Goal: Task Accomplishment & Management: Use online tool/utility

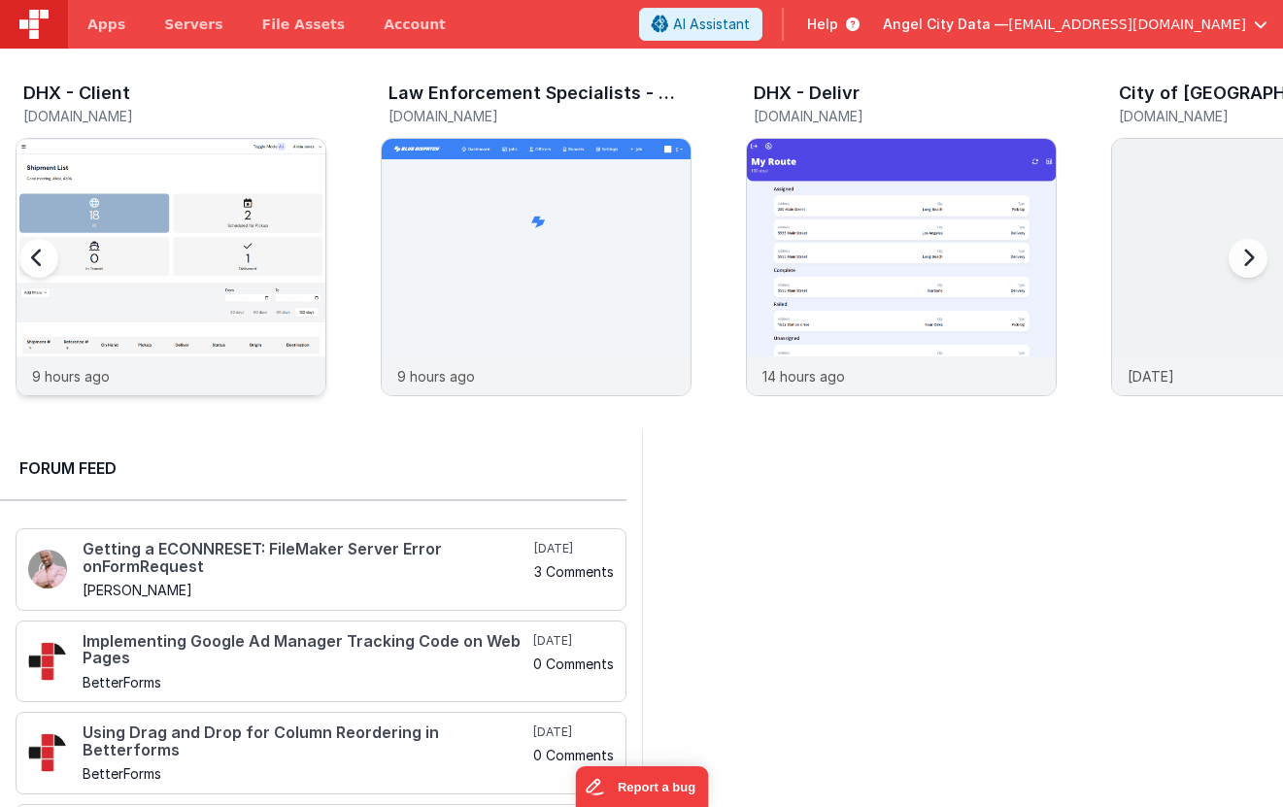
click at [107, 145] on img at bounding box center [171, 293] width 309 height 309
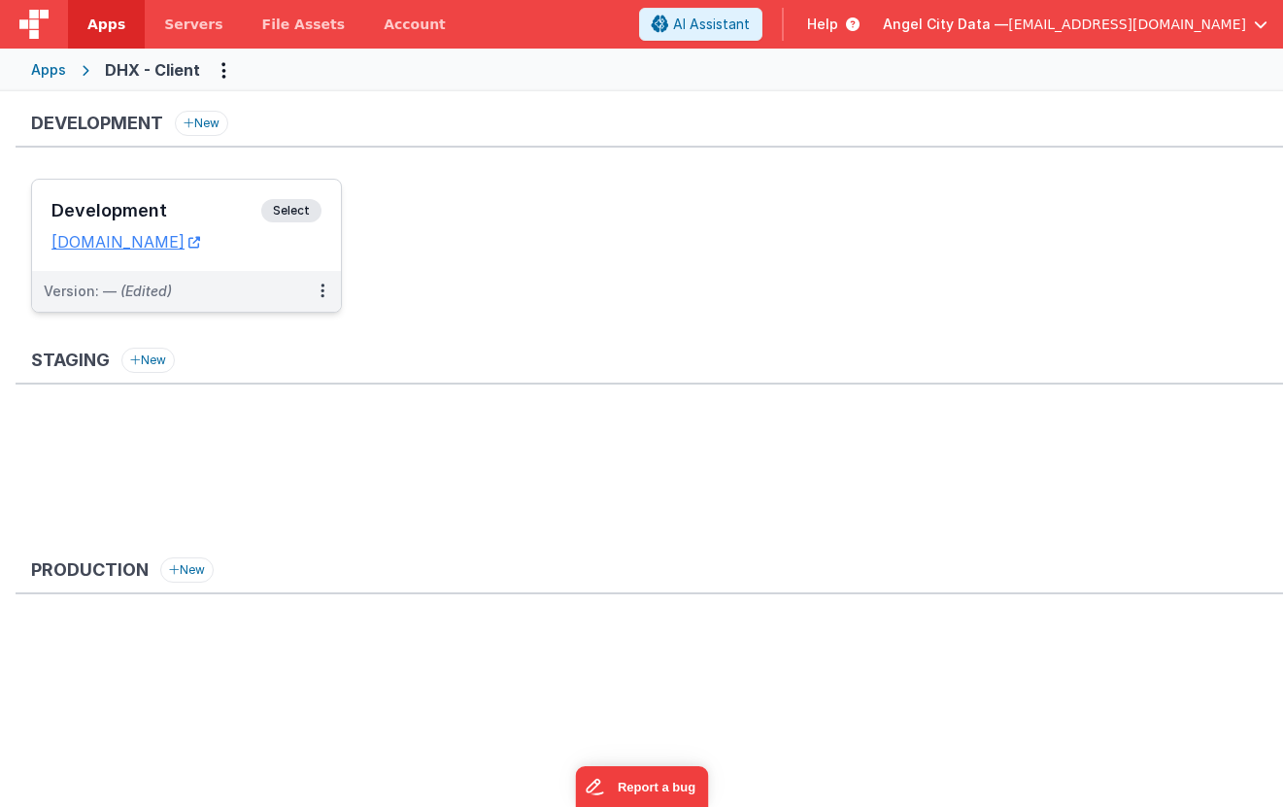
click at [179, 204] on h3 "Development" at bounding box center [156, 210] width 210 height 19
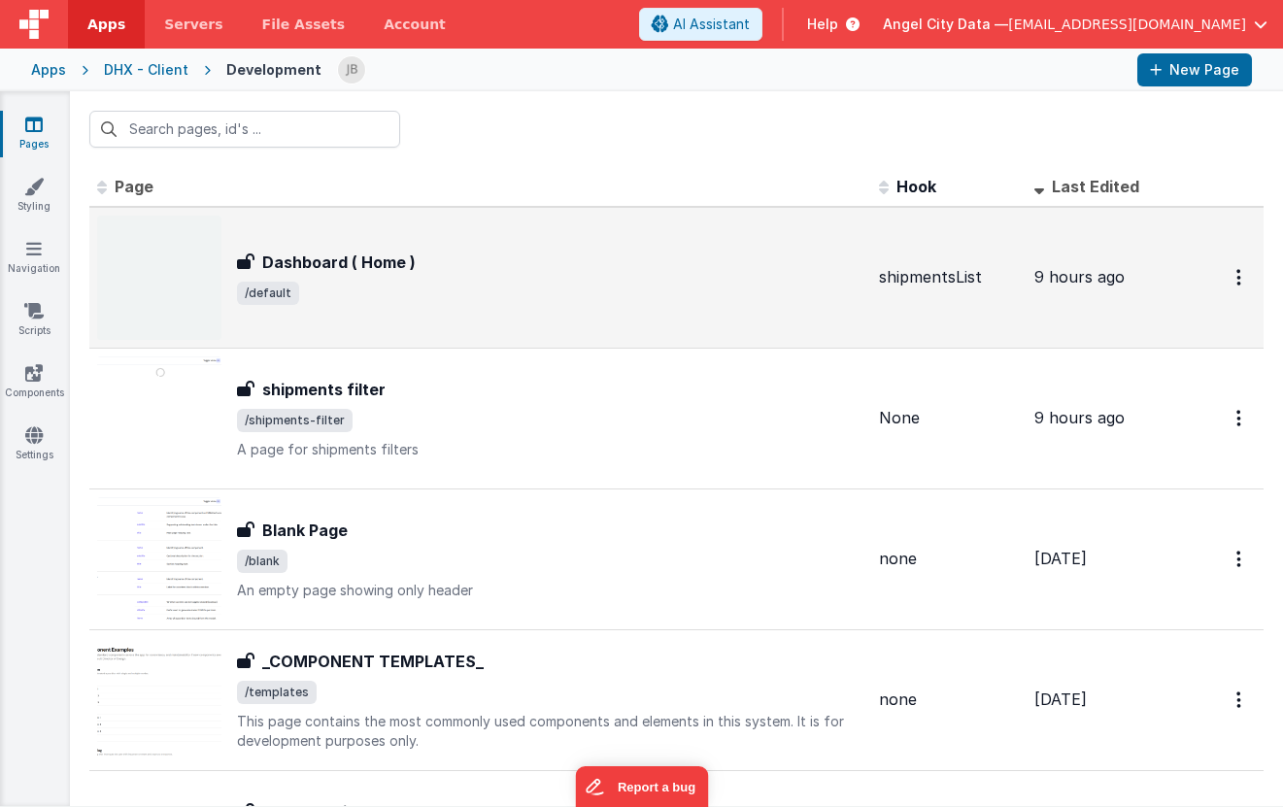
click at [306, 256] on h3 "Dashboard ( Home )" at bounding box center [338, 262] width 153 height 23
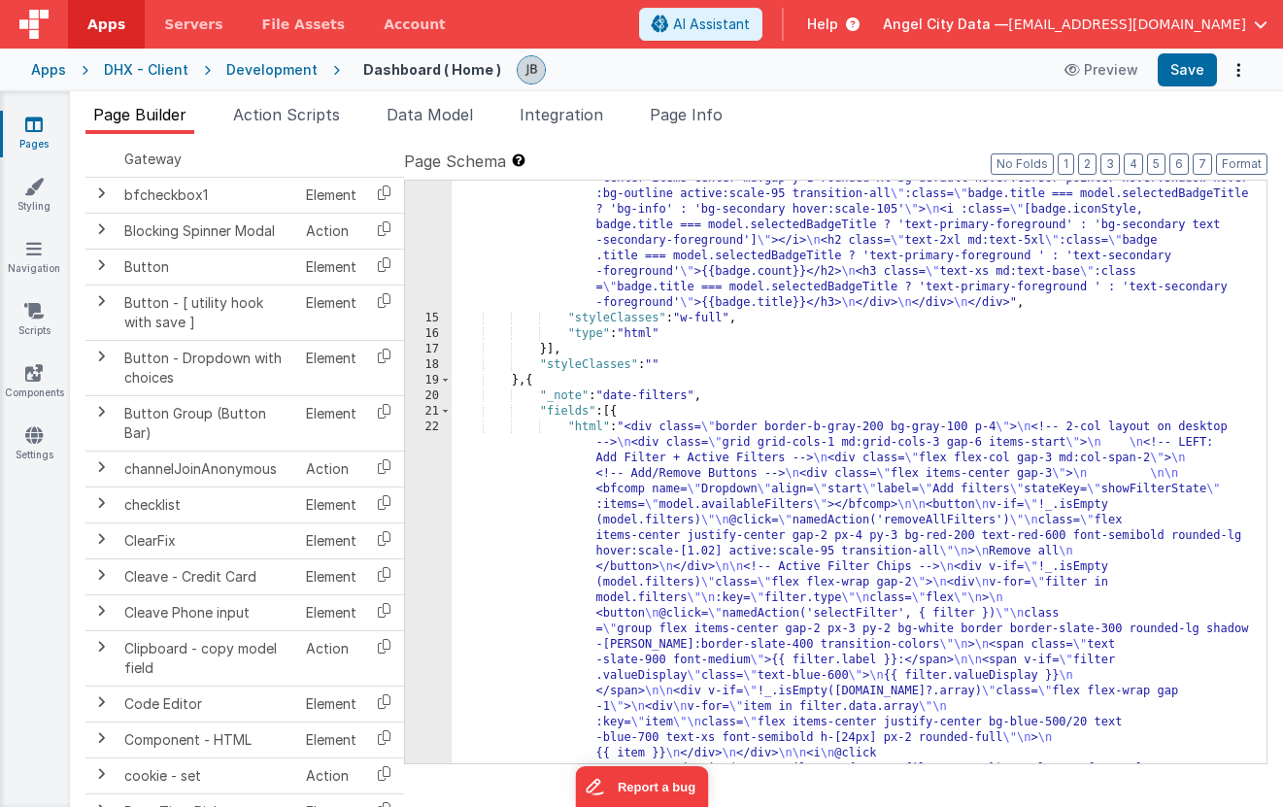
scroll to position [394, 0]
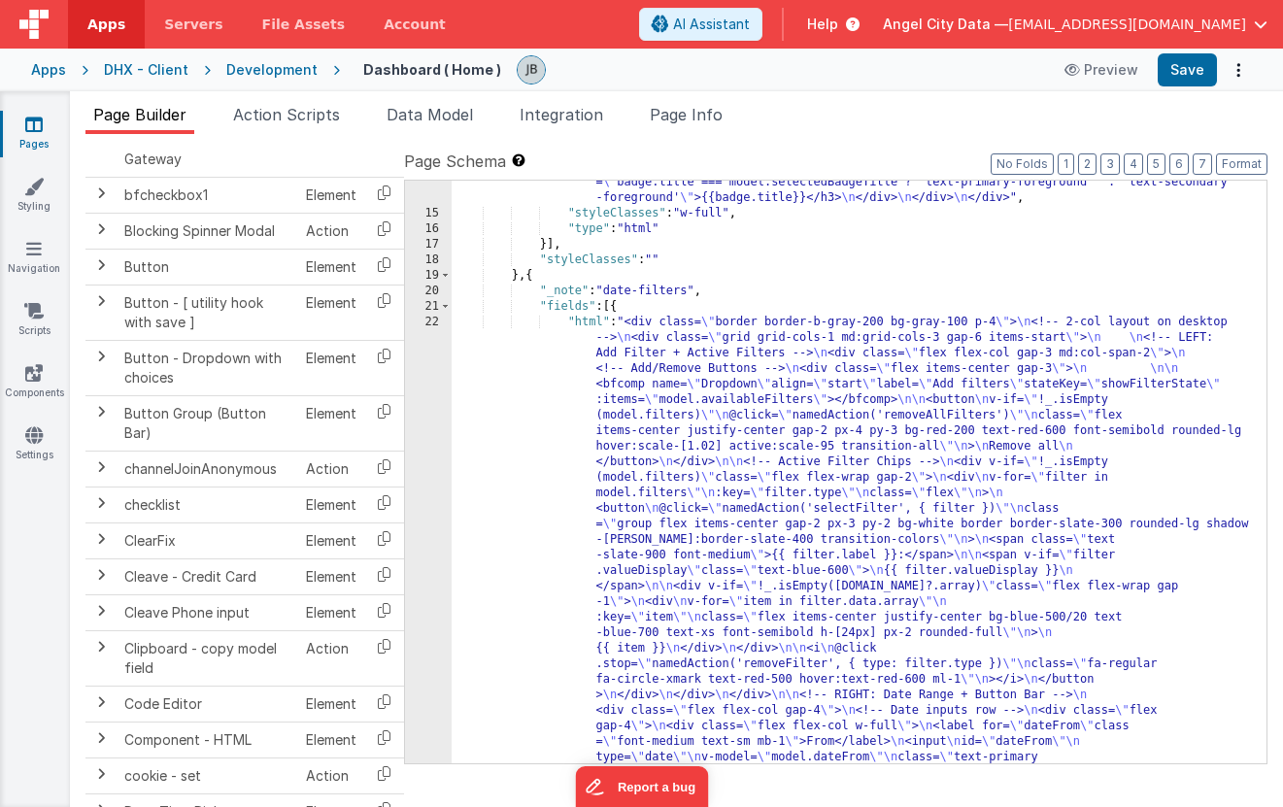
click at [418, 447] on div "22" at bounding box center [428, 633] width 47 height 637
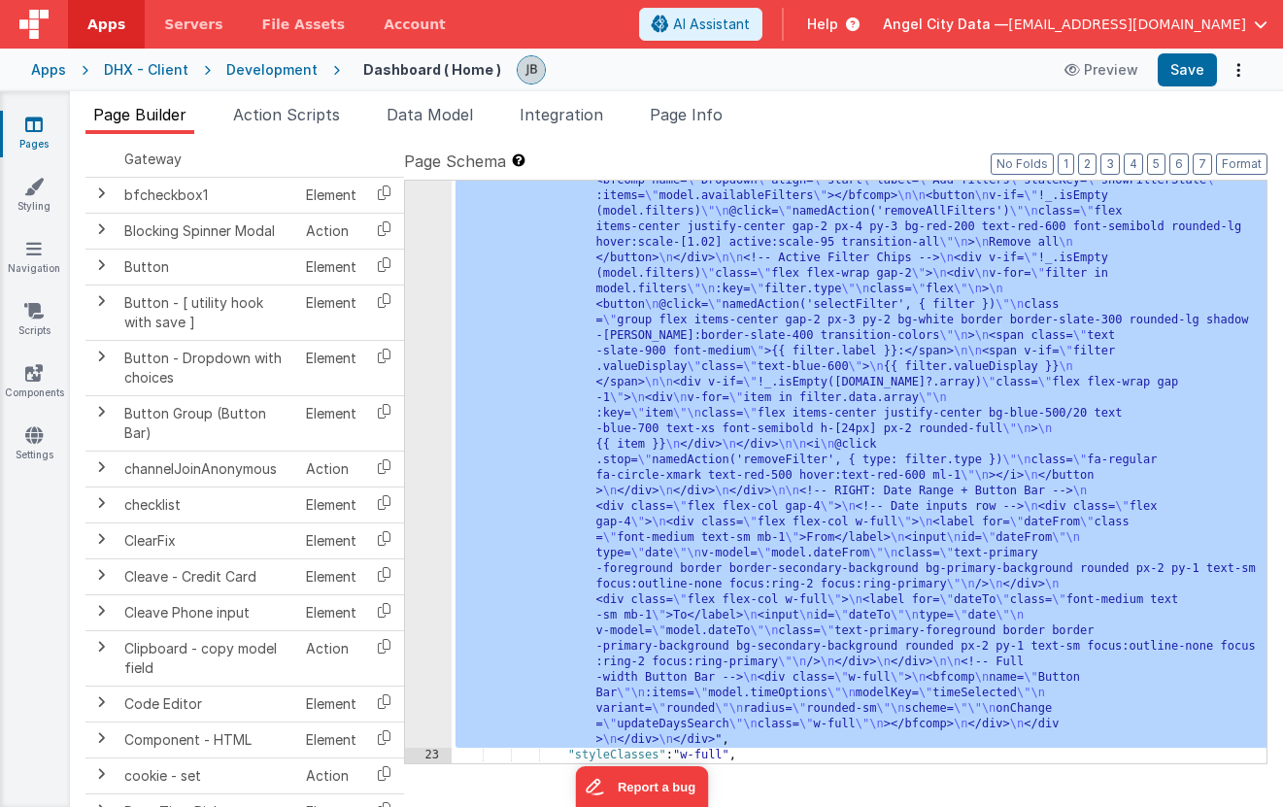
click at [426, 442] on div "22" at bounding box center [428, 429] width 47 height 637
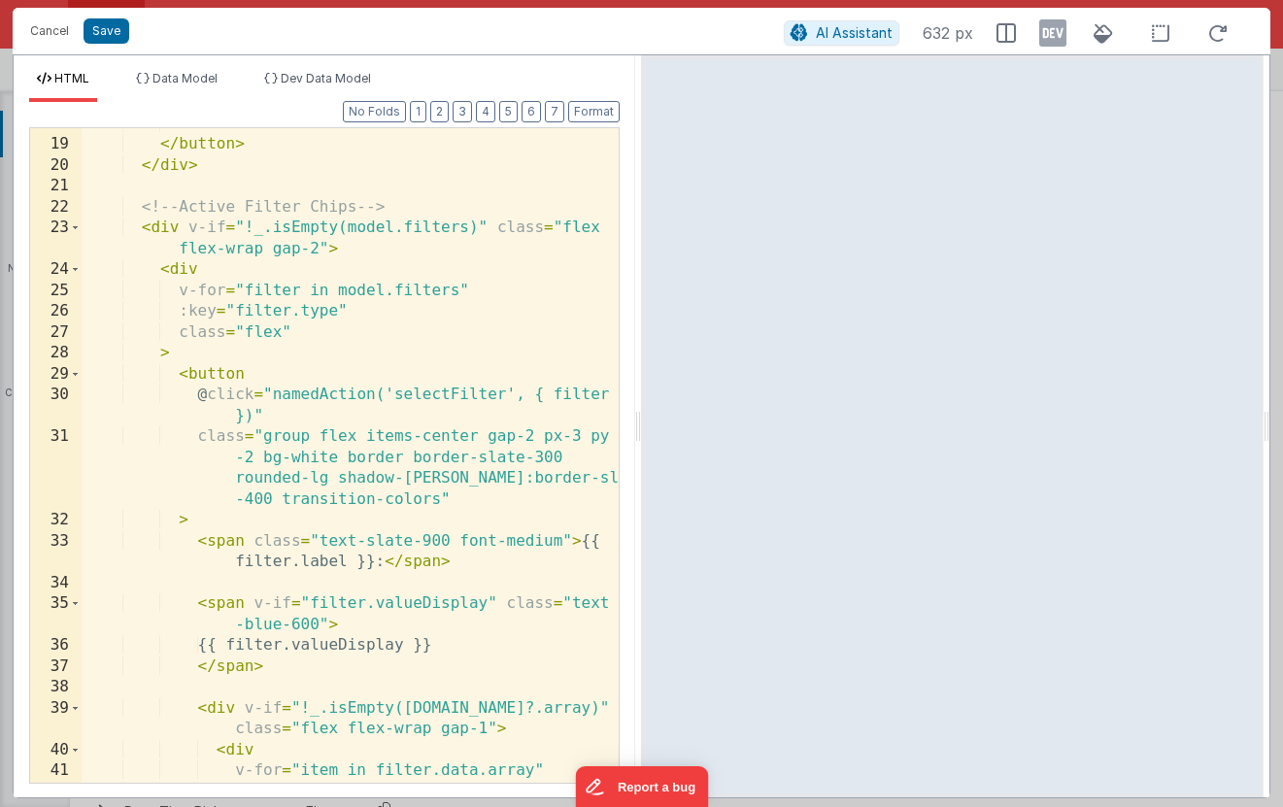
scroll to position [508, 0]
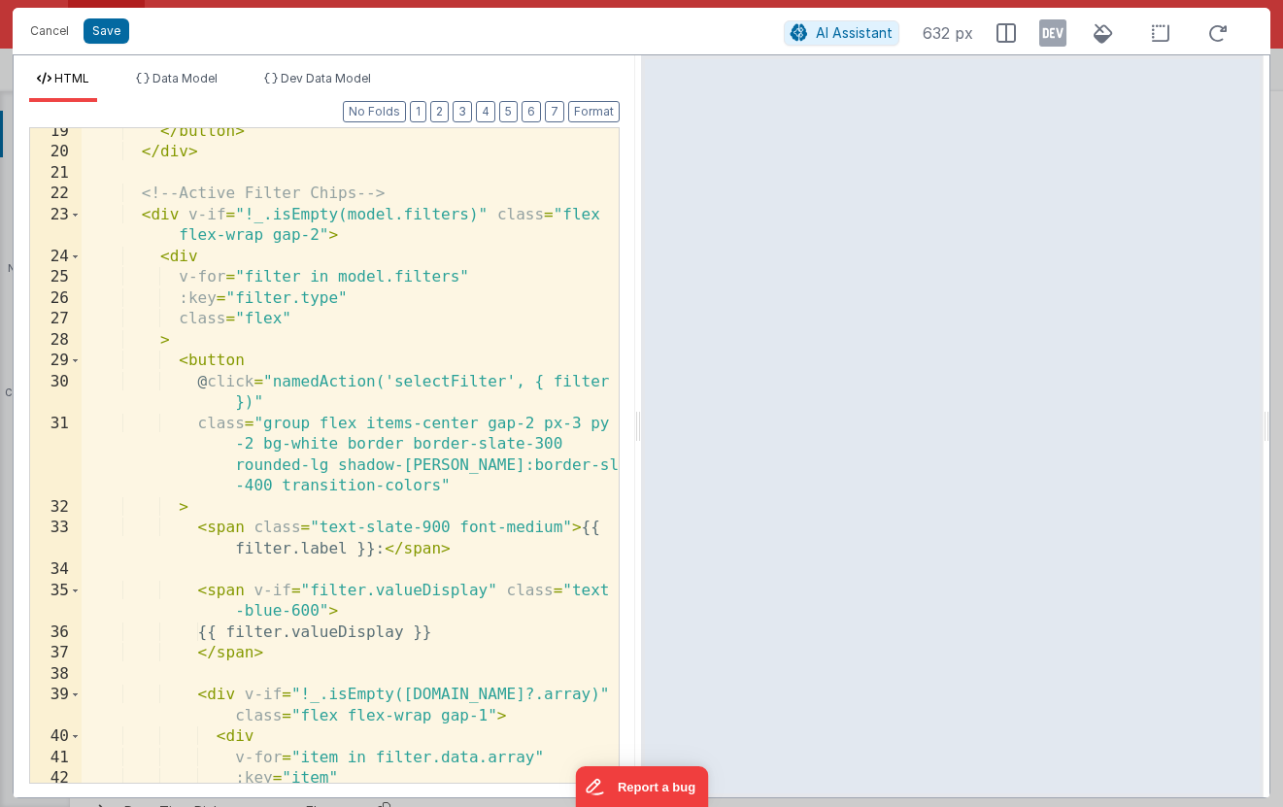
click at [100, 46] on div "Cancel Save AI Assistant 632 px" at bounding box center [642, 31] width 1258 height 47
click at [102, 33] on button "Save" at bounding box center [107, 30] width 46 height 25
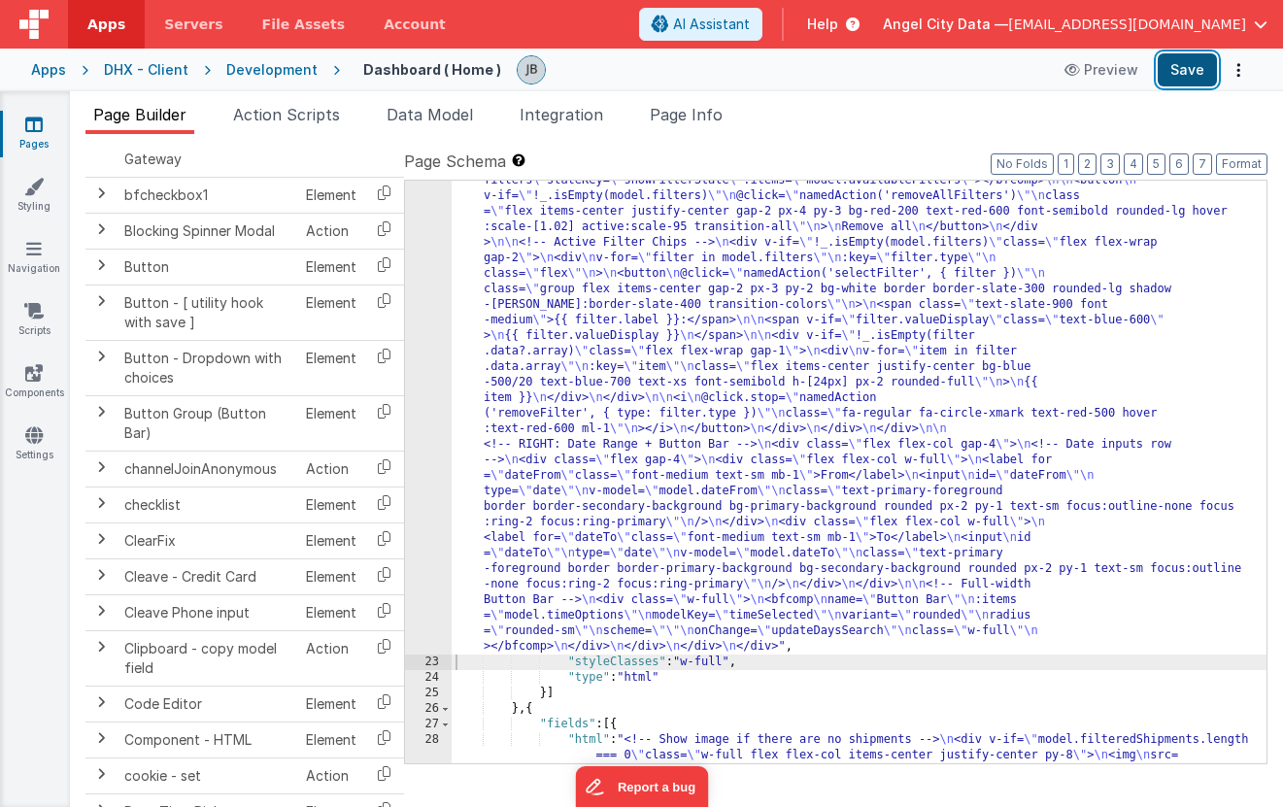
click at [1169, 66] on button "Save" at bounding box center [1187, 69] width 59 height 33
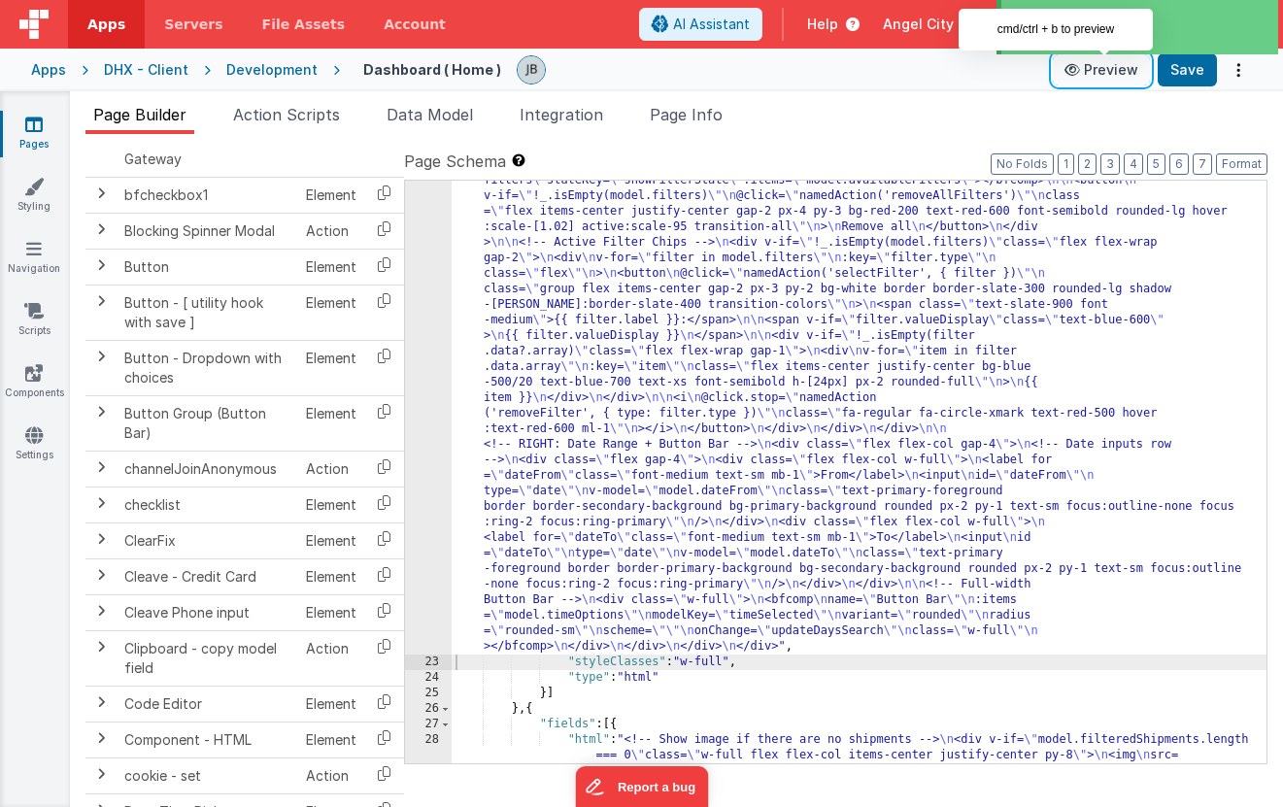
click at [1080, 70] on icon at bounding box center [1074, 70] width 19 height 14
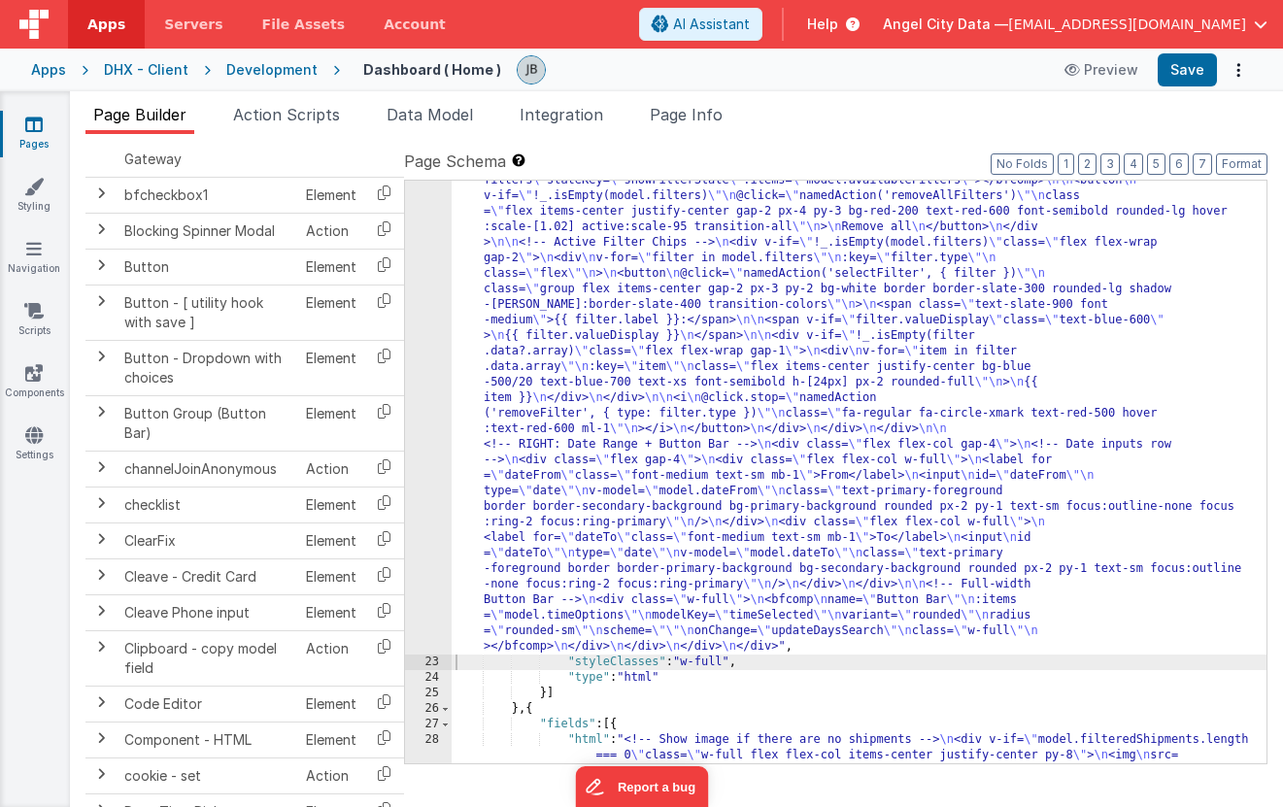
click at [253, 86] on div "Apps DHX - Client Development Dashboard ( Home ) Preview Save" at bounding box center [641, 70] width 1283 height 43
click at [269, 119] on span "Action Scripts" at bounding box center [286, 114] width 107 height 19
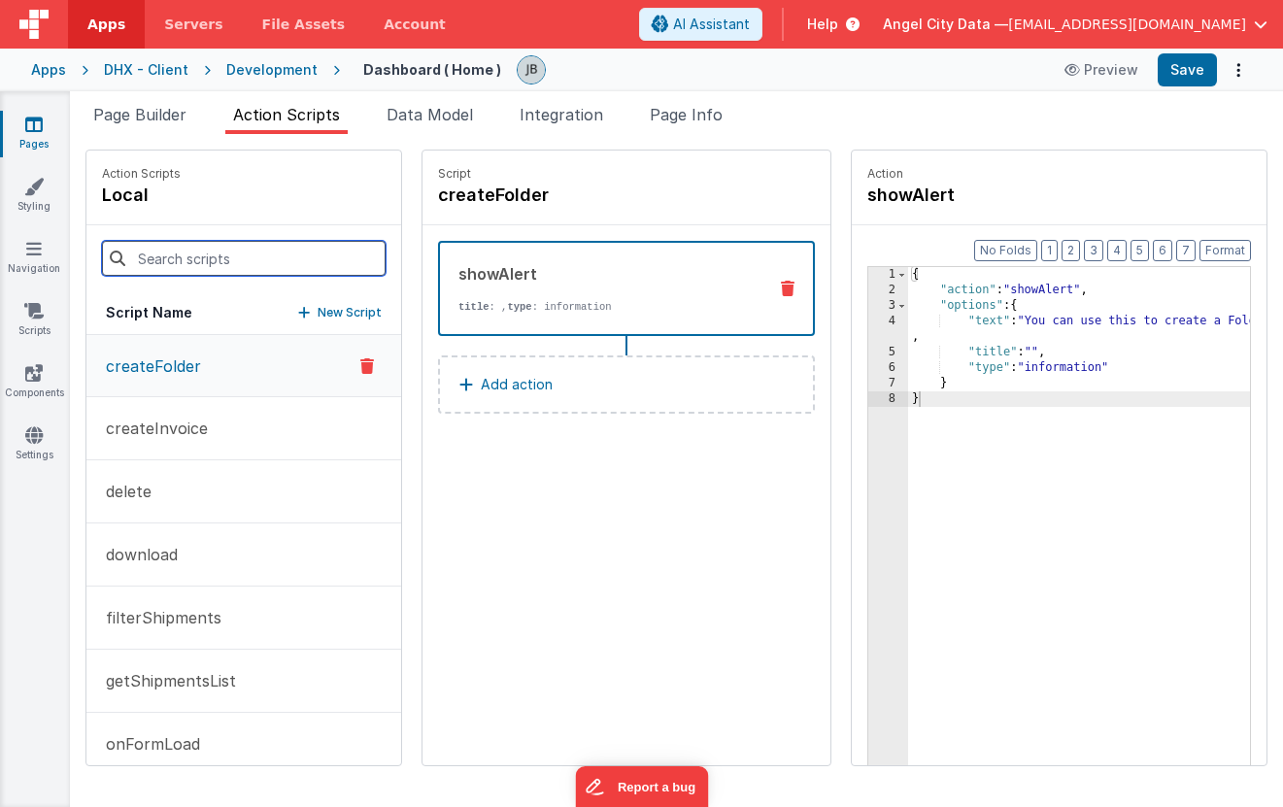
click at [209, 251] on input at bounding box center [244, 258] width 284 height 35
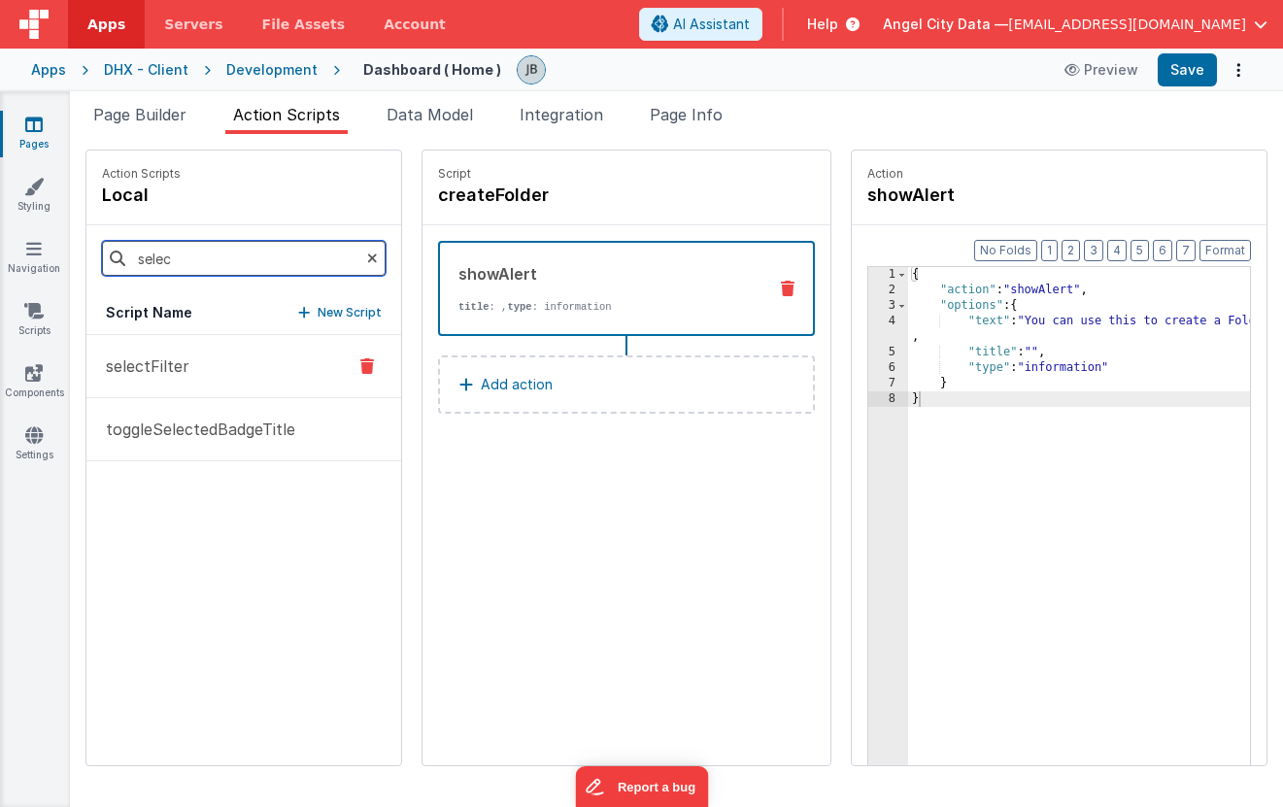
type input "selec"
click at [165, 372] on p "selectFilter" at bounding box center [141, 366] width 95 height 23
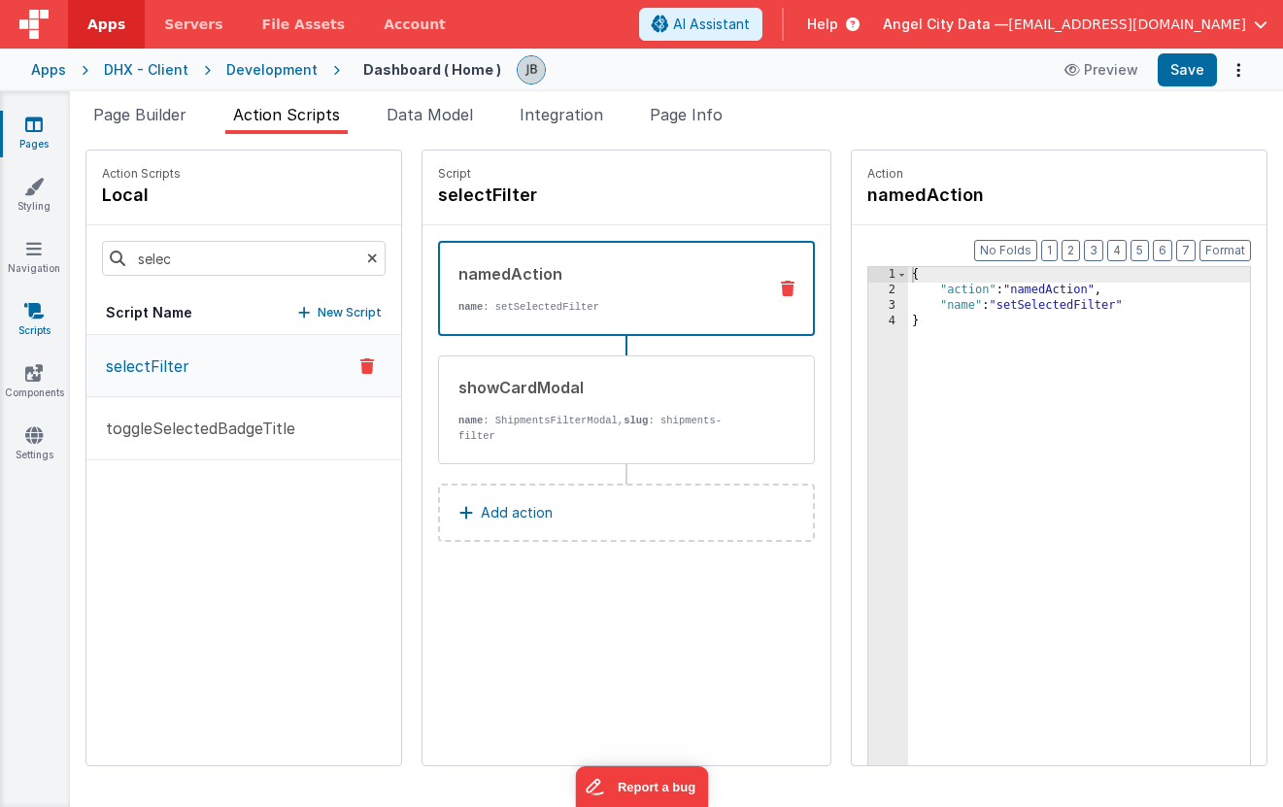
click at [40, 319] on icon at bounding box center [33, 310] width 19 height 19
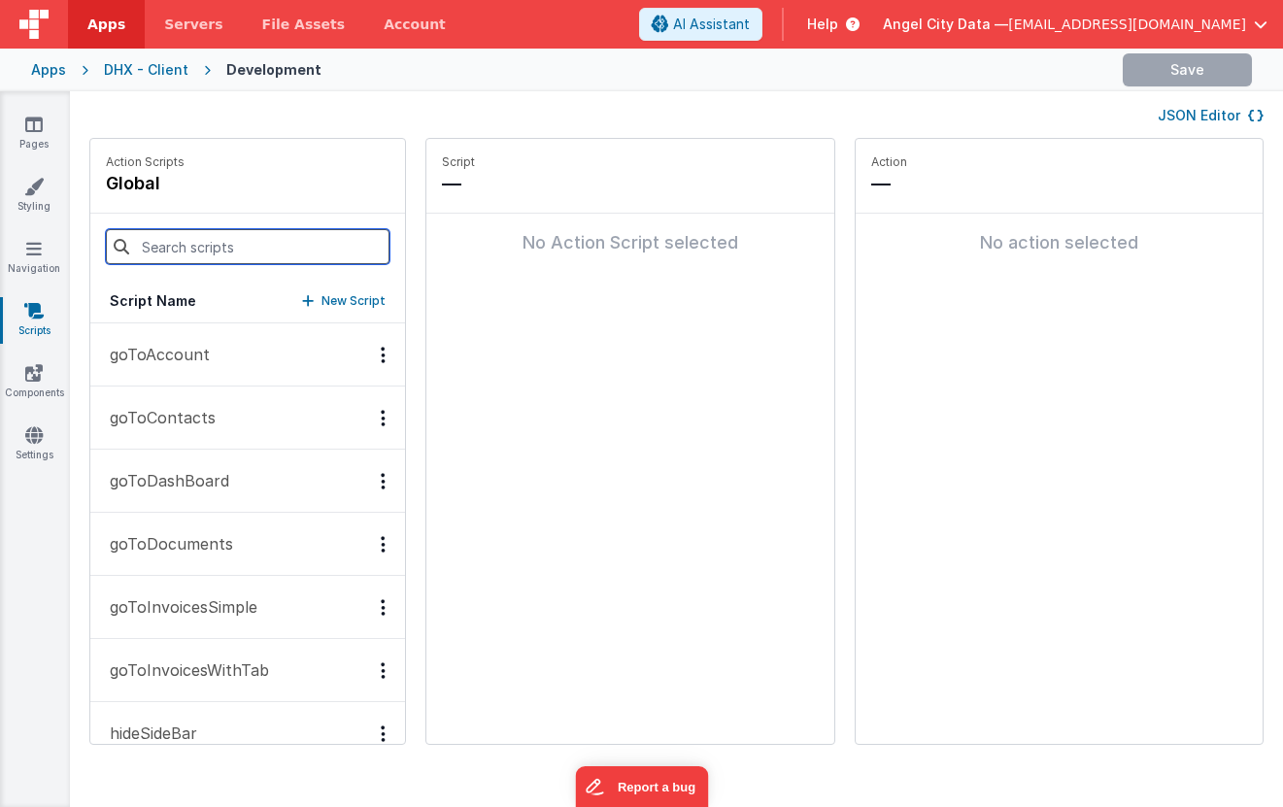
click at [158, 246] on input at bounding box center [248, 246] width 284 height 35
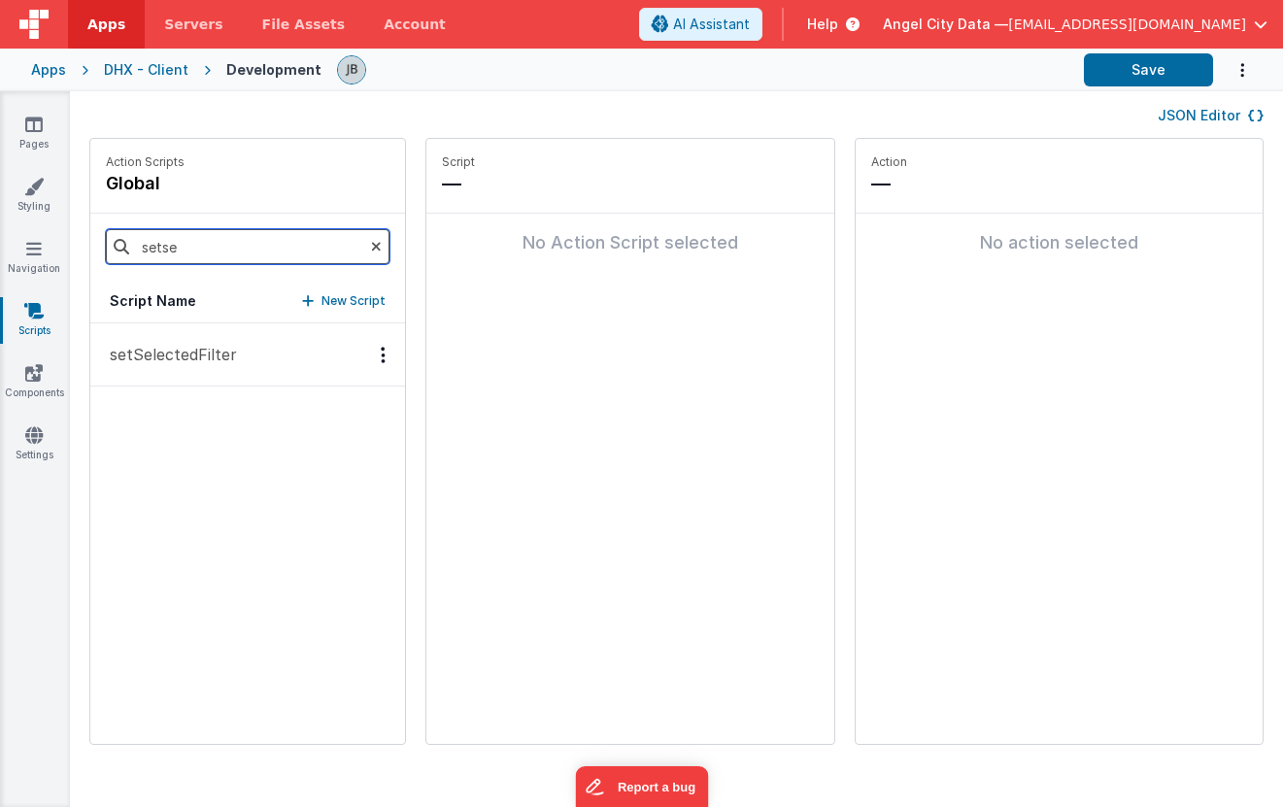
type input "setse"
click at [161, 364] on p "setSelectedFilter" at bounding box center [167, 354] width 139 height 23
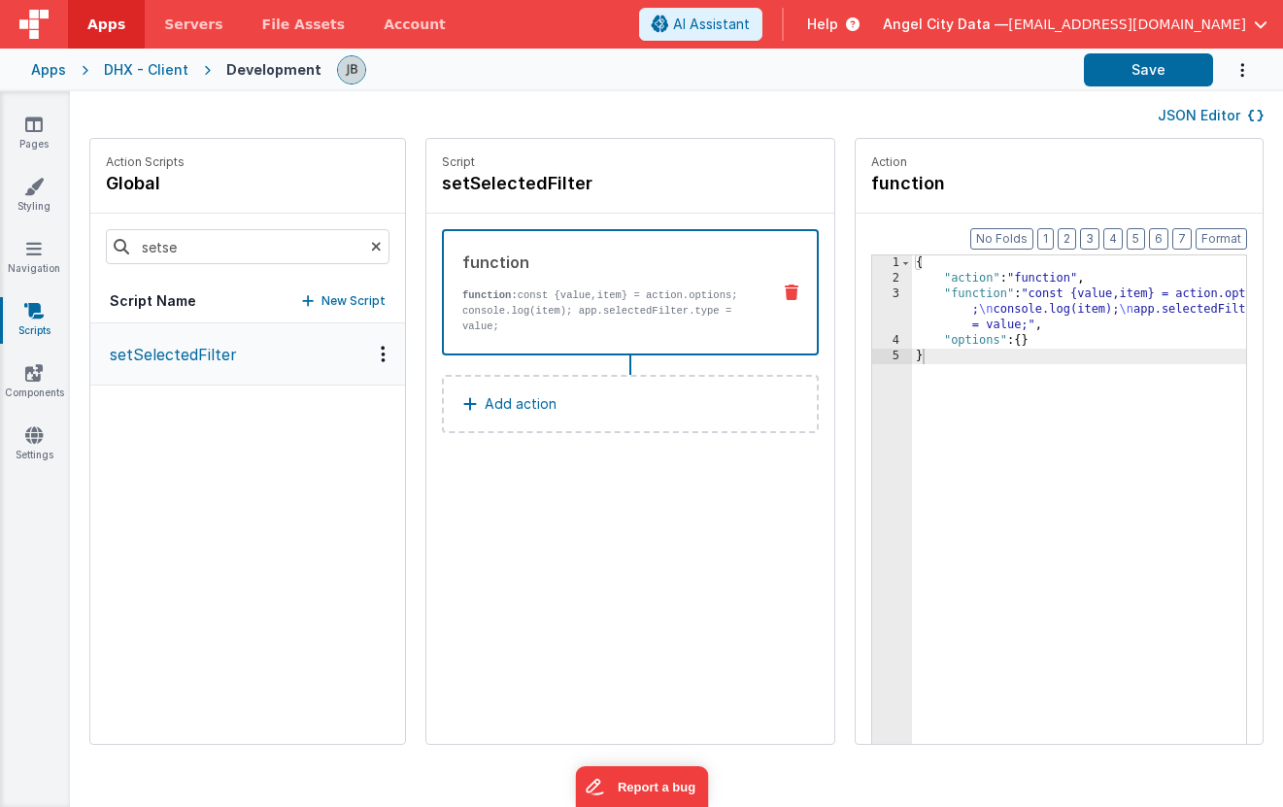
click at [872, 307] on div "3" at bounding box center [892, 310] width 40 height 47
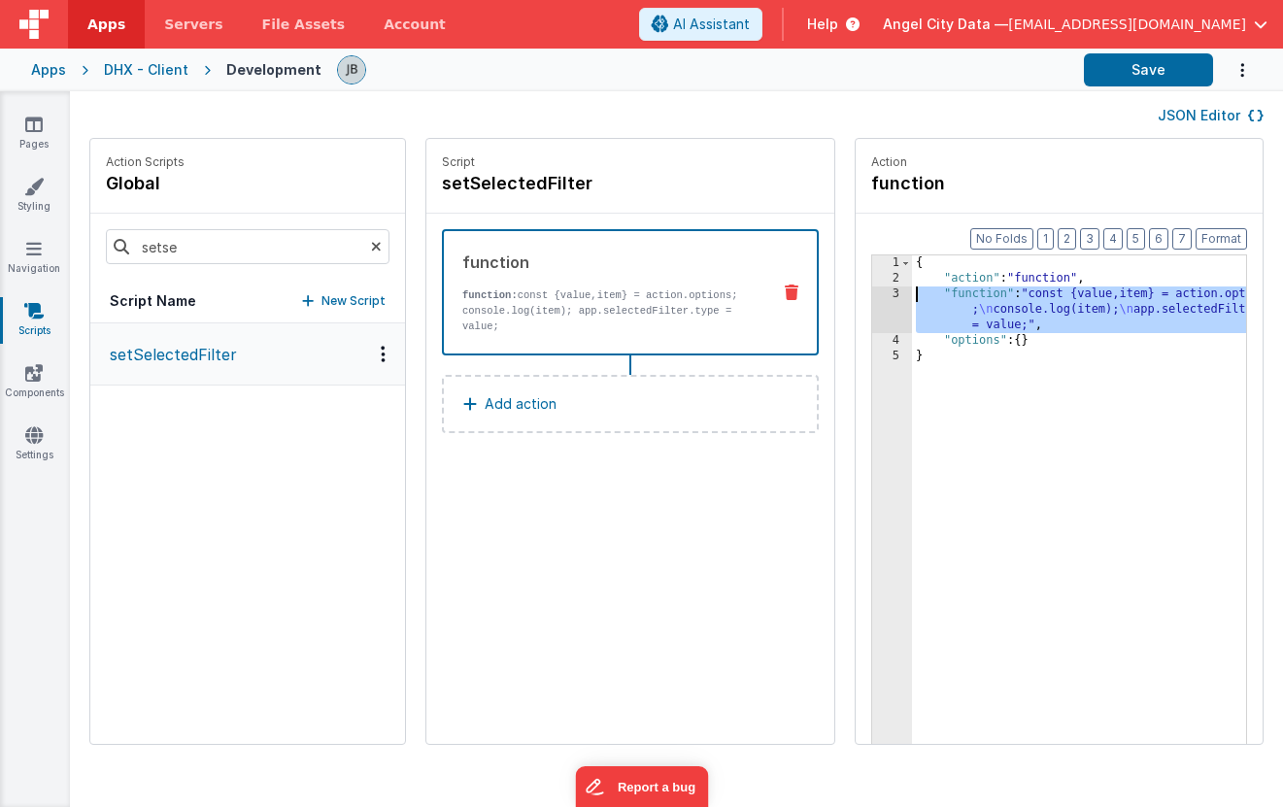
click at [872, 300] on div "3" at bounding box center [892, 310] width 40 height 47
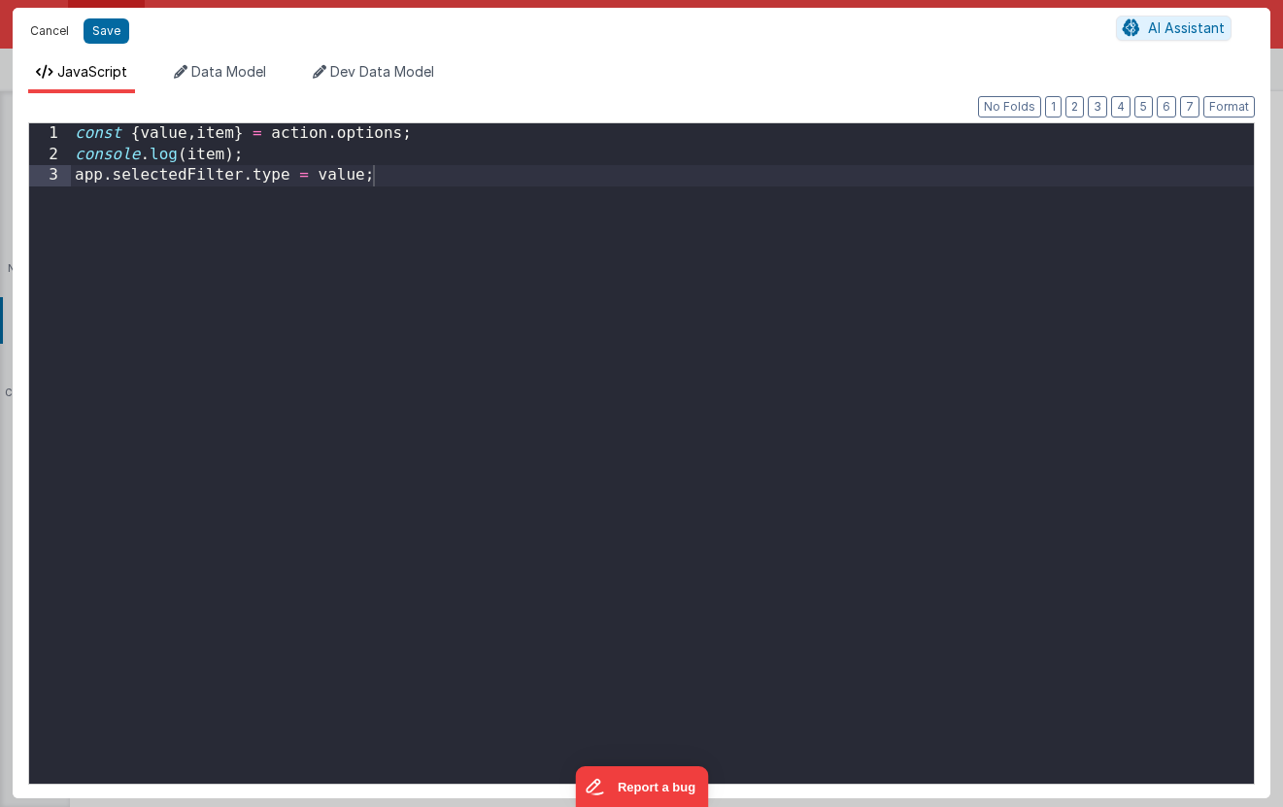
click at [67, 29] on button "Cancel" at bounding box center [49, 30] width 58 height 27
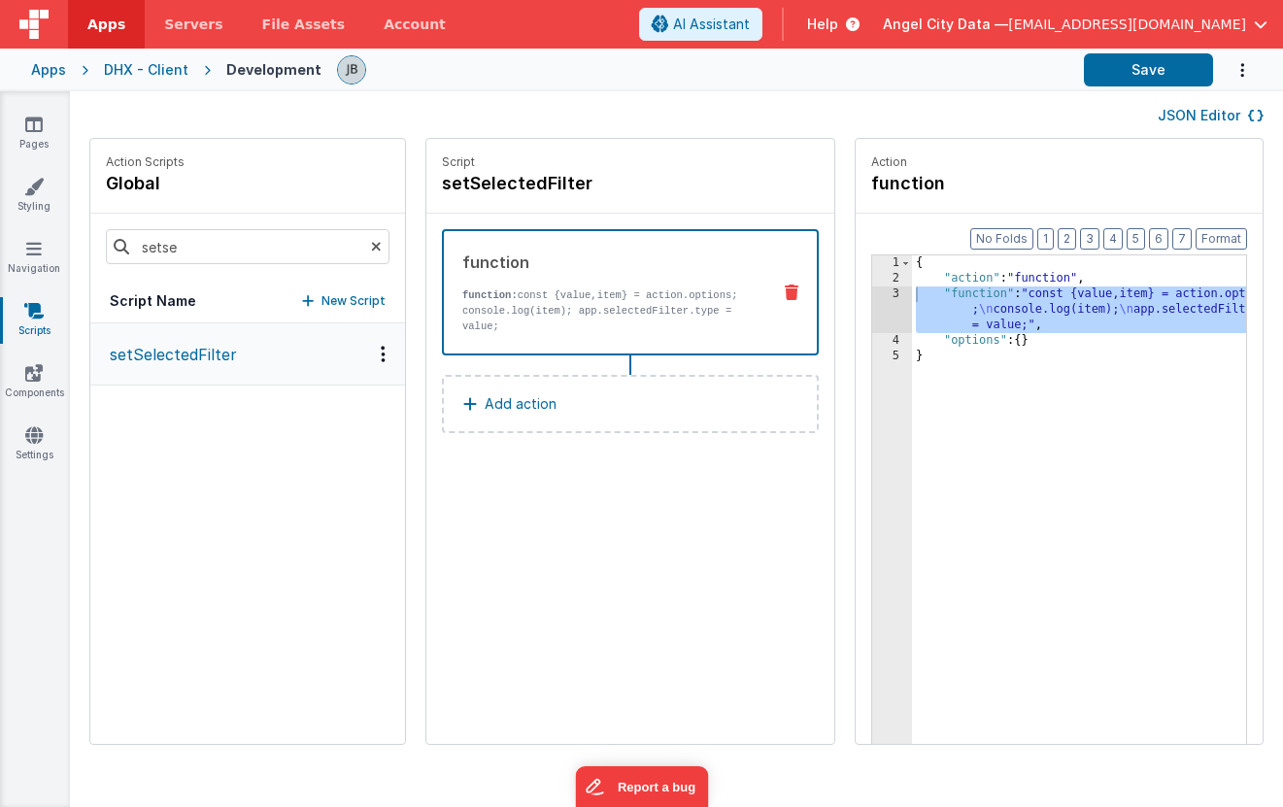
click at [152, 68] on div "DHX - Client" at bounding box center [146, 69] width 85 height 19
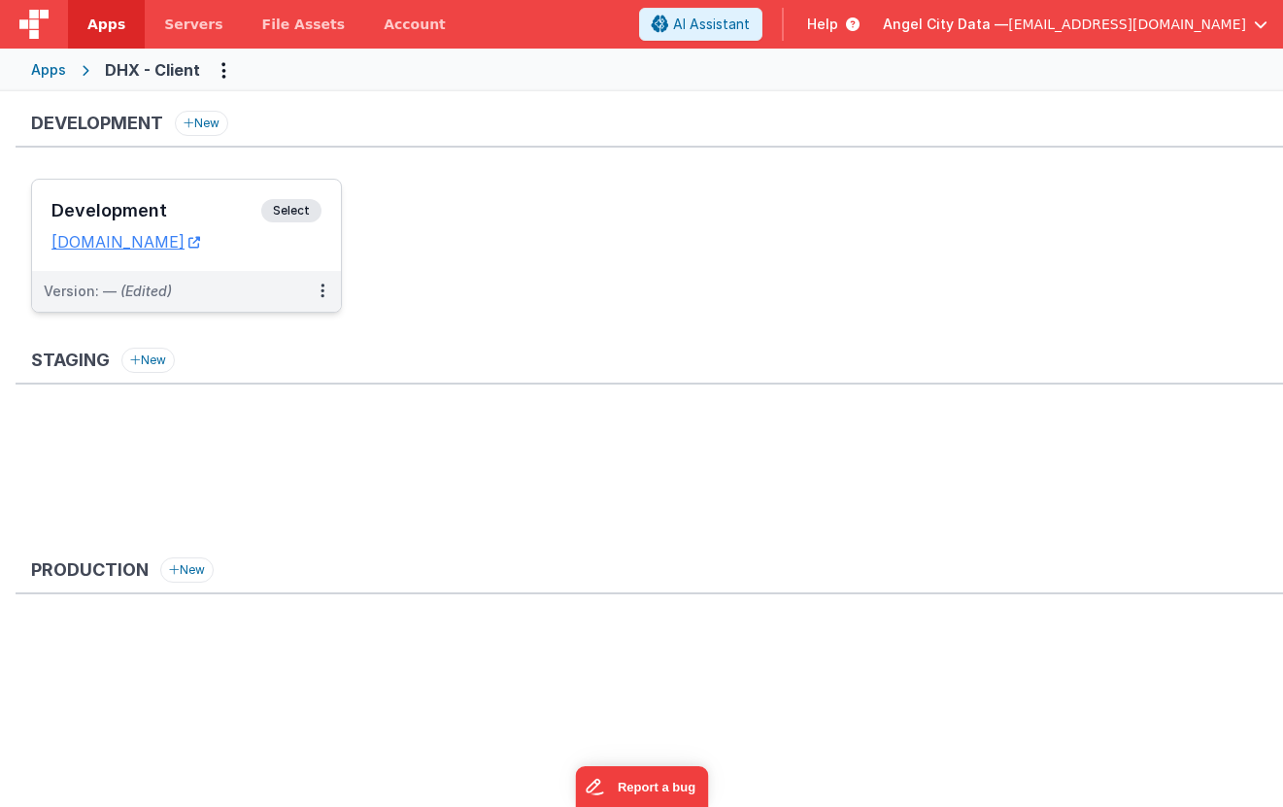
click at [205, 209] on h3 "Development" at bounding box center [156, 210] width 210 height 19
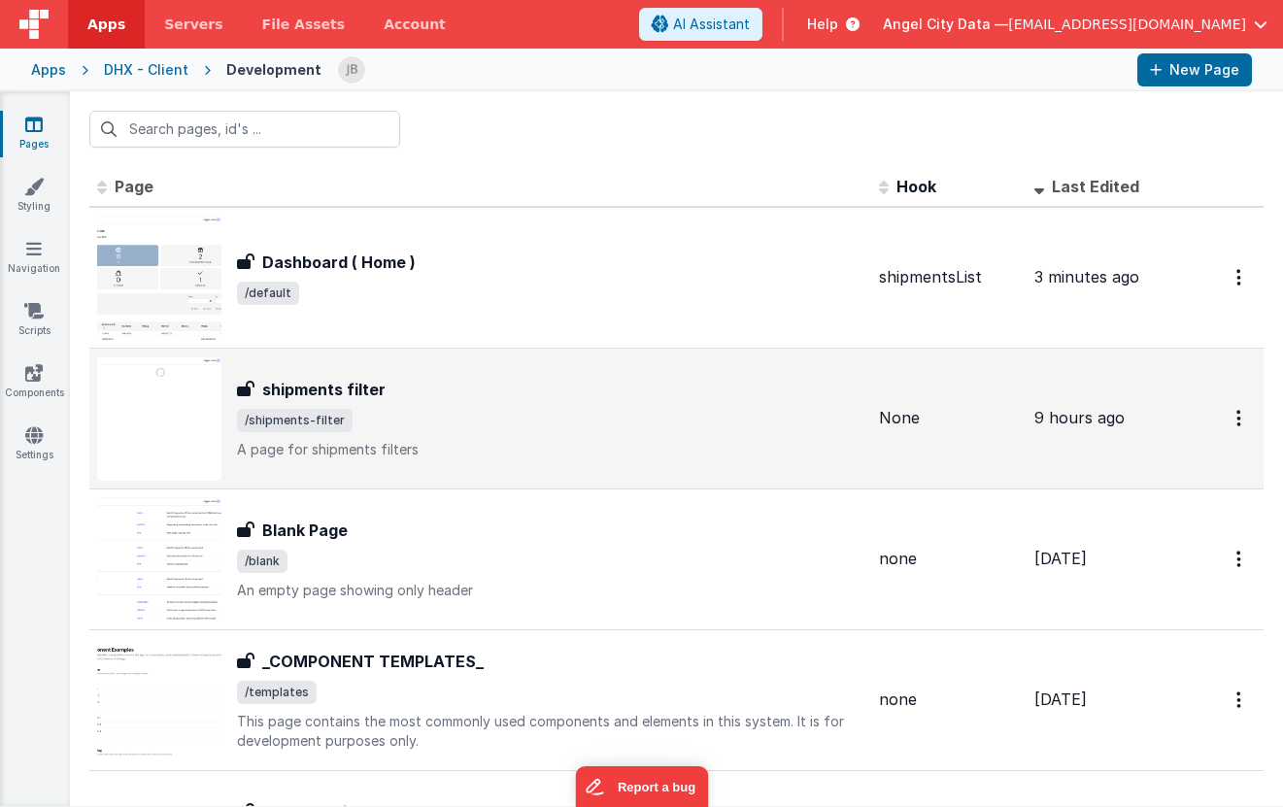
click at [465, 399] on div "shipments filter" at bounding box center [550, 389] width 627 height 23
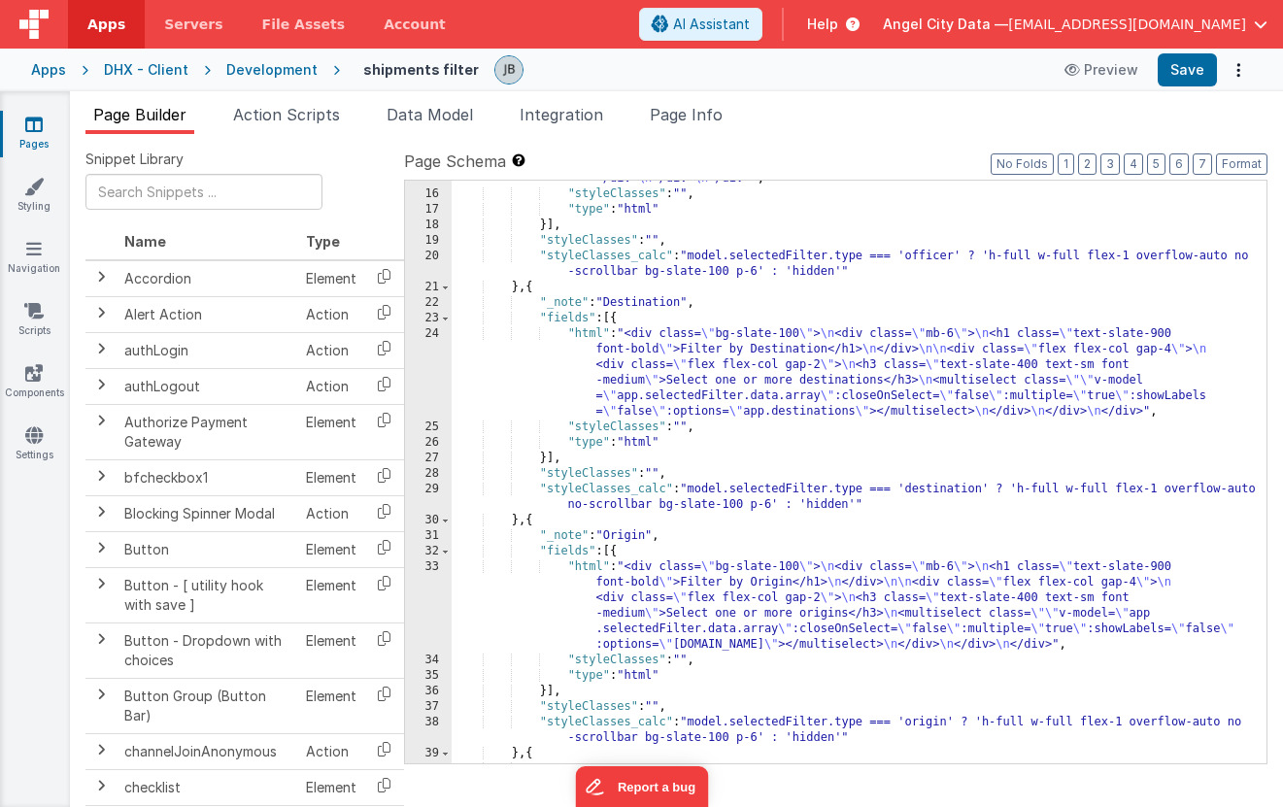
scroll to position [475, 0]
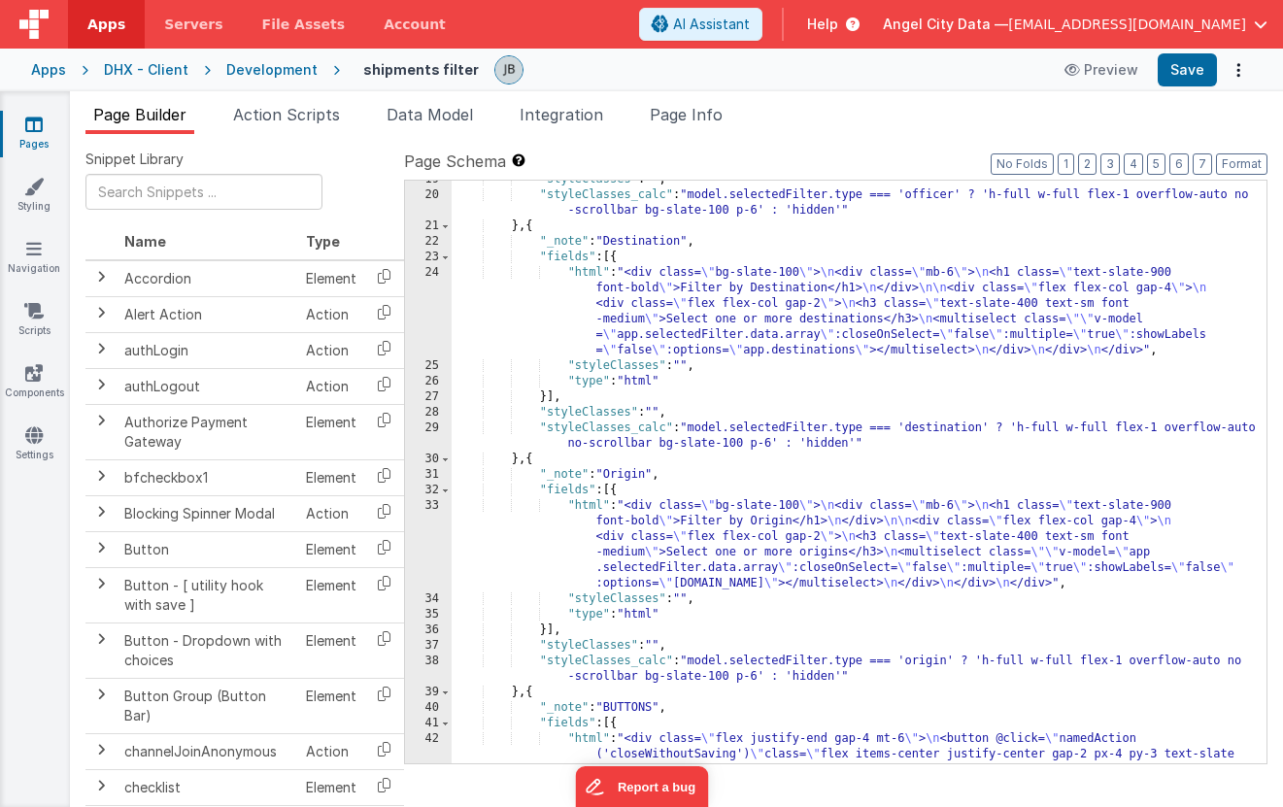
click at [425, 313] on div "24" at bounding box center [428, 311] width 47 height 93
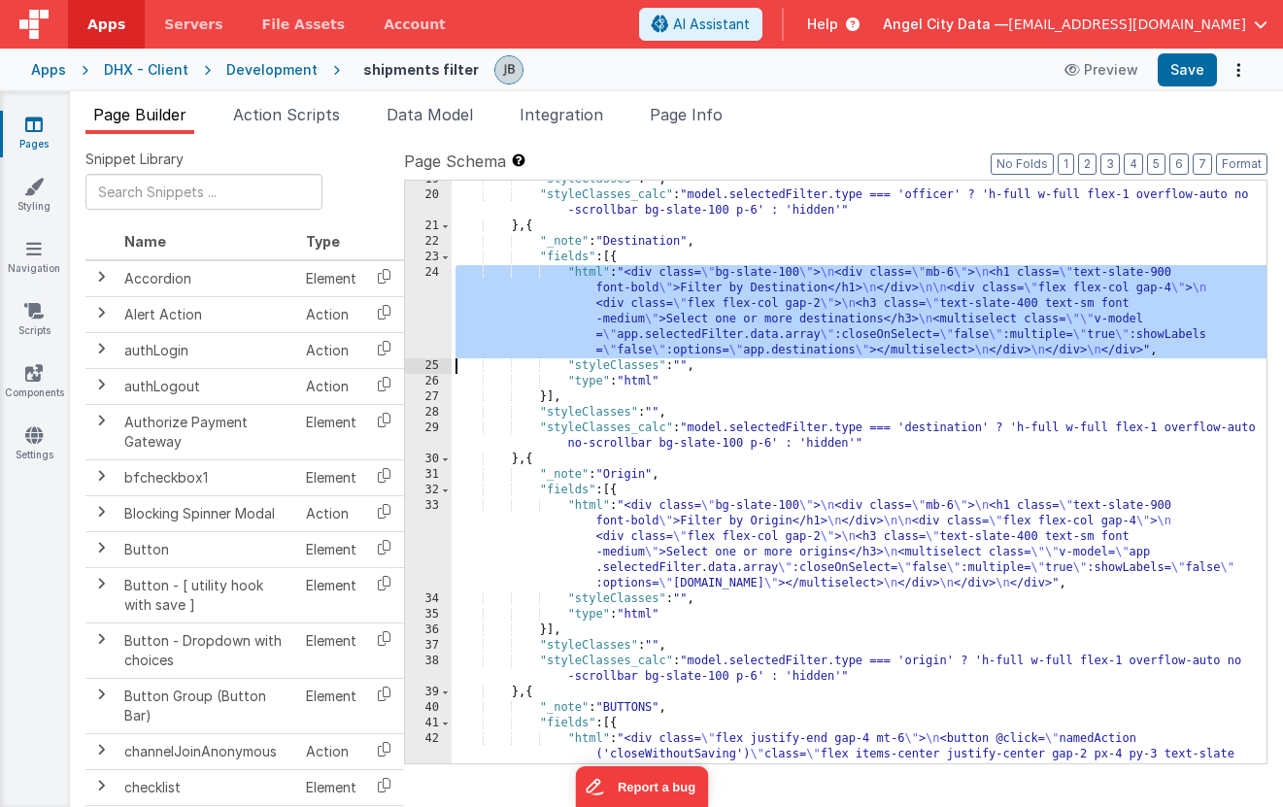
click at [430, 304] on div "24" at bounding box center [428, 311] width 47 height 93
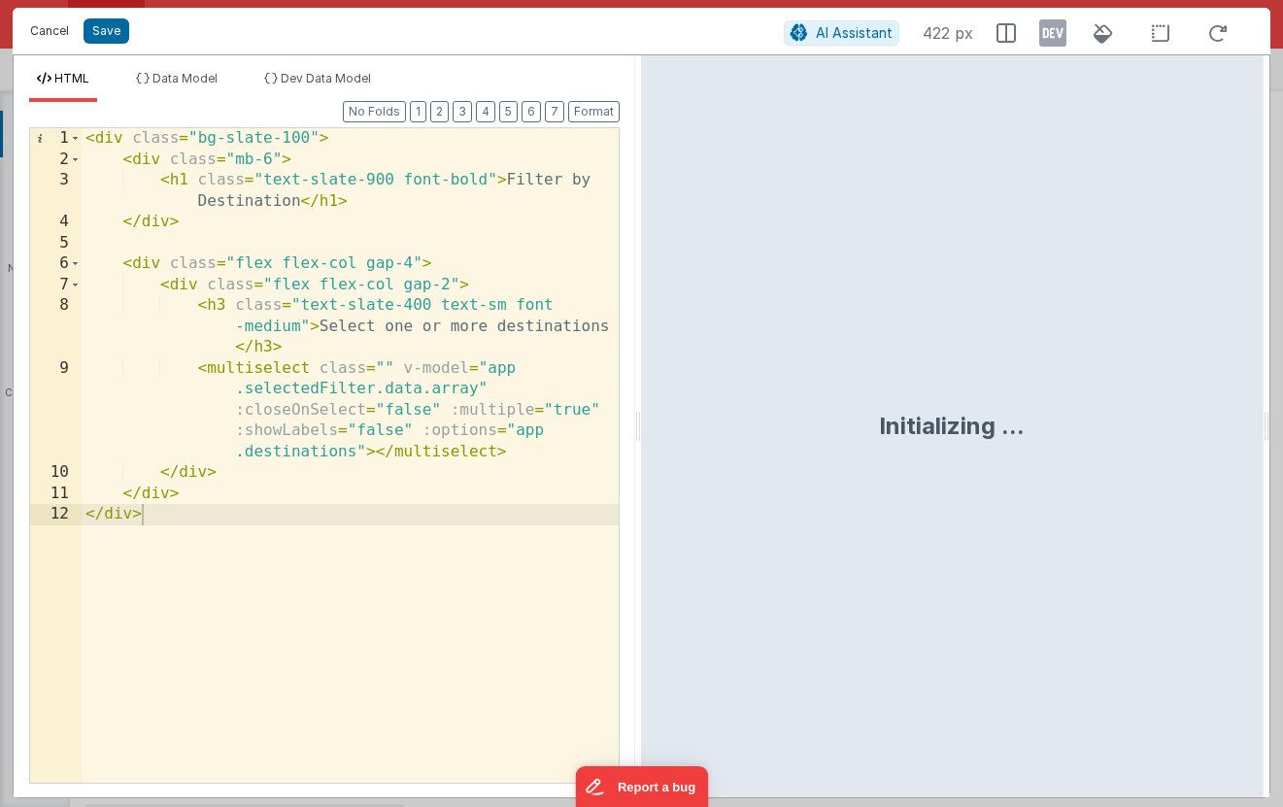
click at [40, 28] on button "Cancel" at bounding box center [49, 30] width 58 height 27
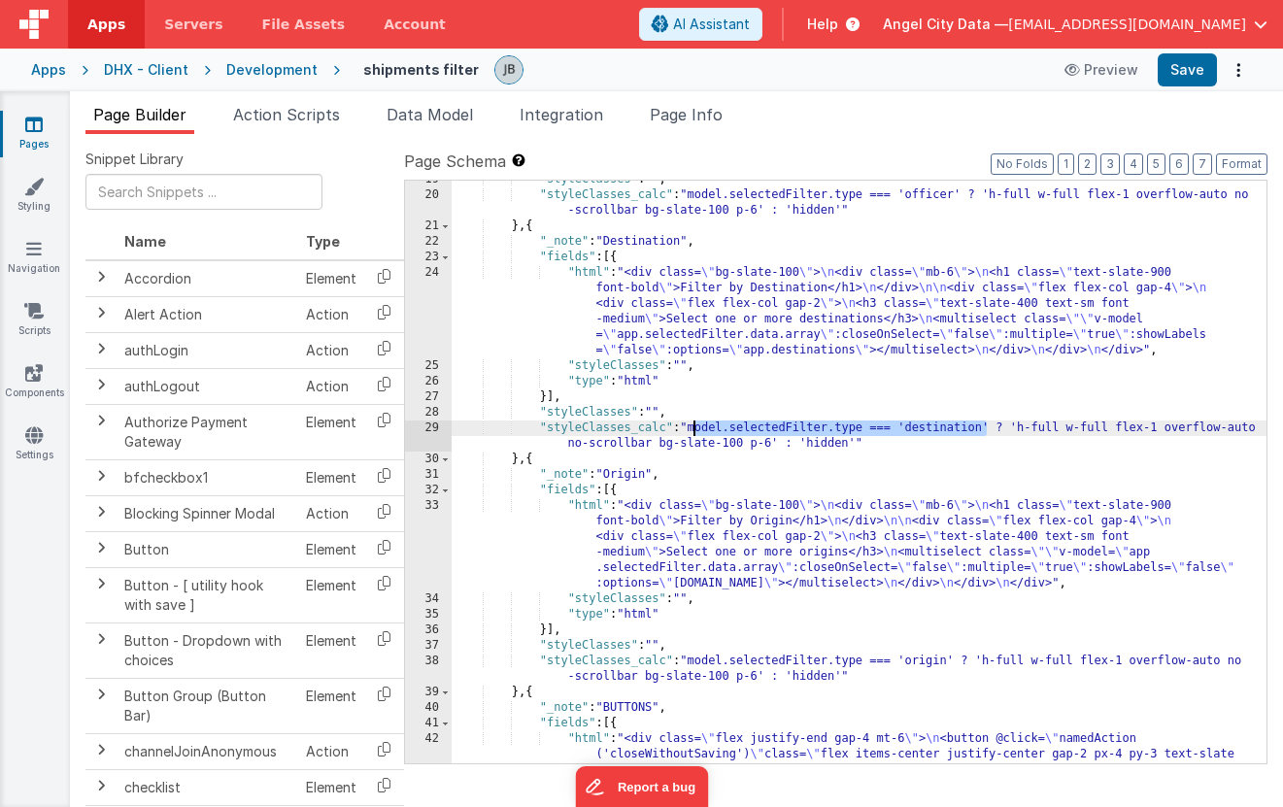
drag, startPoint x: 986, startPoint y: 430, endPoint x: 692, endPoint y: 427, distance: 294.3
click at [692, 427] on div ""styleClasses" : "" , "styleClasses_calc" : "model.selectedFilter.type === 'off…" at bounding box center [859, 525] width 815 height 707
click at [284, 69] on div "Development" at bounding box center [271, 69] width 91 height 19
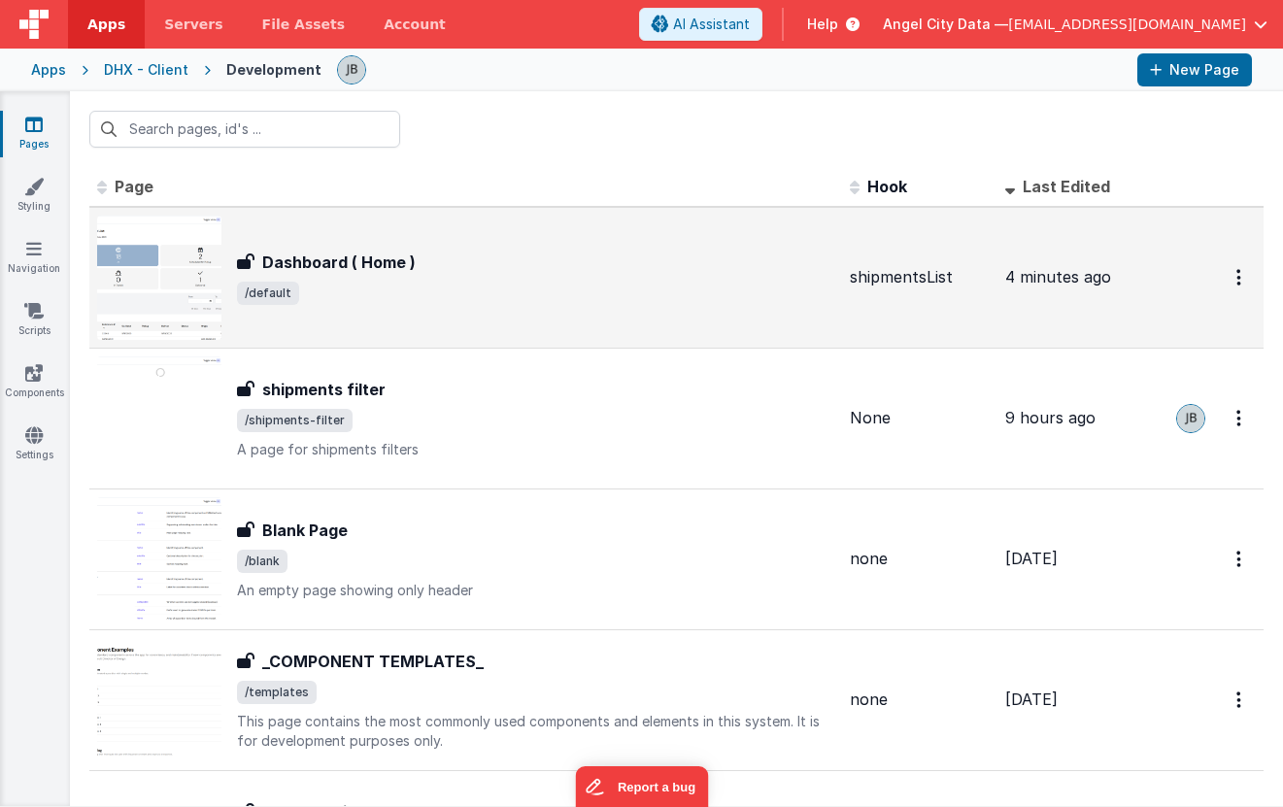
click at [336, 238] on div "Dashboard ( Home ) Dashboard ( Home ) /default" at bounding box center [465, 278] width 737 height 124
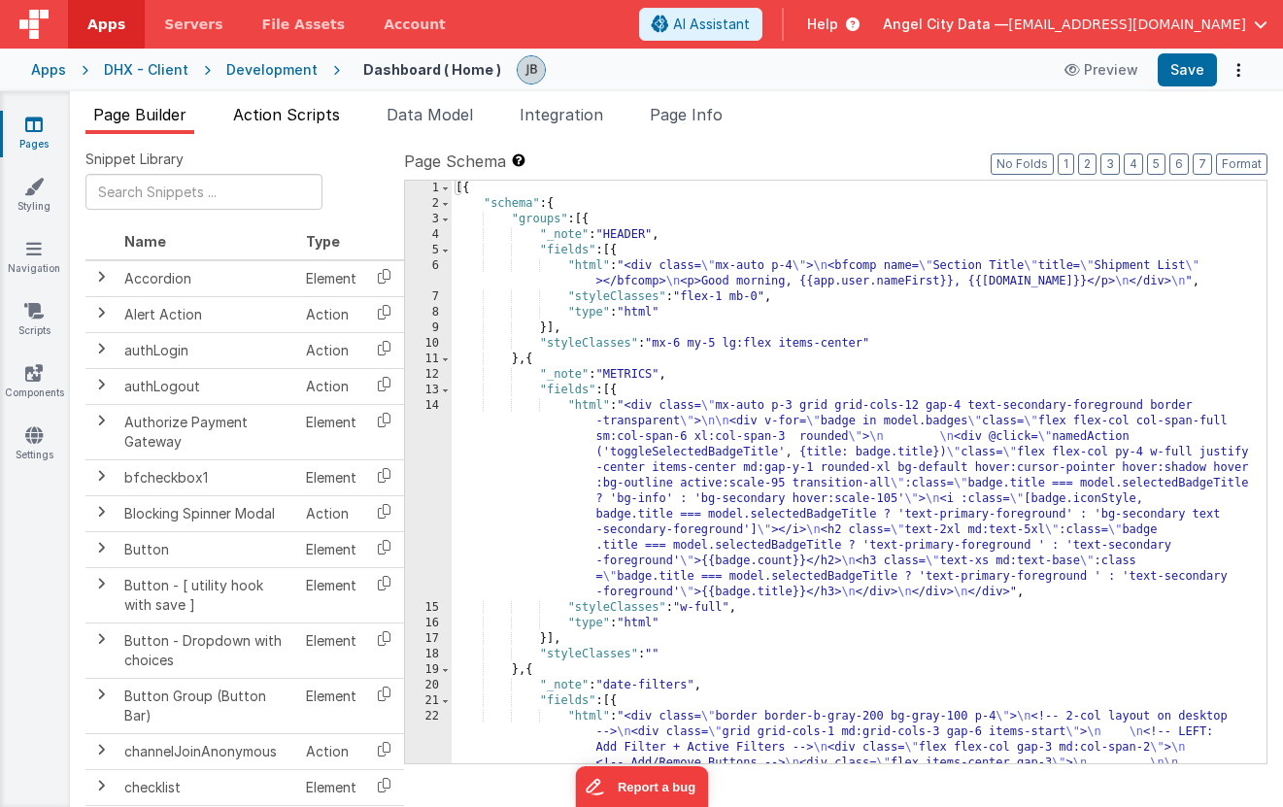
click at [323, 122] on span "Action Scripts" at bounding box center [286, 114] width 107 height 19
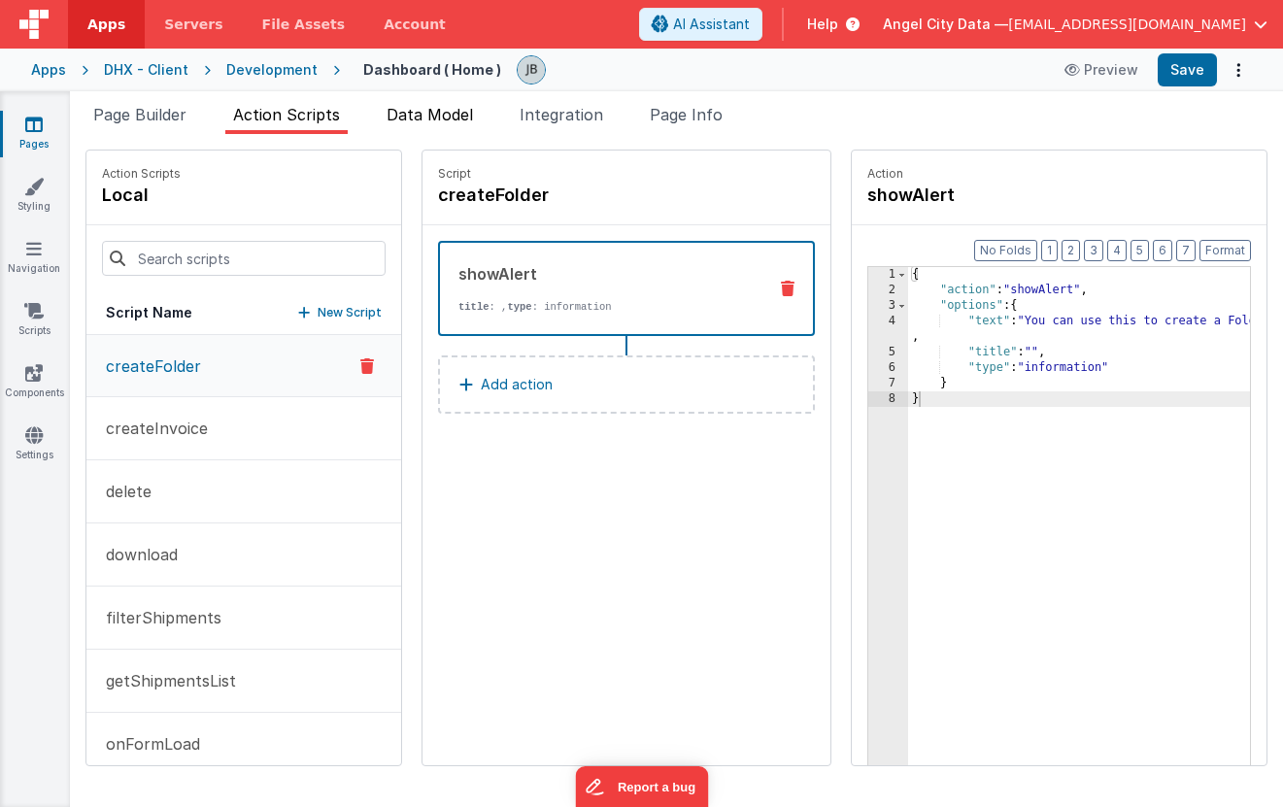
click at [415, 115] on span "Data Model" at bounding box center [430, 114] width 86 height 19
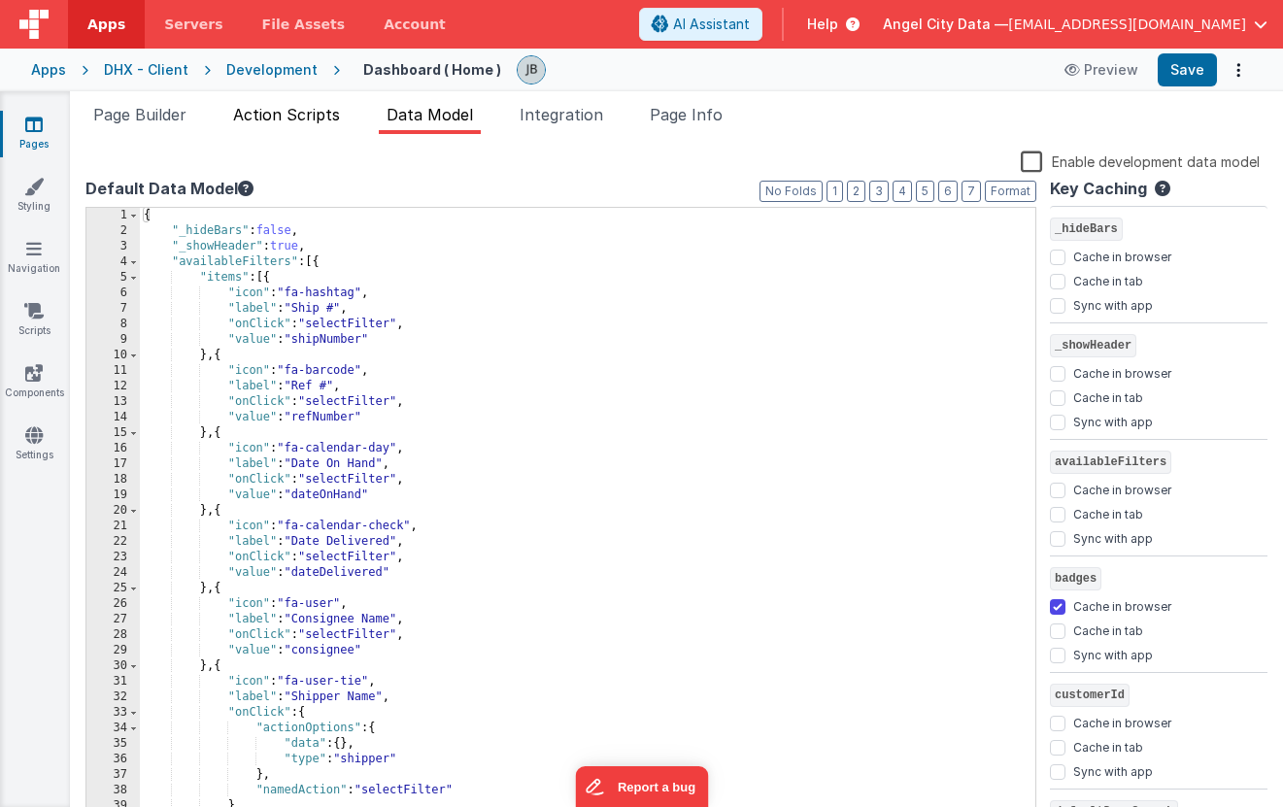
click at [274, 111] on span "Action Scripts" at bounding box center [286, 114] width 107 height 19
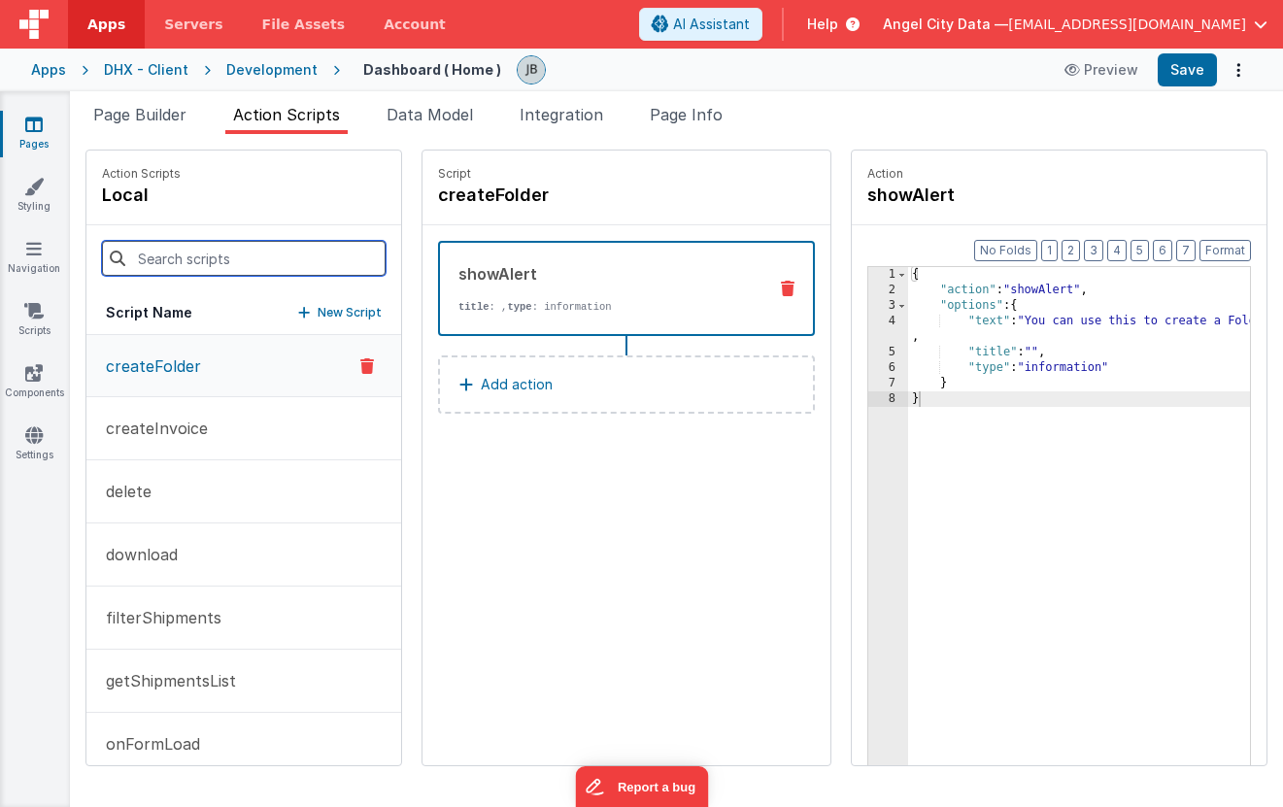
click at [264, 245] on input at bounding box center [244, 258] width 284 height 35
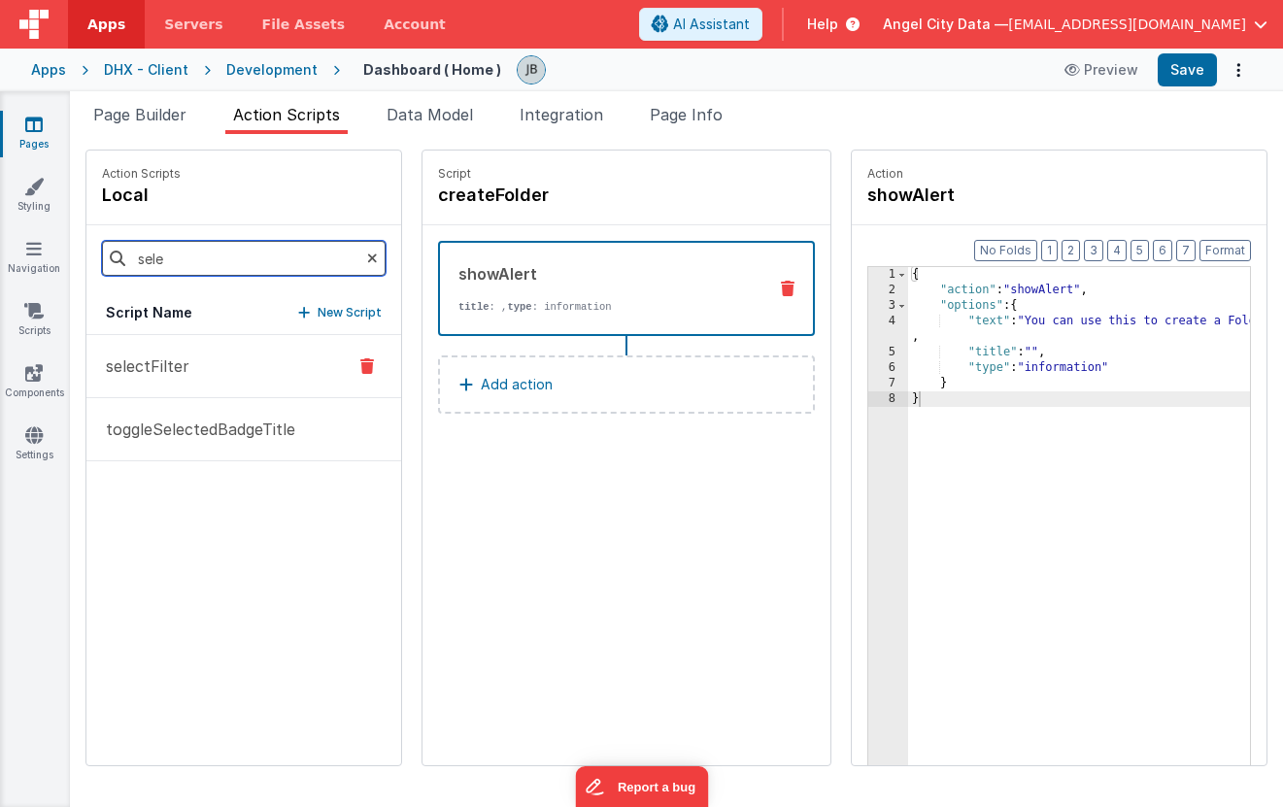
type input "sele"
click at [150, 346] on button "selectFilter" at bounding box center [243, 366] width 315 height 63
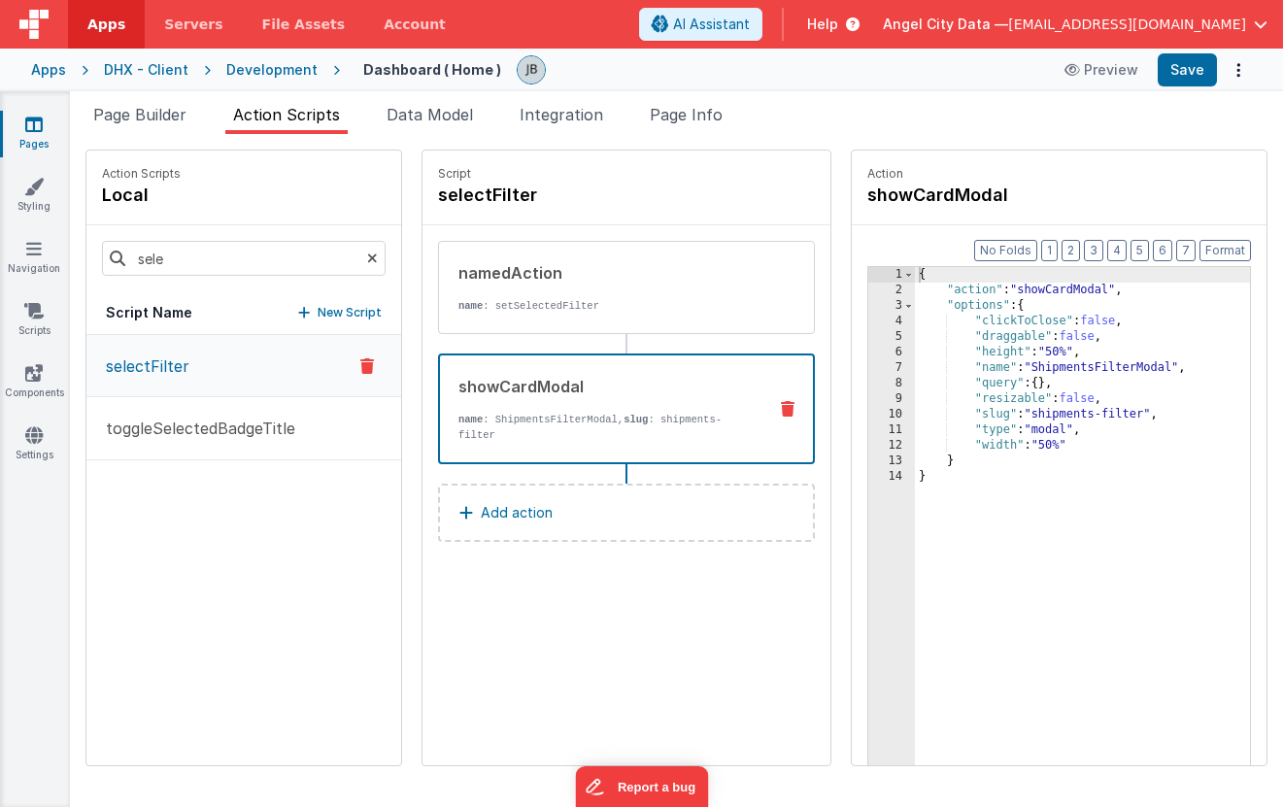
click at [484, 385] on div "showCardModal" at bounding box center [604, 386] width 292 height 23
click at [1005, 352] on div "{ "action" : "showCardModal" , "options" : { "clickToClose" : false , "draggabl…" at bounding box center [1106, 562] width 383 height 590
click at [1183, 74] on button "Save" at bounding box center [1187, 69] width 59 height 33
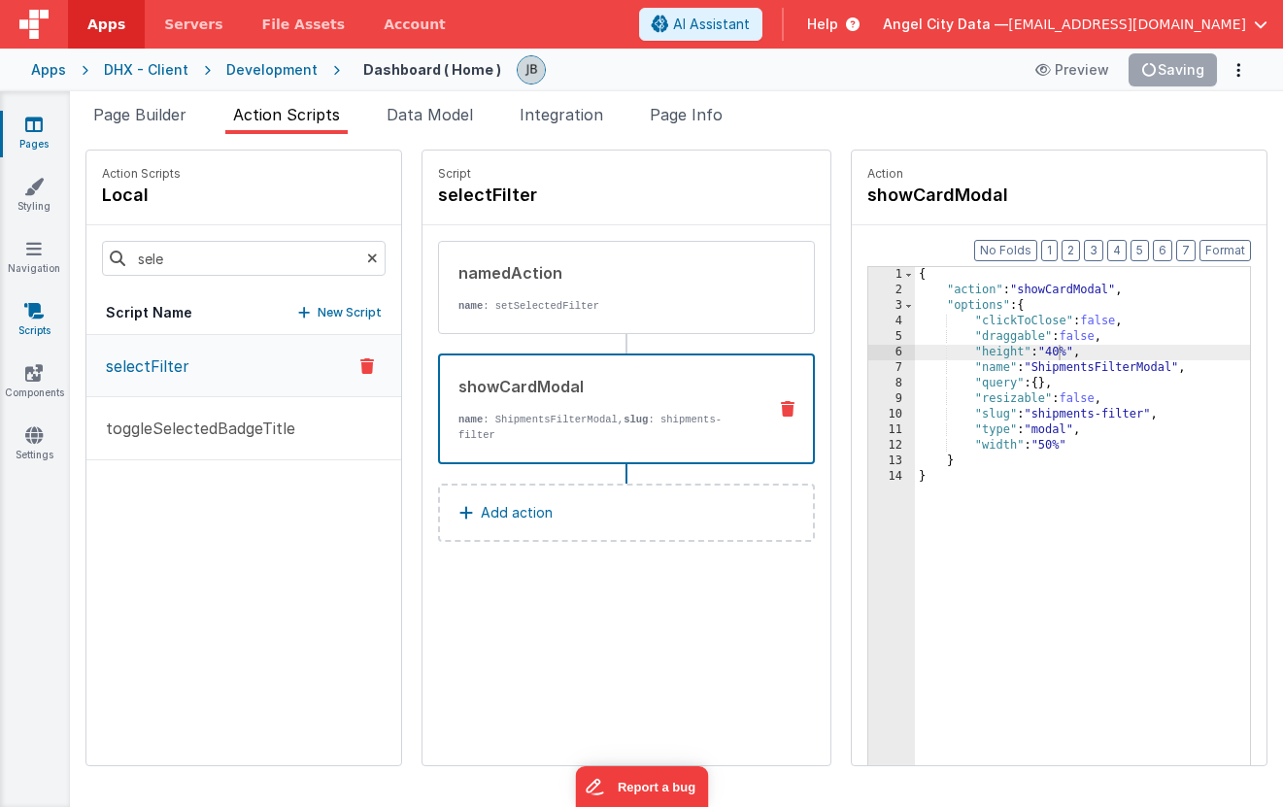
click at [34, 309] on icon at bounding box center [33, 310] width 19 height 19
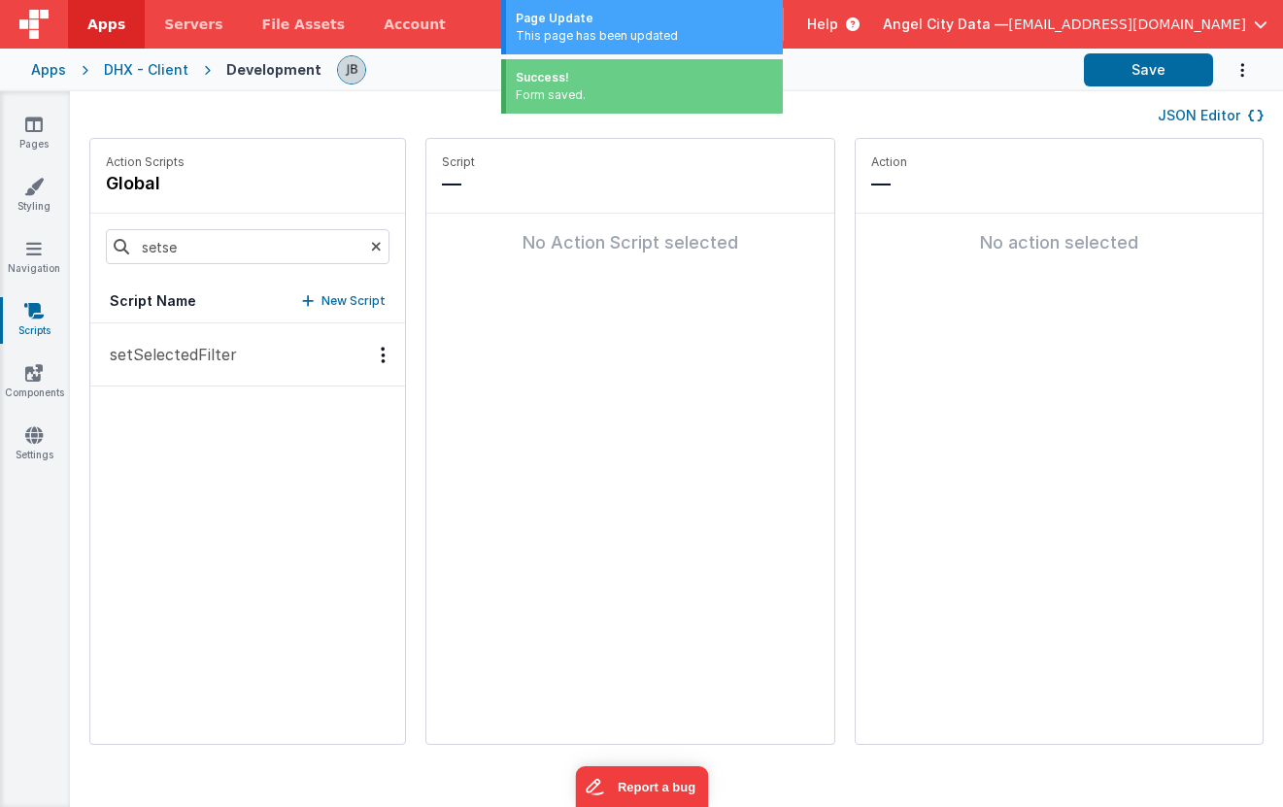
click at [136, 345] on p "setSelectedFilter" at bounding box center [167, 354] width 139 height 23
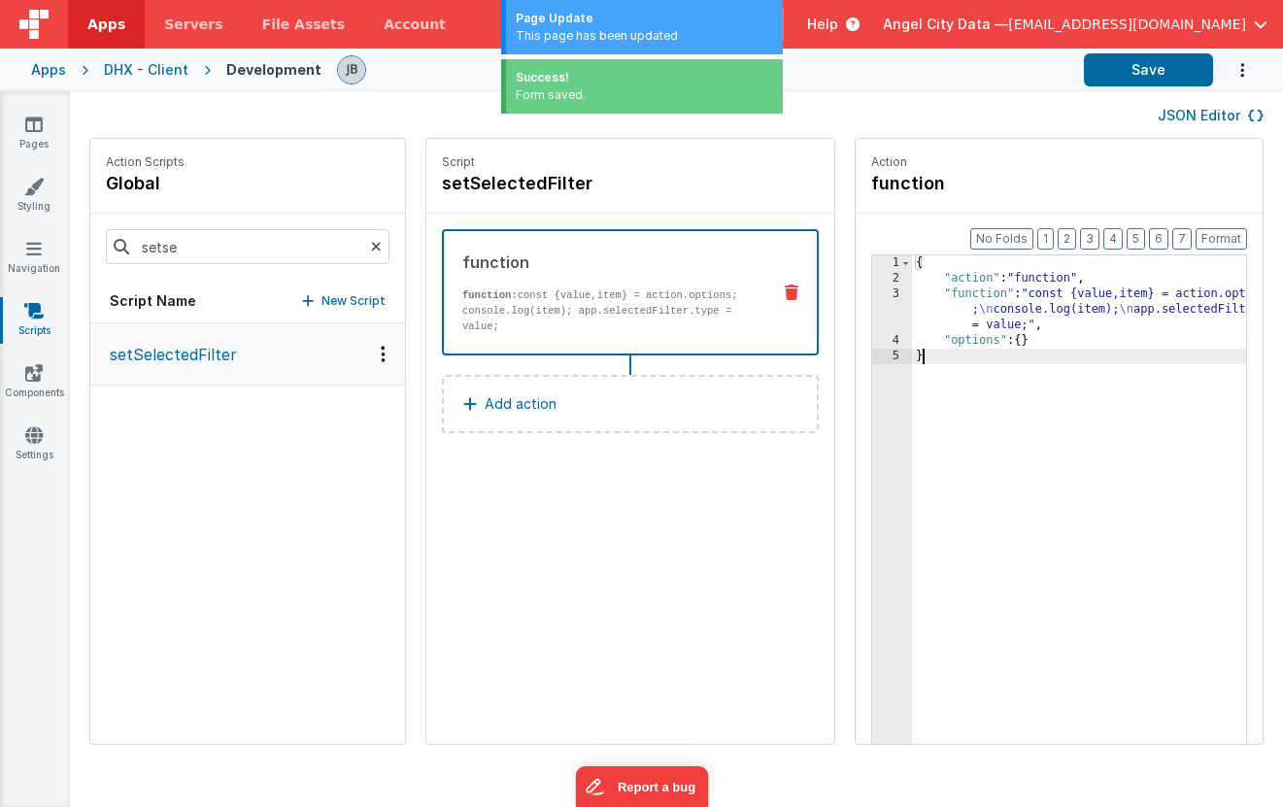
click at [872, 309] on div "3" at bounding box center [892, 310] width 40 height 47
click at [872, 294] on div "3" at bounding box center [892, 310] width 40 height 47
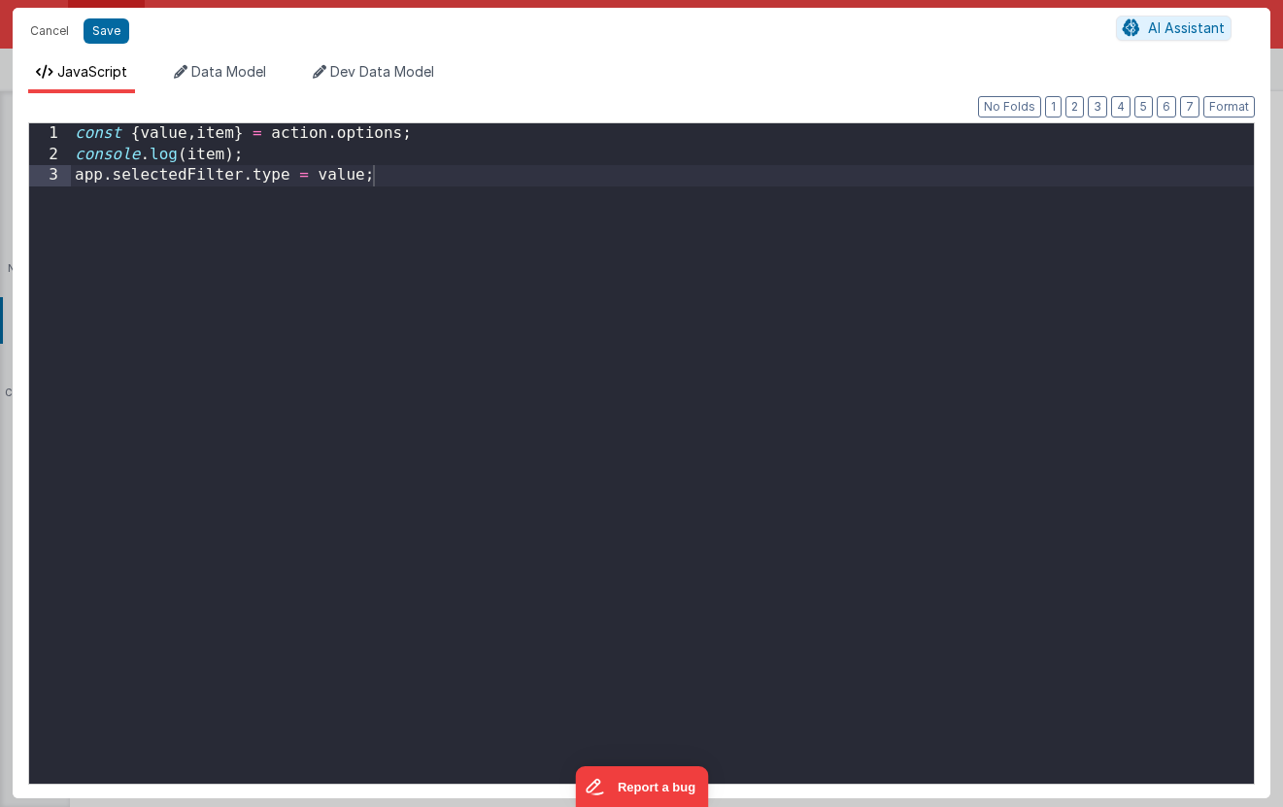
click at [232, 129] on div "const { value , item } = action . options ; console . log ( item ) ; app . sele…" at bounding box center [662, 474] width 1183 height 702
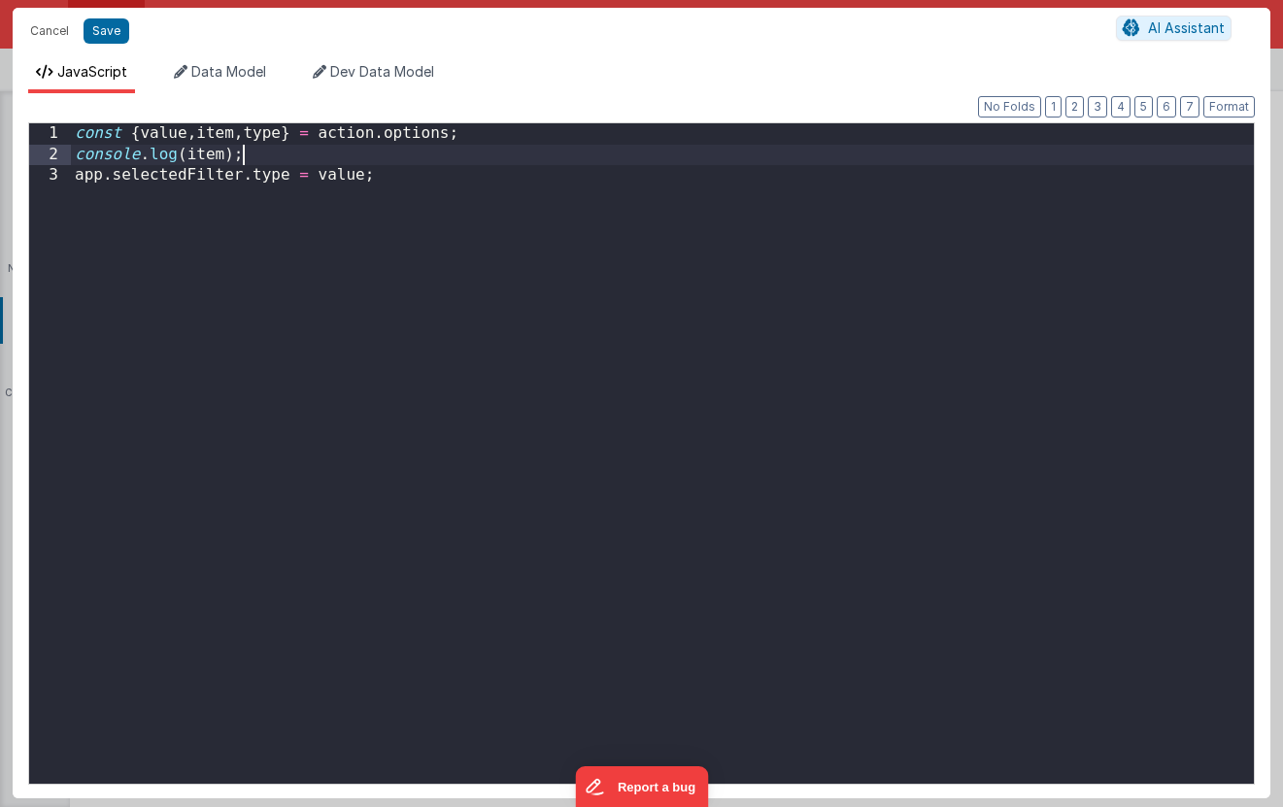
click at [264, 161] on div "const { value , item , type } = action . options ; console . log ( item ) ; app…" at bounding box center [662, 474] width 1183 height 702
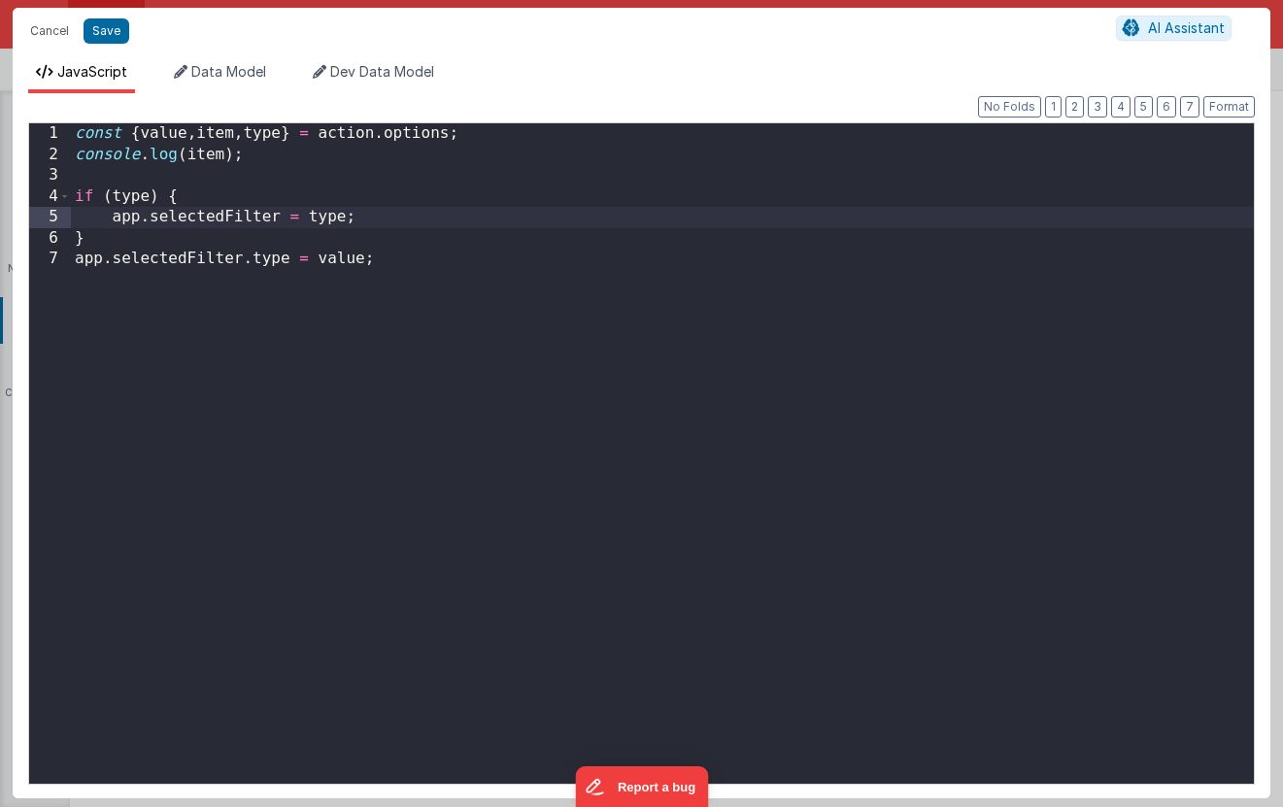
click at [177, 235] on div "const { value , item , type } = action . options ; console . log ( item ) ; if …" at bounding box center [662, 474] width 1183 height 702
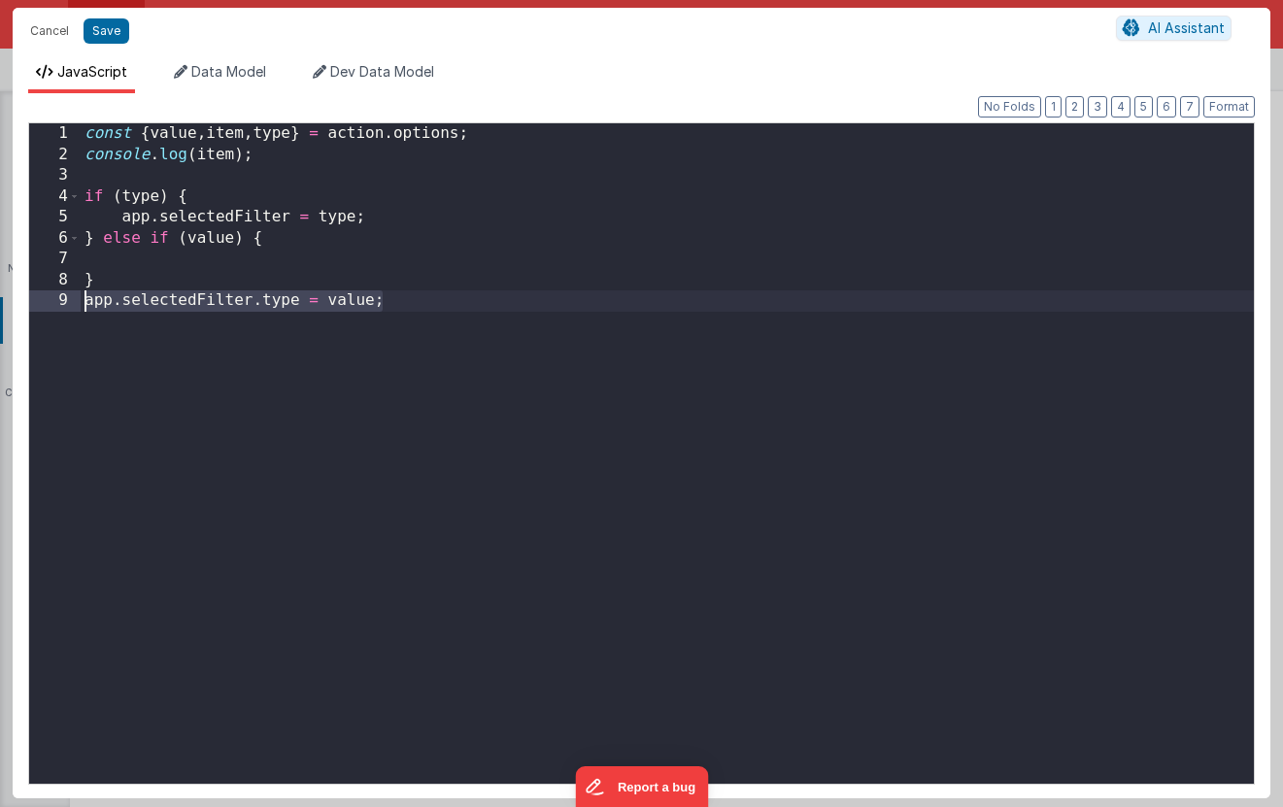
drag, startPoint x: 411, startPoint y: 299, endPoint x: 56, endPoint y: 296, distance: 354.5
click at [58, 296] on div "1 2 3 4 5 6 7 8 9 const { value , item , type } = action . options ; console . …" at bounding box center [641, 453] width 1227 height 662
click at [89, 252] on div "const { value , item , type } = action . options ; console . log ( item ) ; if …" at bounding box center [667, 474] width 1173 height 702
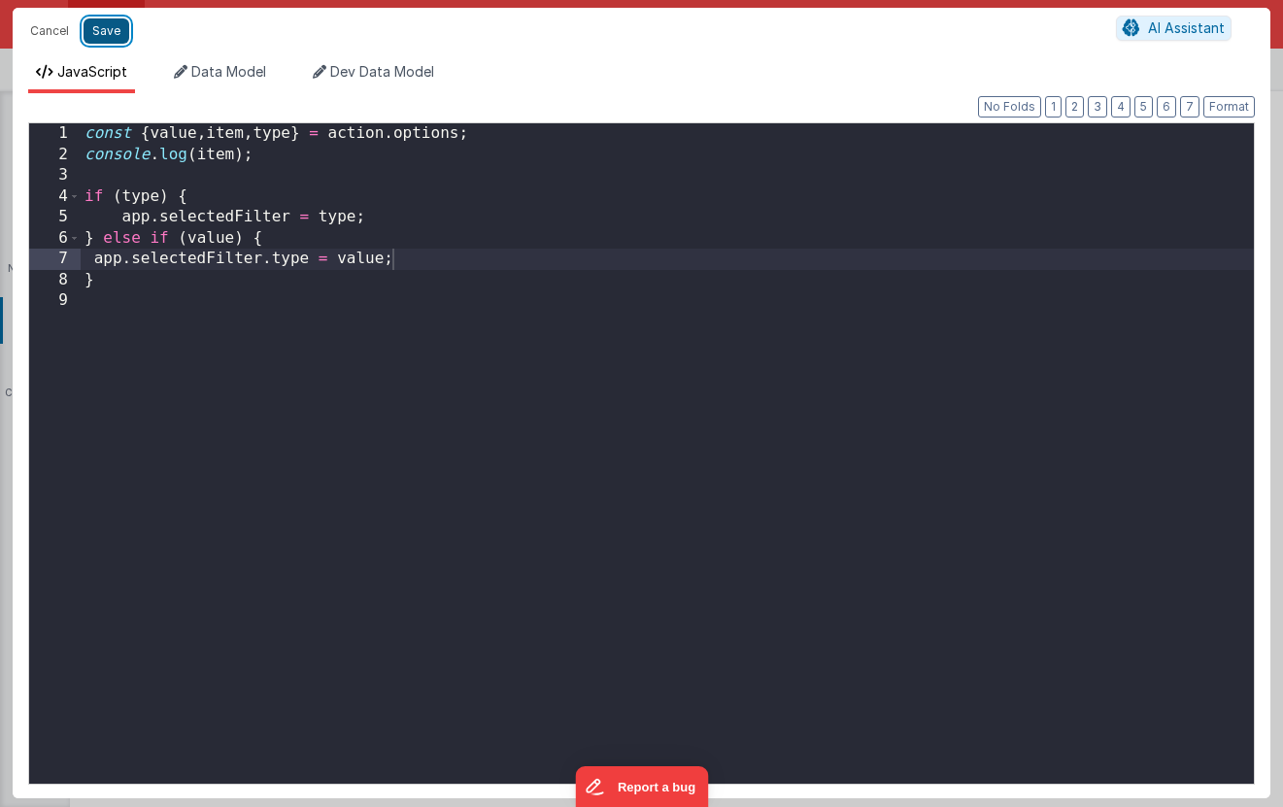
click at [112, 33] on button "Save" at bounding box center [107, 30] width 46 height 25
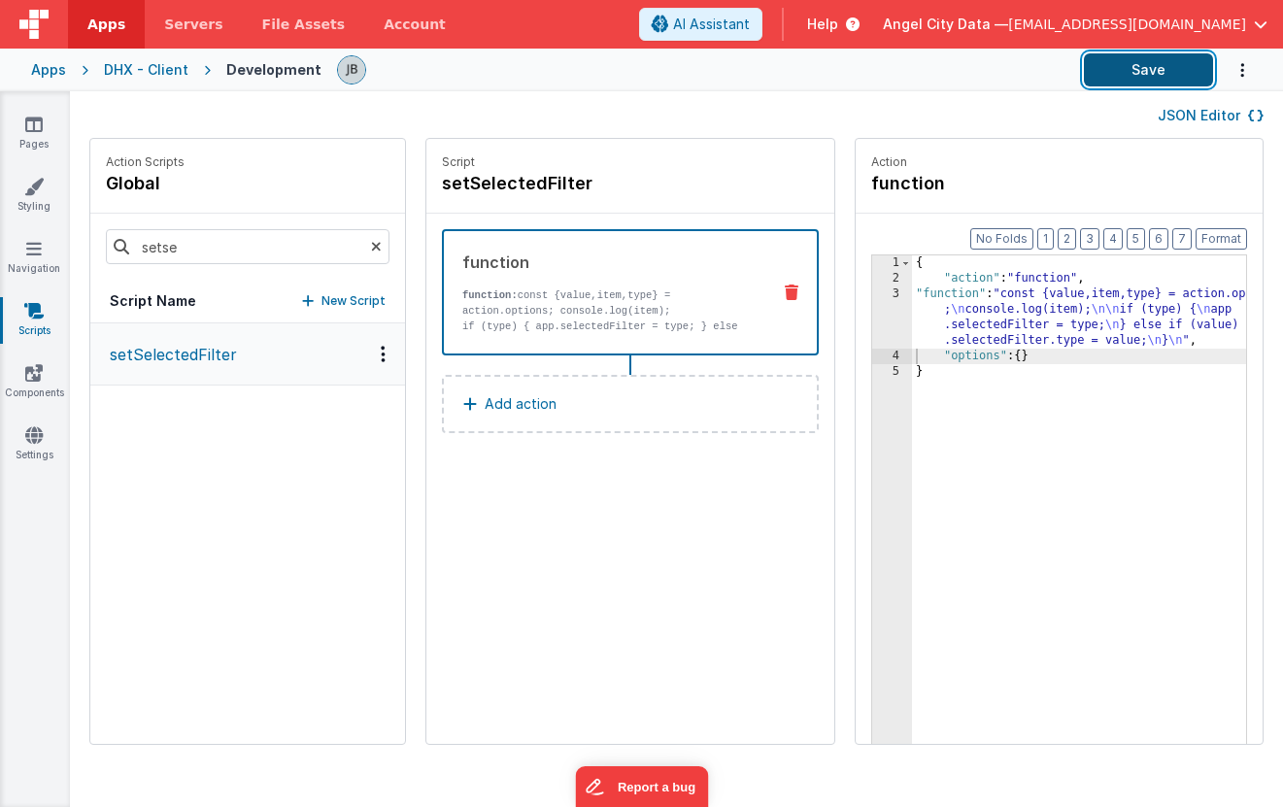
click at [1150, 69] on button "Save" at bounding box center [1148, 69] width 129 height 33
click at [161, 68] on div "DHX - Client" at bounding box center [146, 69] width 85 height 19
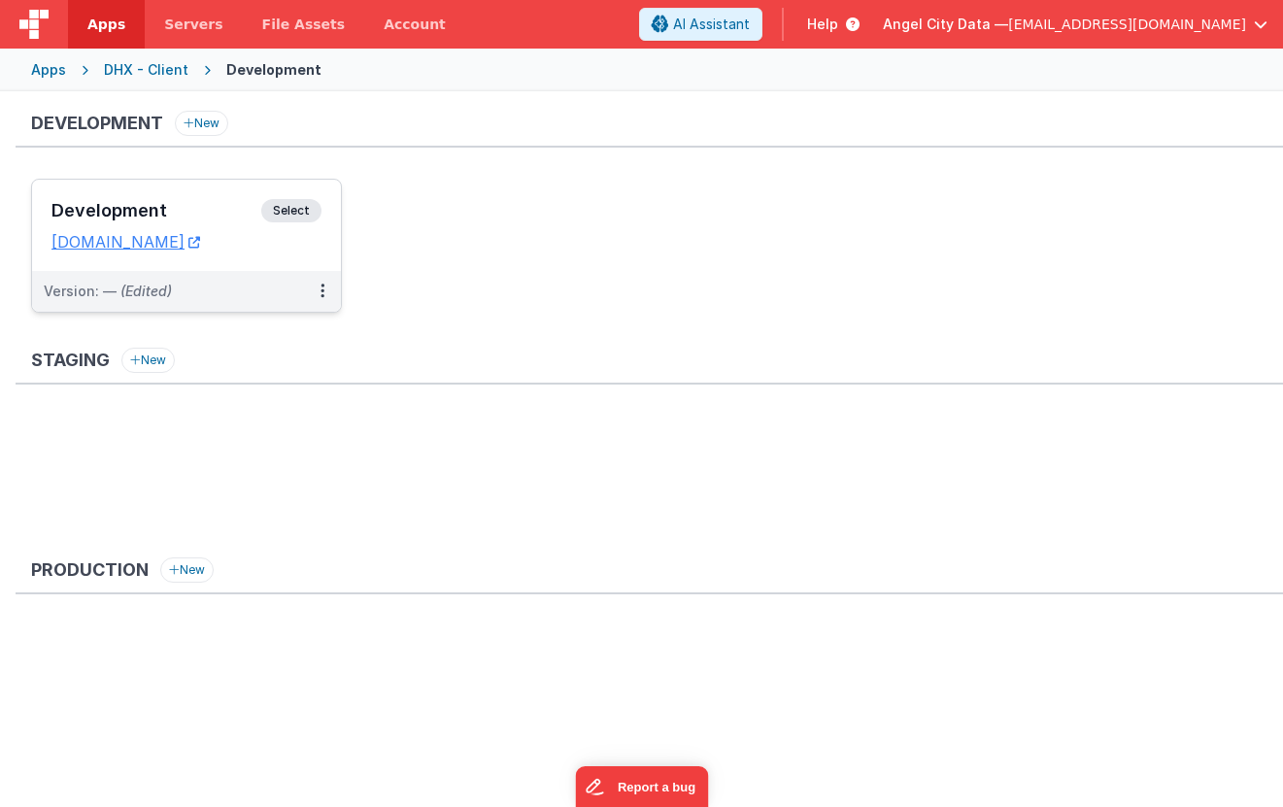
click at [223, 199] on div "Development Select" at bounding box center [186, 215] width 270 height 33
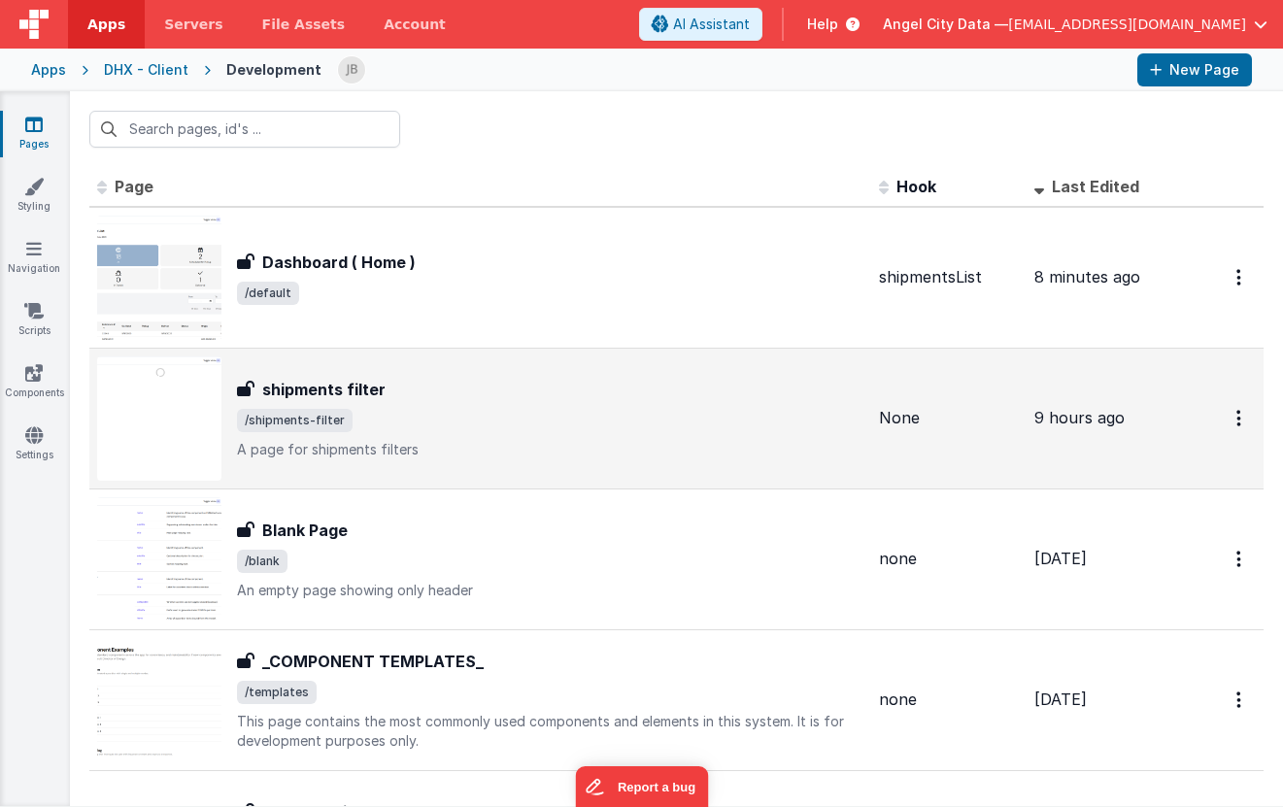
click at [306, 410] on span "/shipments-filter" at bounding box center [295, 420] width 116 height 23
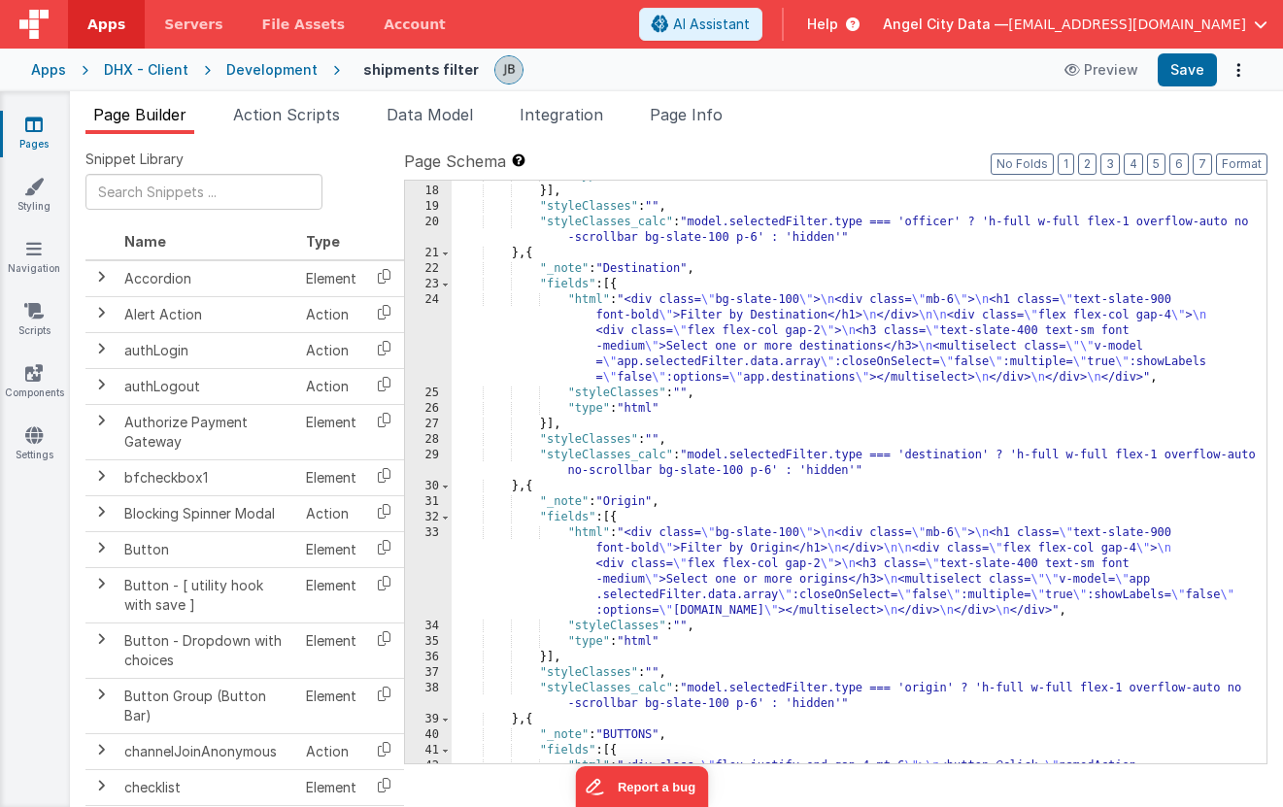
scroll to position [427, 0]
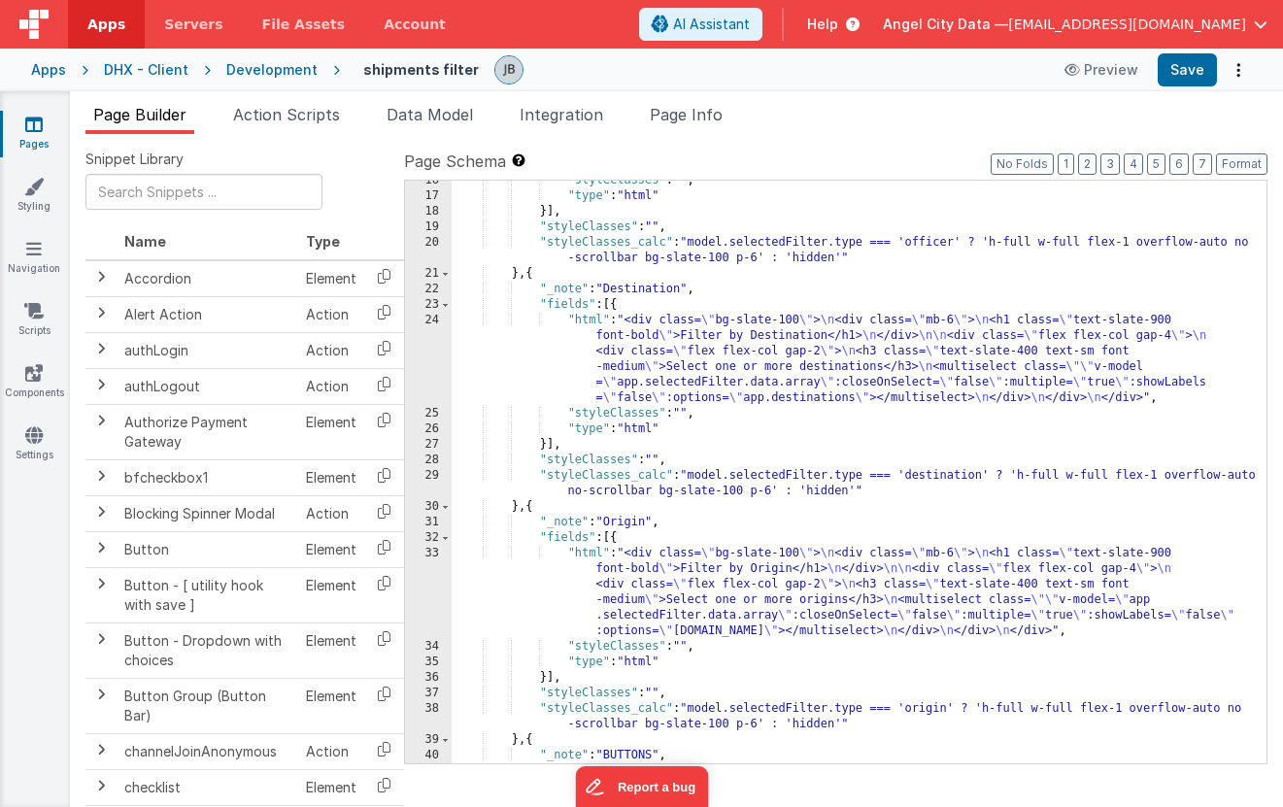
click at [258, 71] on div "Development" at bounding box center [271, 69] width 91 height 19
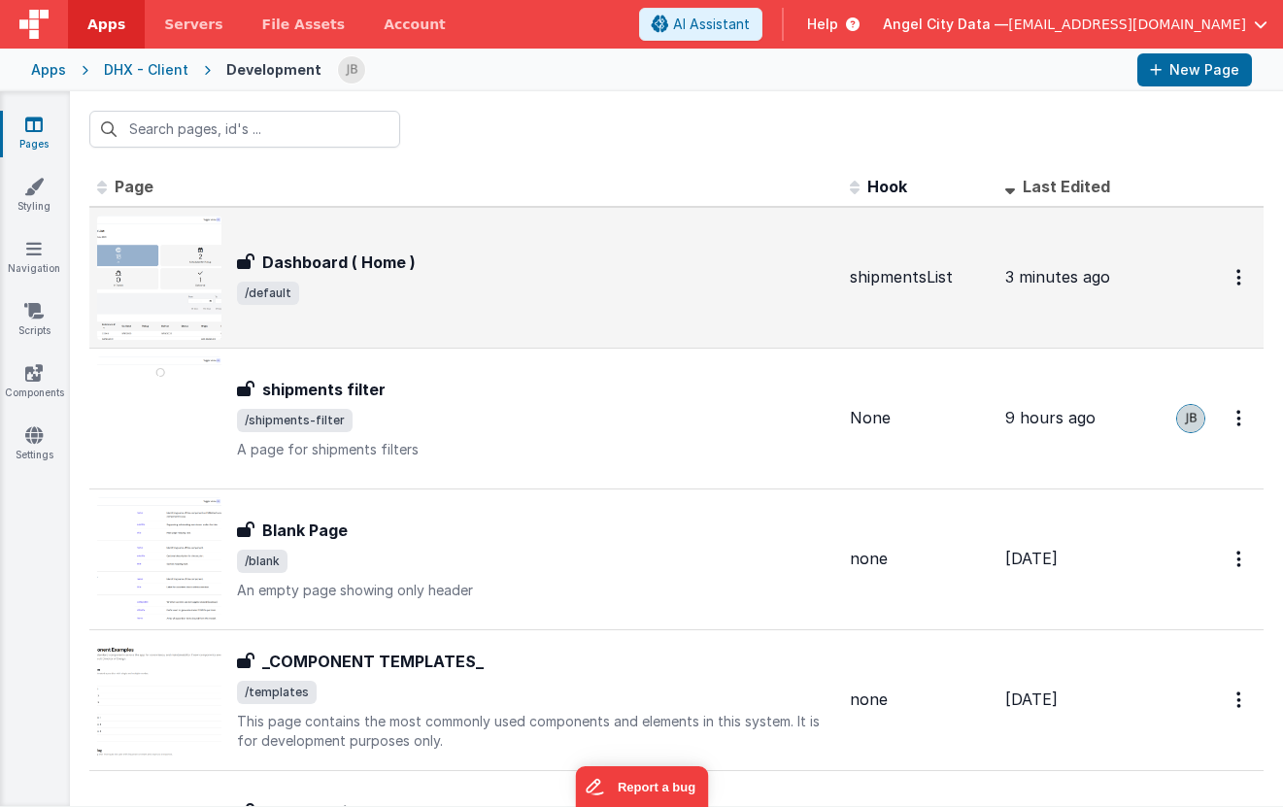
click at [335, 263] on h3 "Dashboard ( Home )" at bounding box center [338, 262] width 153 height 23
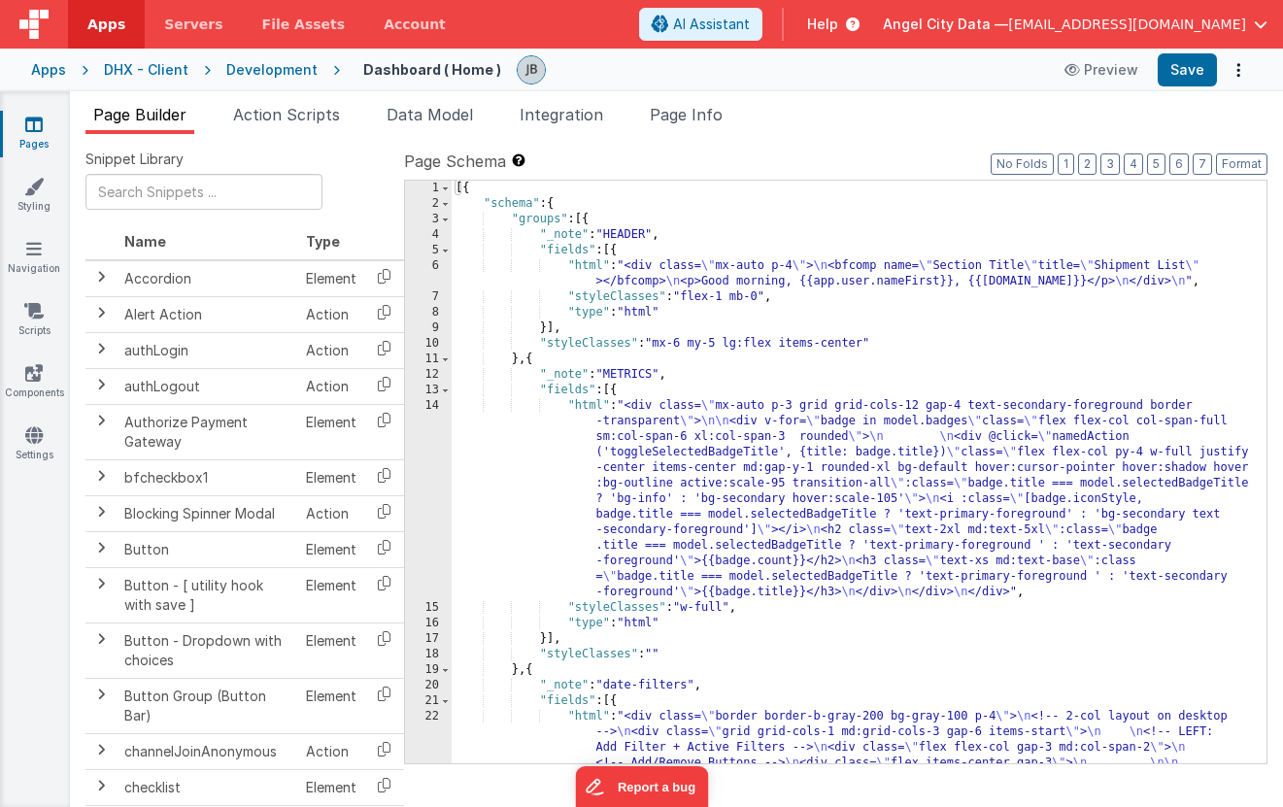
click at [417, 97] on div "Page Builder Action Scripts Data Model Integration Page Info Snippet Library Na…" at bounding box center [676, 449] width 1213 height 716
click at [417, 111] on span "Data Model" at bounding box center [430, 114] width 86 height 19
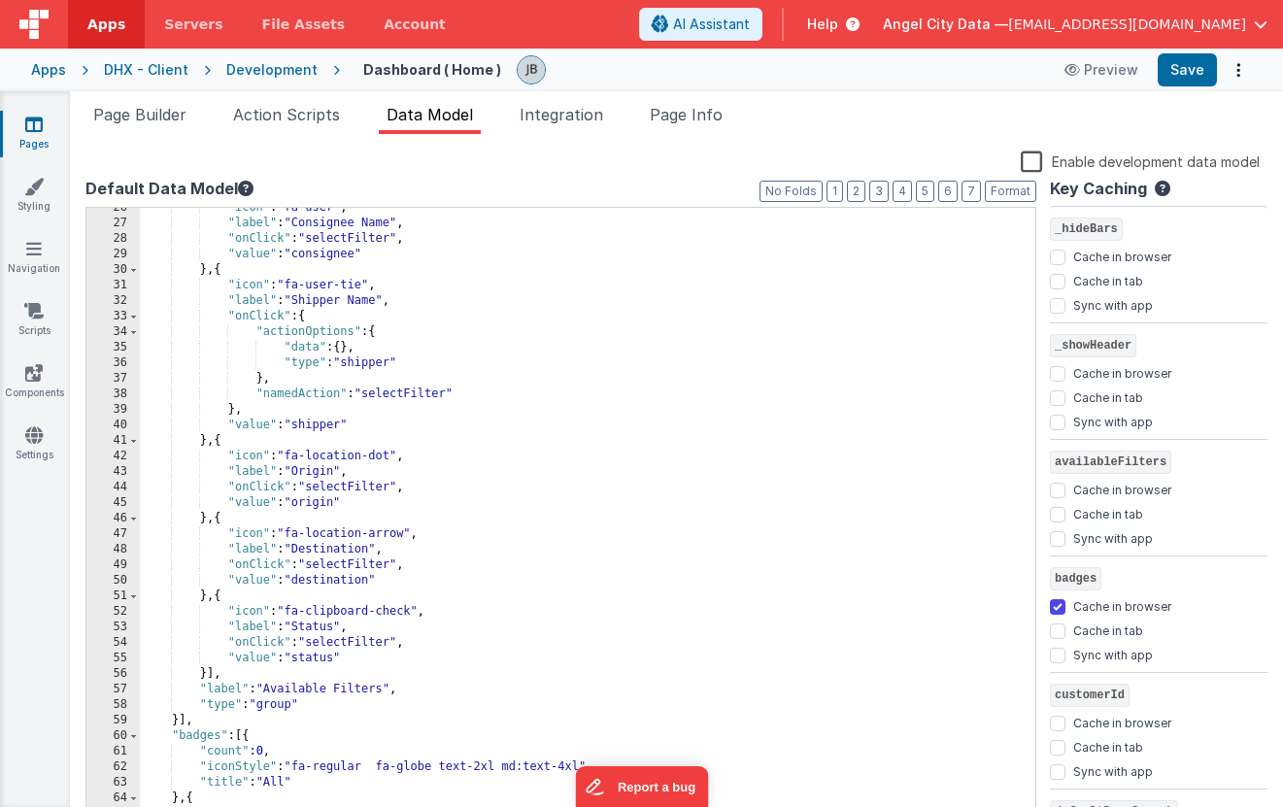
scroll to position [385, 0]
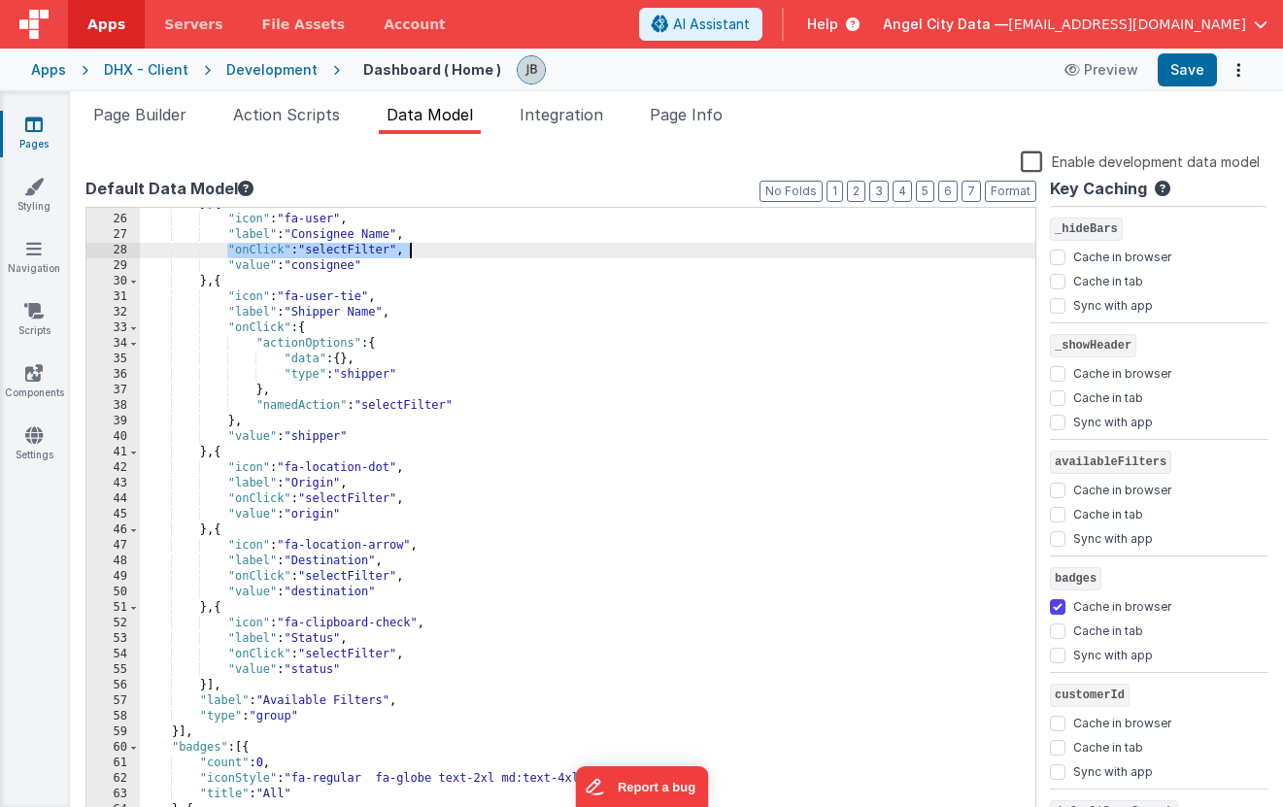
drag, startPoint x: 226, startPoint y: 252, endPoint x: 426, endPoint y: 247, distance: 200.2
click at [426, 247] on div "} , { "icon" : "fa-user" , "label" : "Consignee Name" , "onClick" : "selectFilt…" at bounding box center [588, 519] width 896 height 647
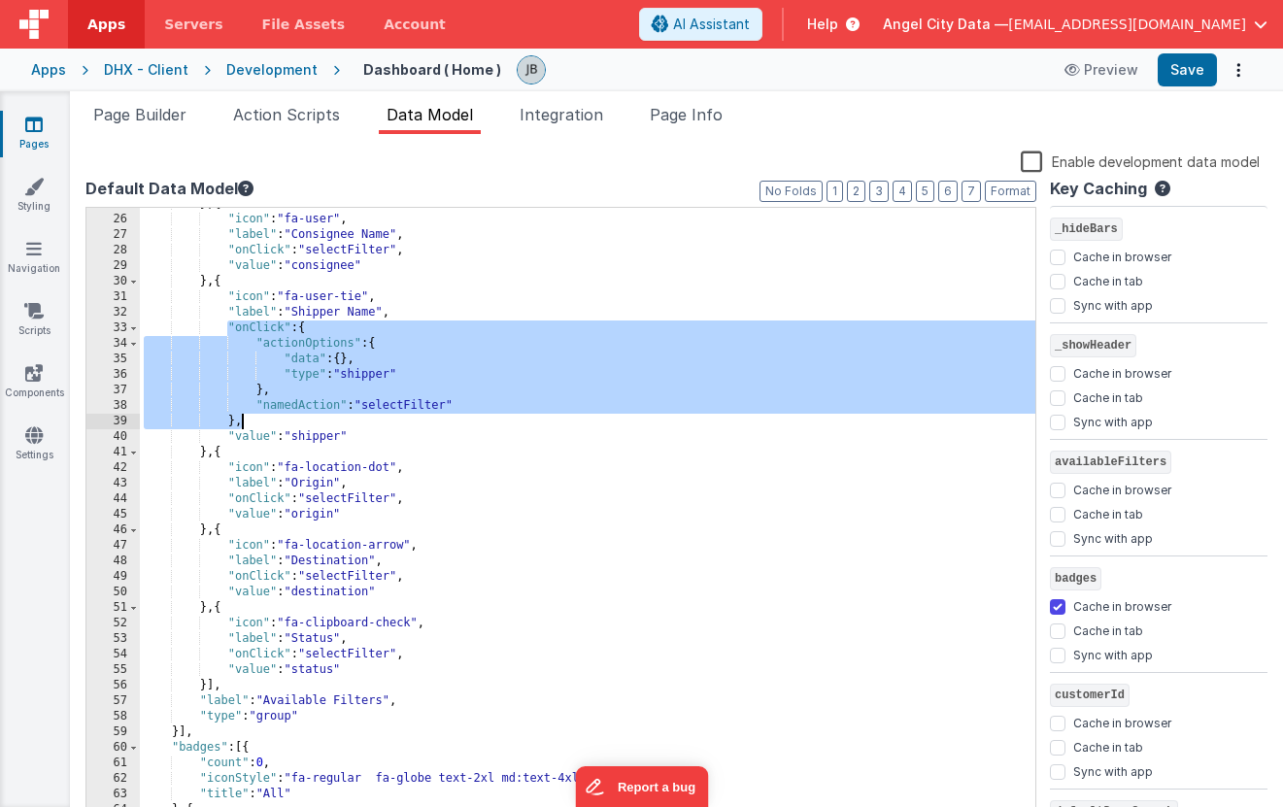
drag, startPoint x: 229, startPoint y: 332, endPoint x: 458, endPoint y: 415, distance: 243.6
click at [458, 415] on div "} , { "icon" : "fa-user" , "label" : "Consignee Name" , "onClick" : "selectFilt…" at bounding box center [588, 519] width 896 height 647
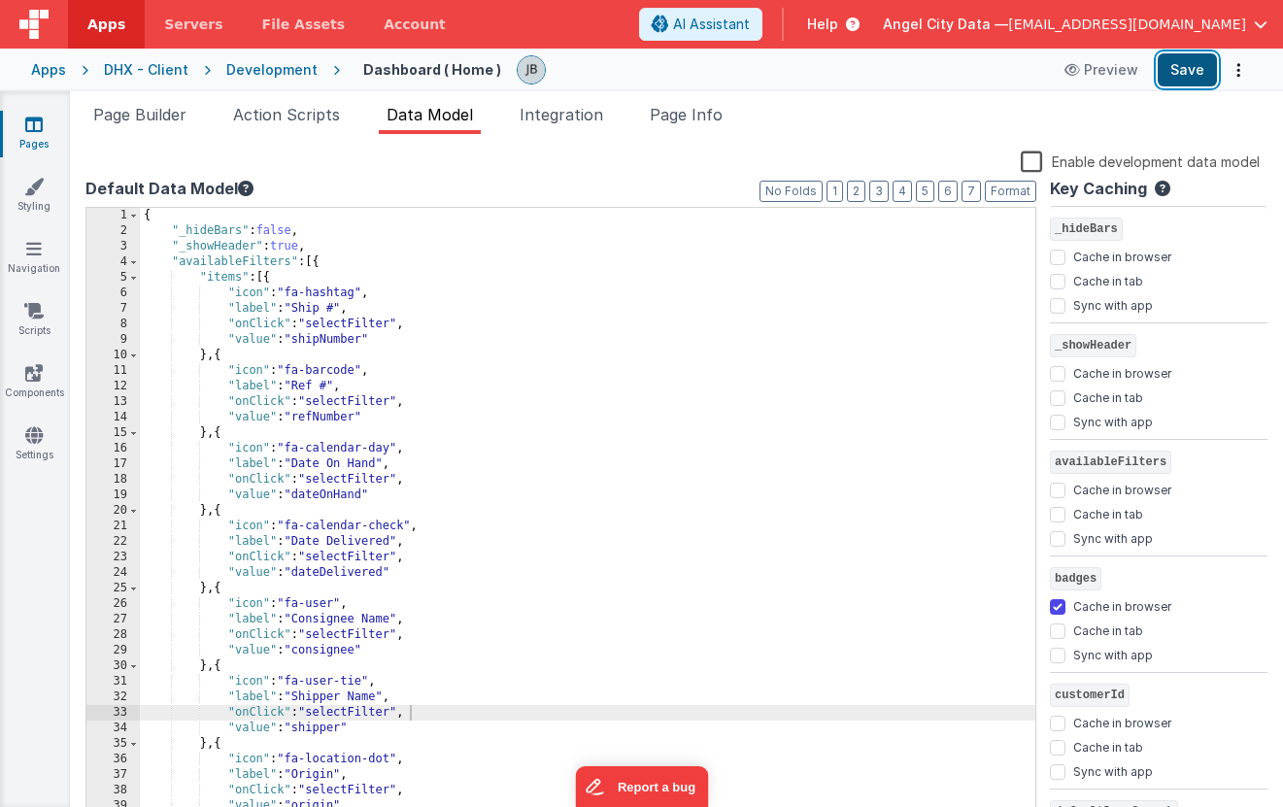
click at [1194, 64] on button "Save" at bounding box center [1187, 69] width 59 height 33
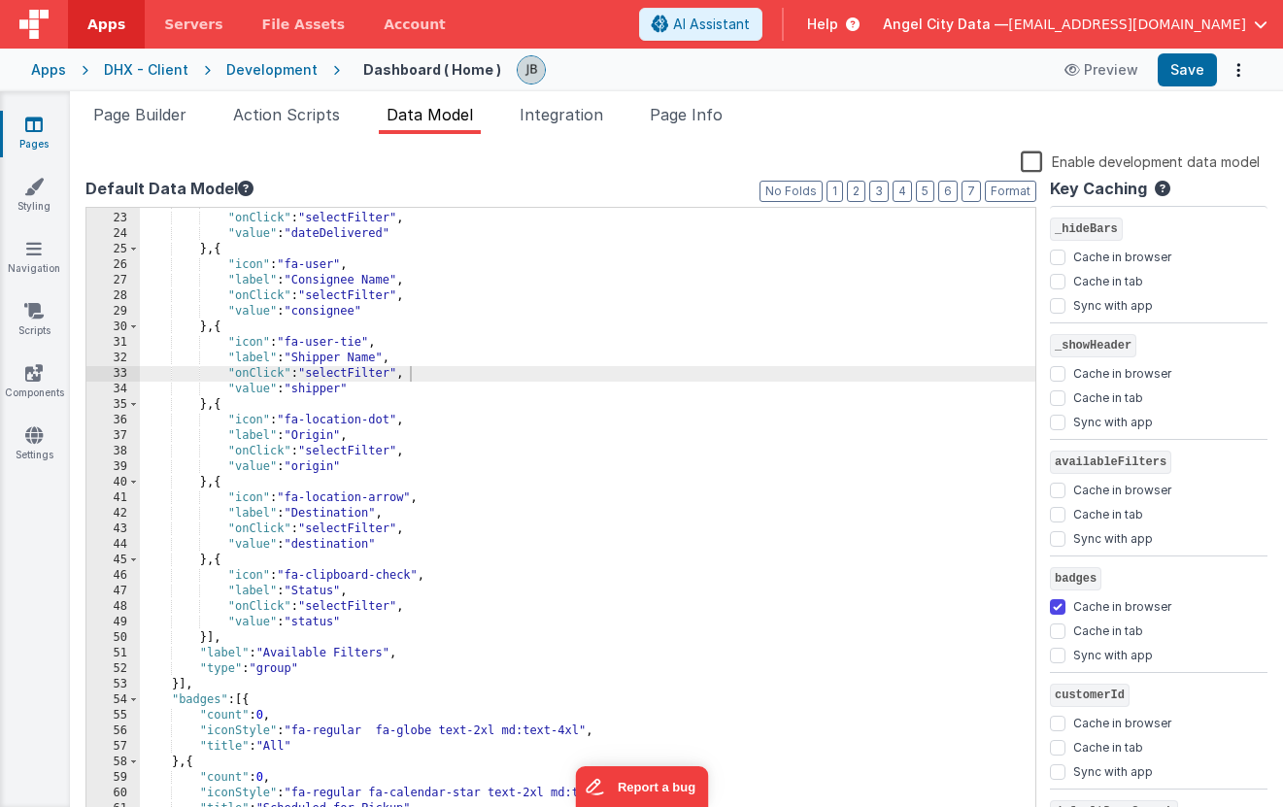
scroll to position [362, 0]
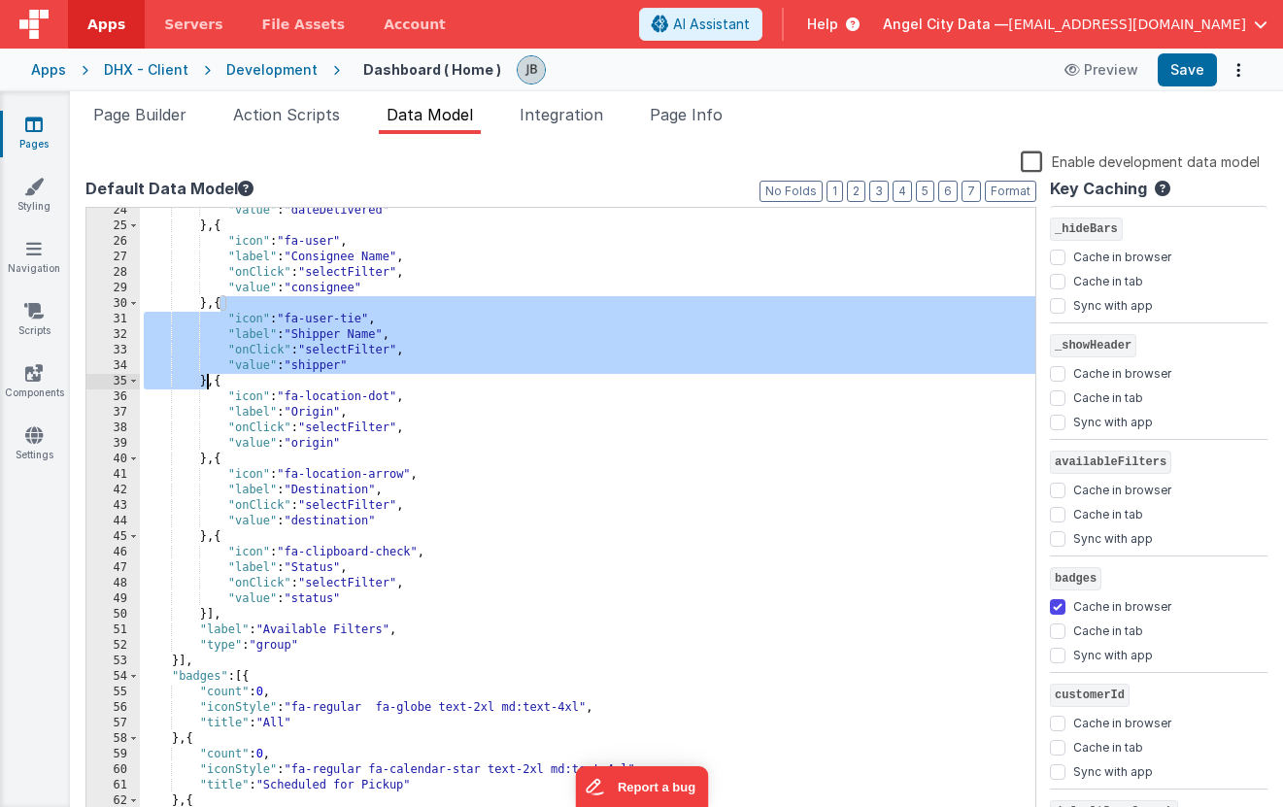
drag, startPoint x: 220, startPoint y: 301, endPoint x: 204, endPoint y: 388, distance: 87.8
click at [204, 388] on div ""value" : "dateDelivered" } , { "icon" : "fa-user" , "label" : "Consignee Name"…" at bounding box center [588, 526] width 896 height 647
click at [298, 119] on span "Action Scripts" at bounding box center [286, 114] width 107 height 19
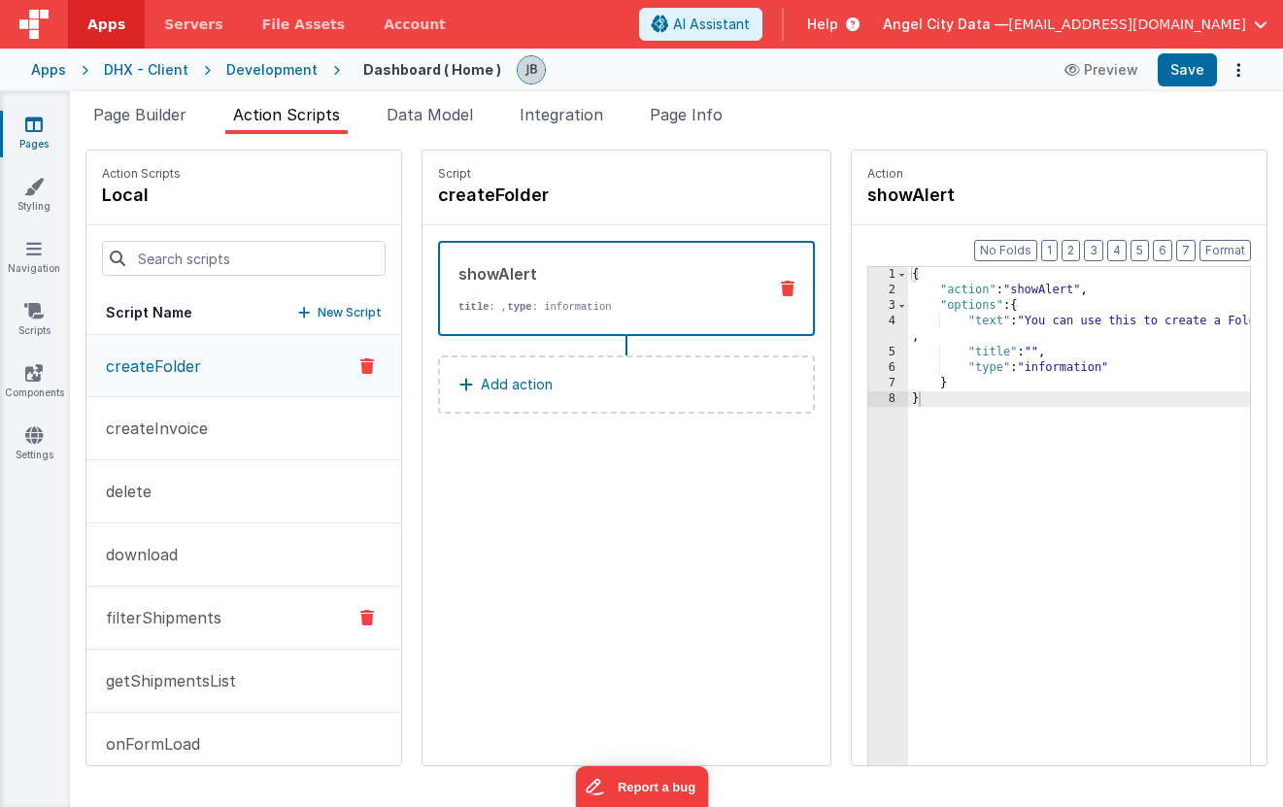
click at [197, 603] on button "filterShipments" at bounding box center [243, 618] width 315 height 63
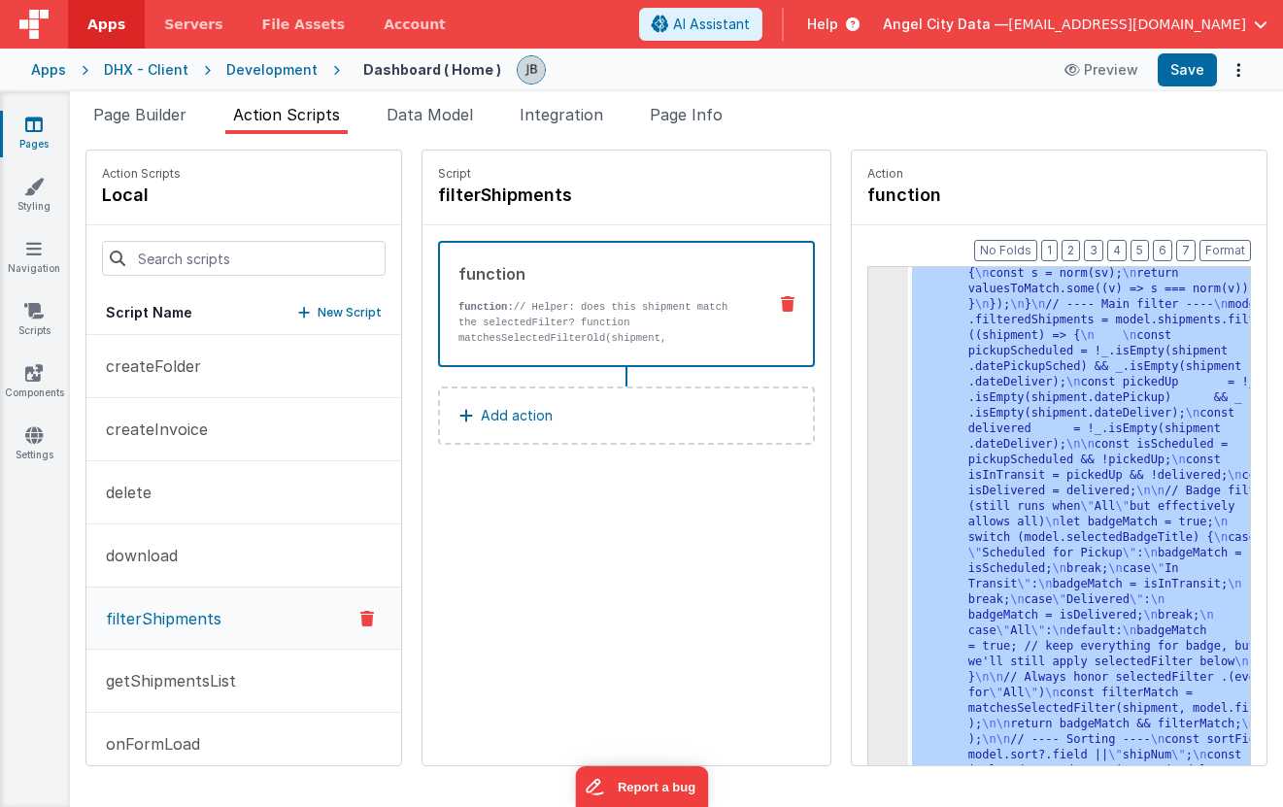
scroll to position [2084, 0]
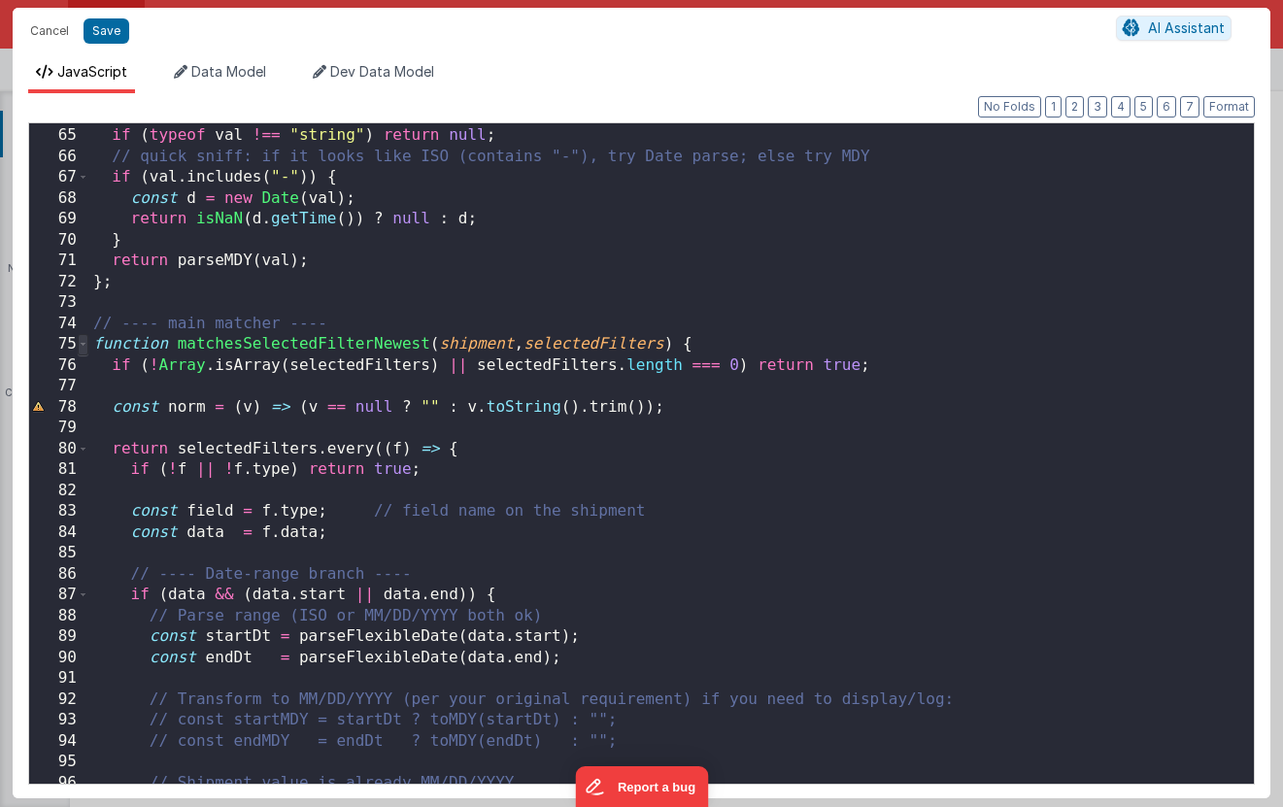
scroll to position [0, 0]
click at [85, 345] on span at bounding box center [83, 344] width 11 height 21
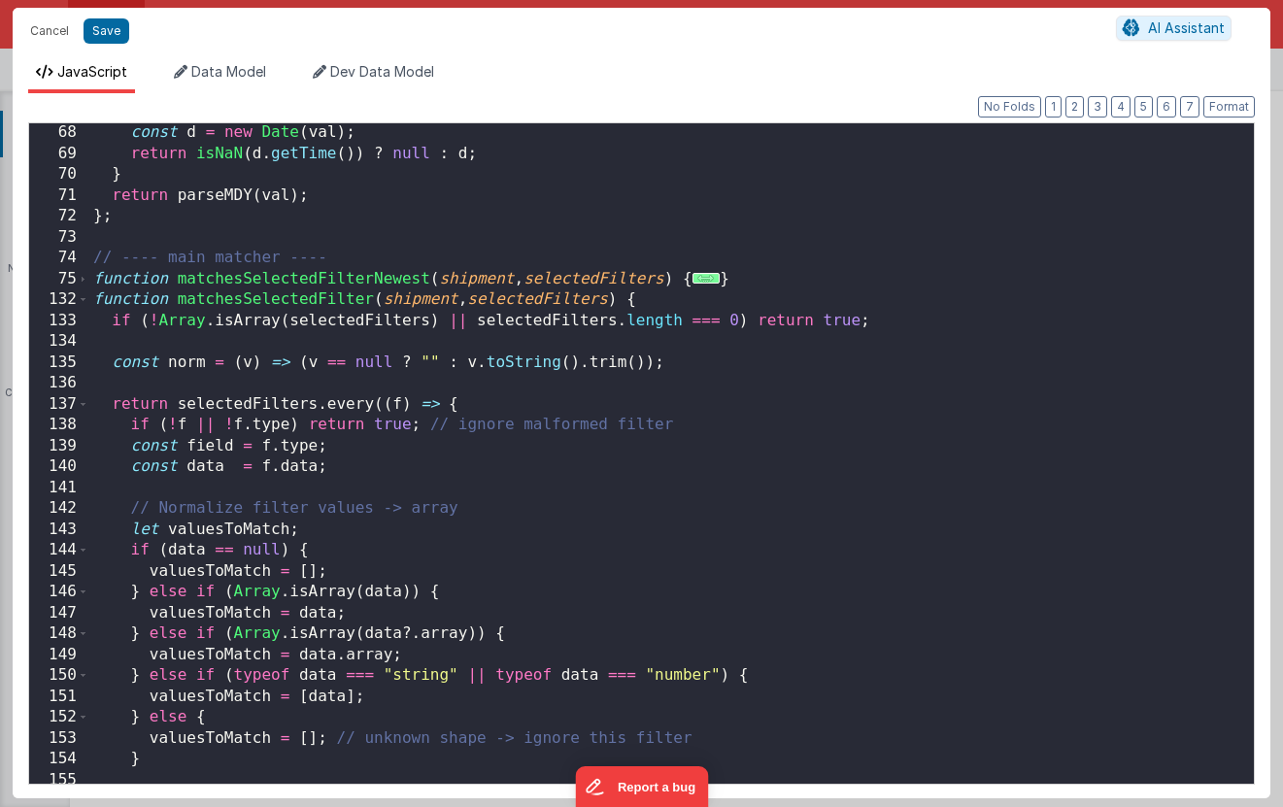
scroll to position [1390, 0]
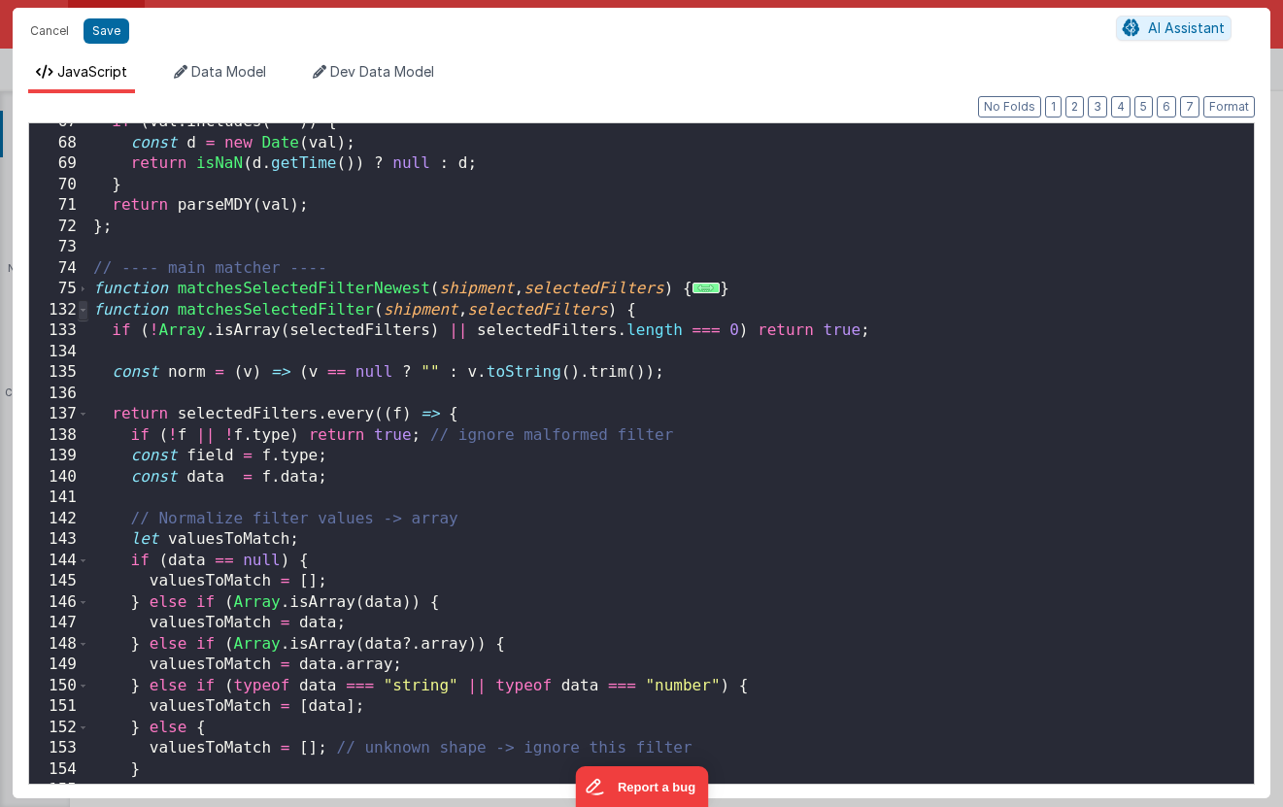
click at [84, 316] on span at bounding box center [83, 310] width 11 height 21
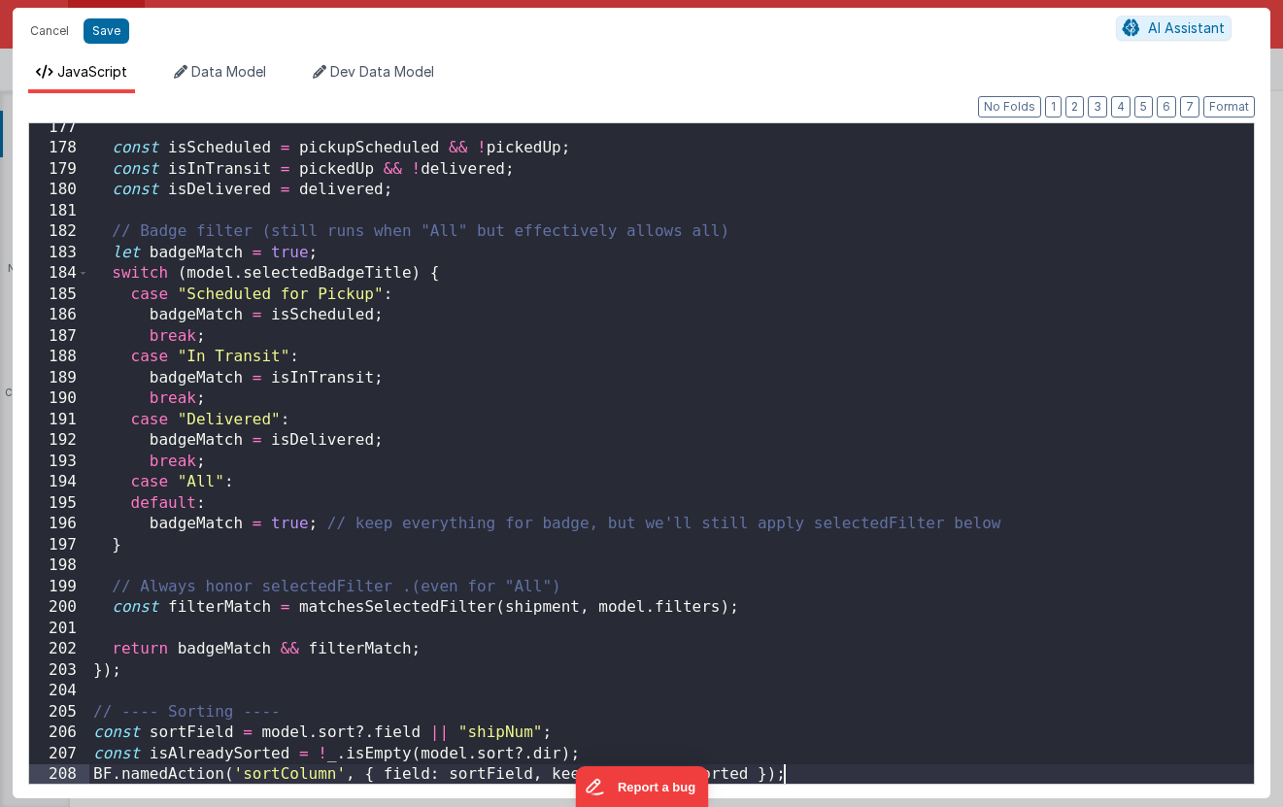
scroll to position [1719, 0]
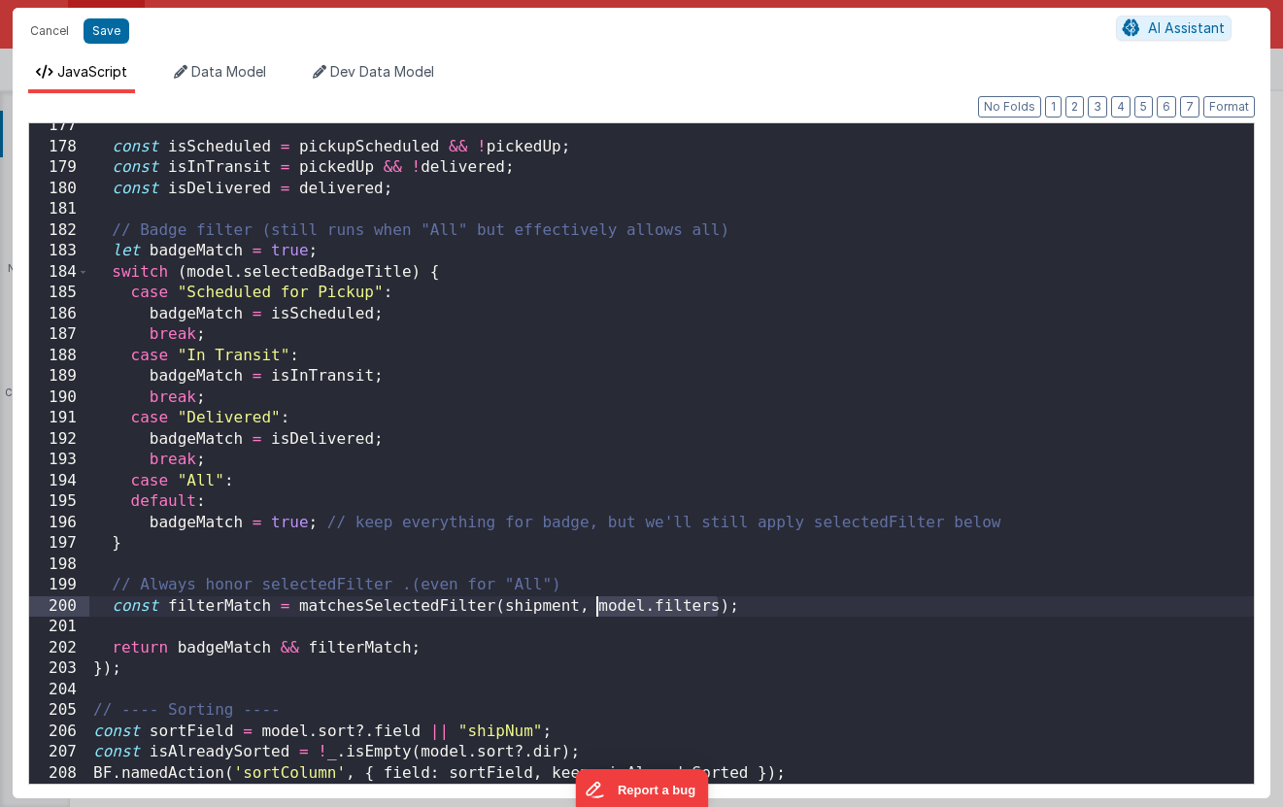
drag, startPoint x: 714, startPoint y: 608, endPoint x: 596, endPoint y: 605, distance: 117.6
click at [596, 605] on div "const isScheduled = pickupScheduled && ! pickedUp ; const isInTransit = pickedU…" at bounding box center [671, 467] width 1165 height 702
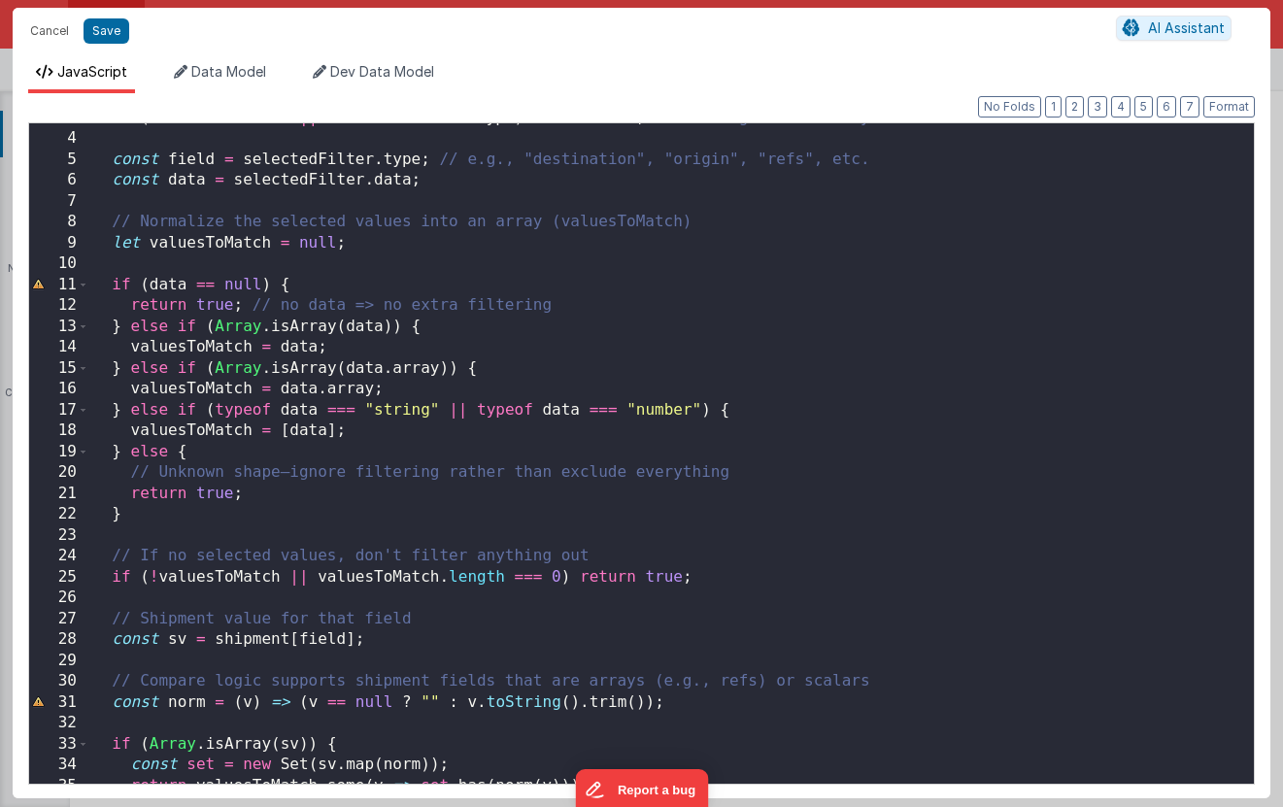
scroll to position [0, 0]
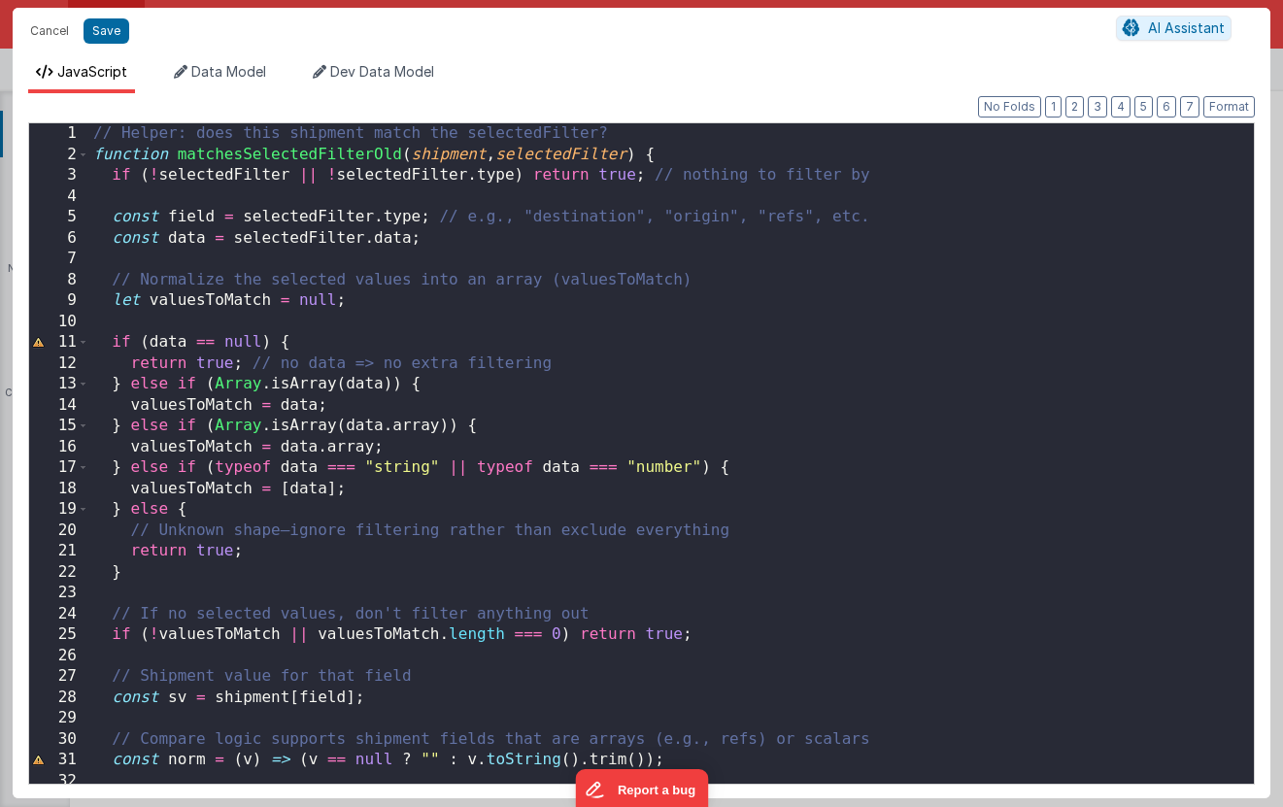
click at [196, 237] on div "// Helper: does this shipment match the selectedFilter? function matchesSelecte…" at bounding box center [671, 474] width 1165 height 702
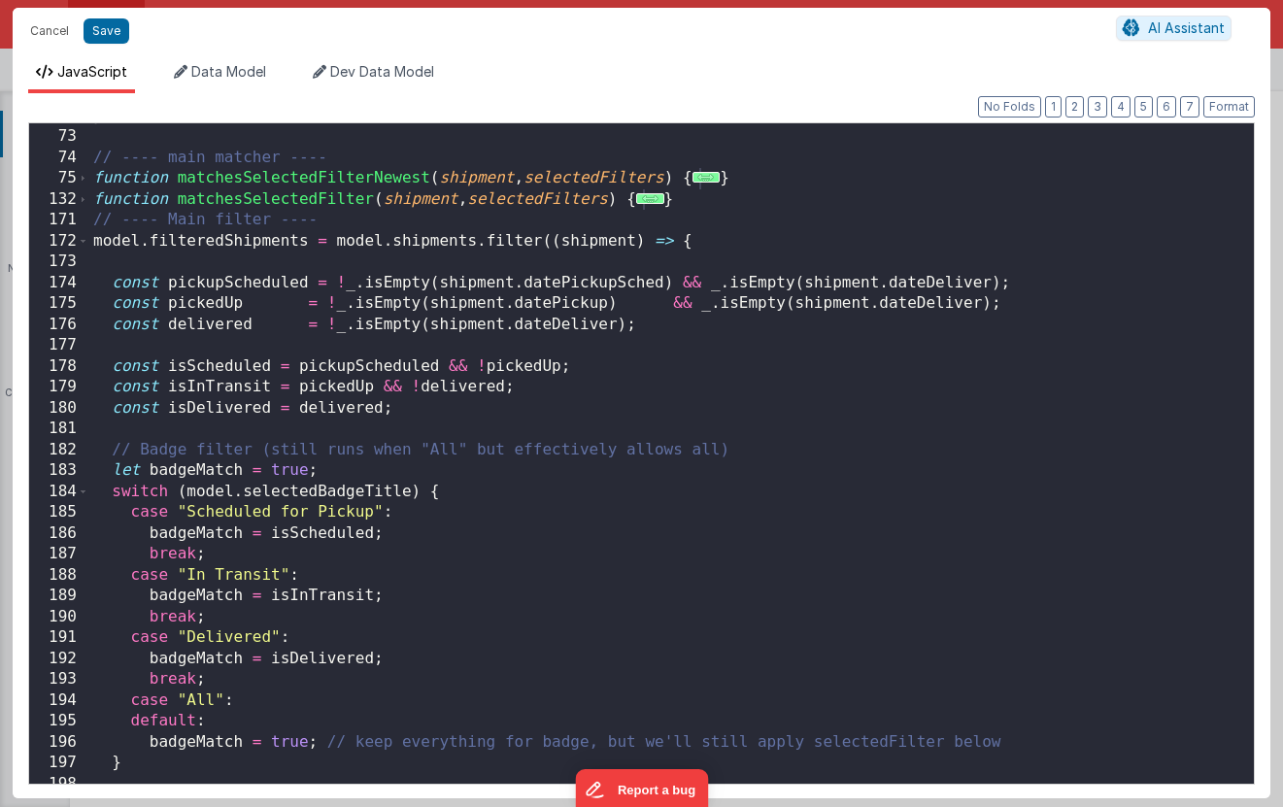
scroll to position [1719, 0]
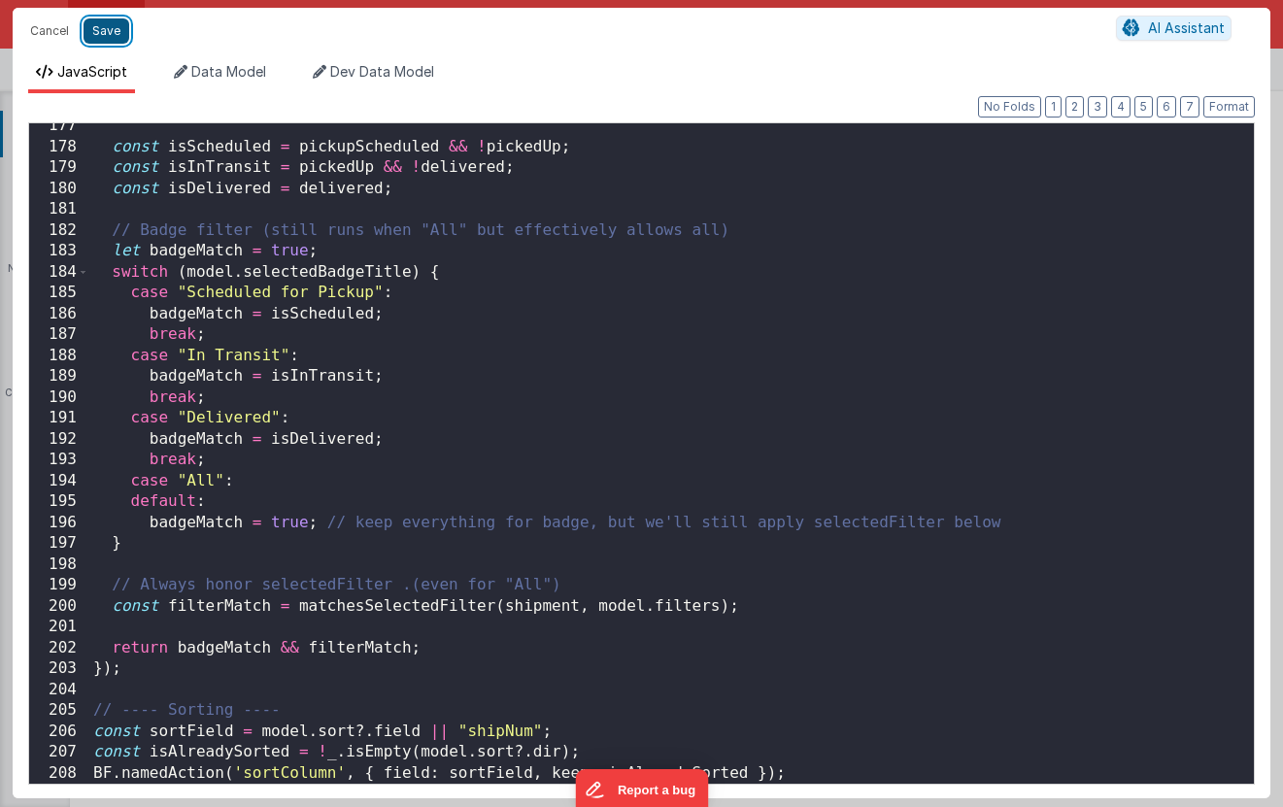
click at [96, 29] on button "Save" at bounding box center [107, 30] width 46 height 25
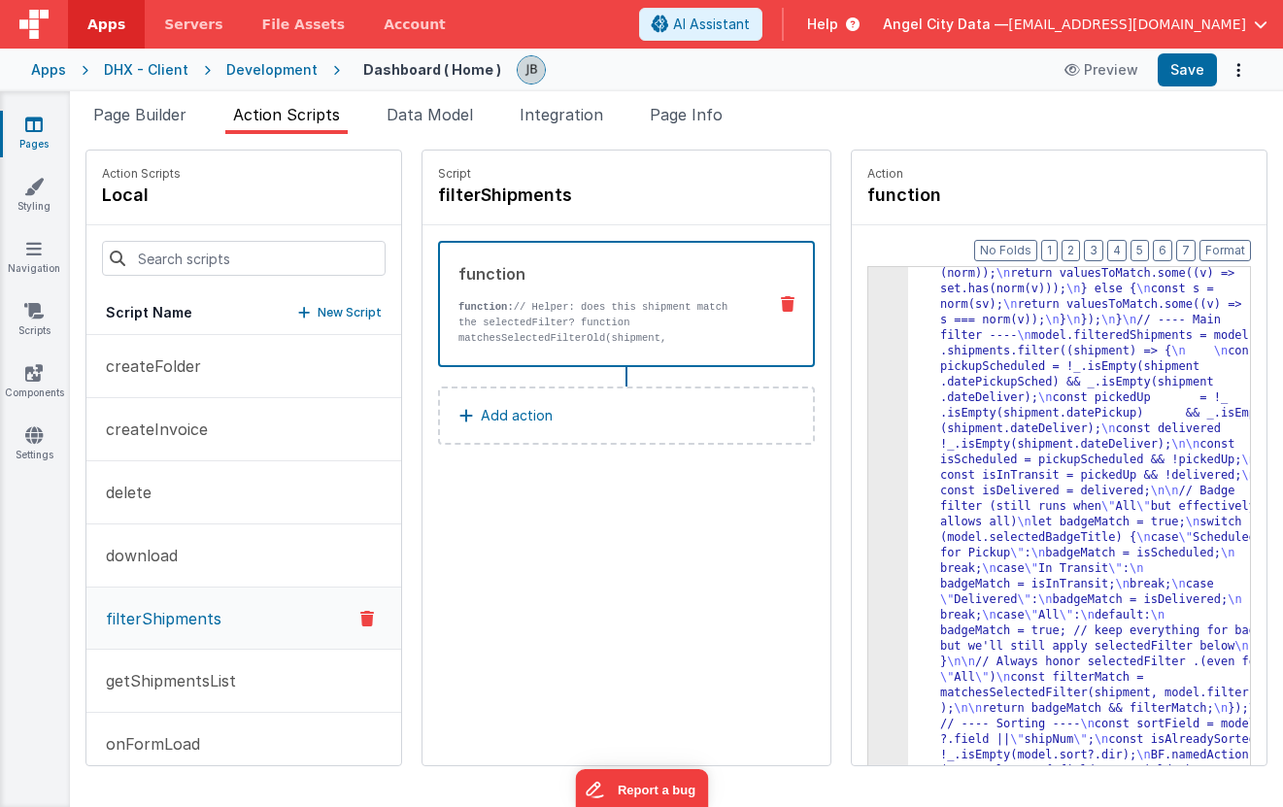
scroll to position [1881, 0]
click at [417, 124] on li "Data Model" at bounding box center [430, 118] width 102 height 31
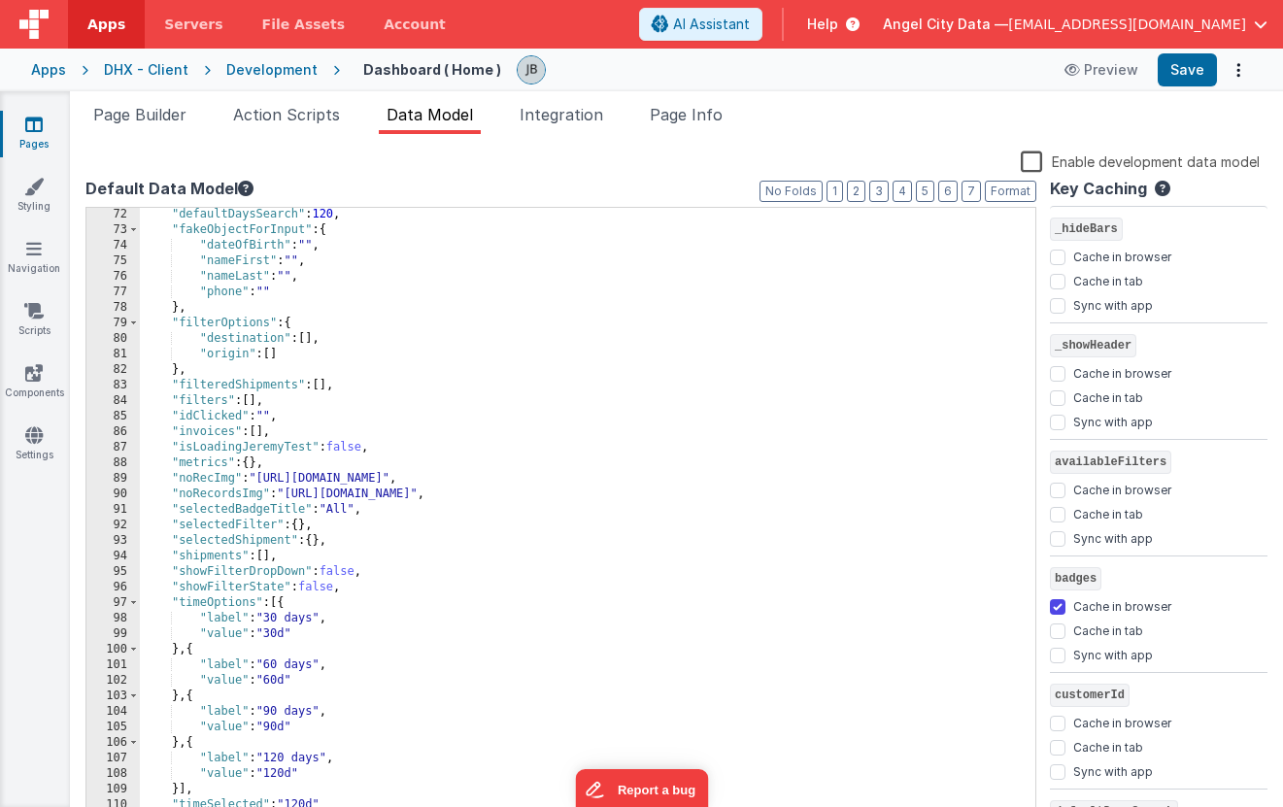
scroll to position [1098, 0]
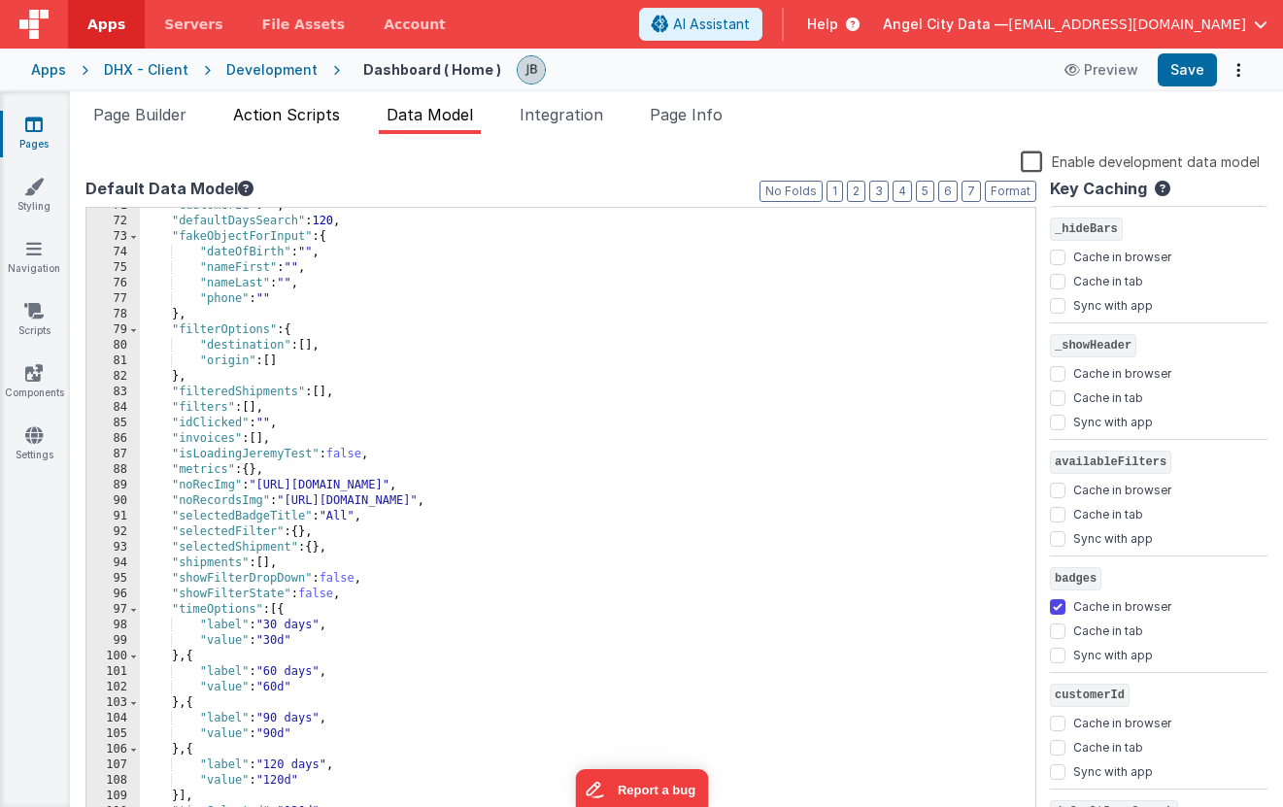
click at [264, 105] on span "Action Scripts" at bounding box center [286, 114] width 107 height 19
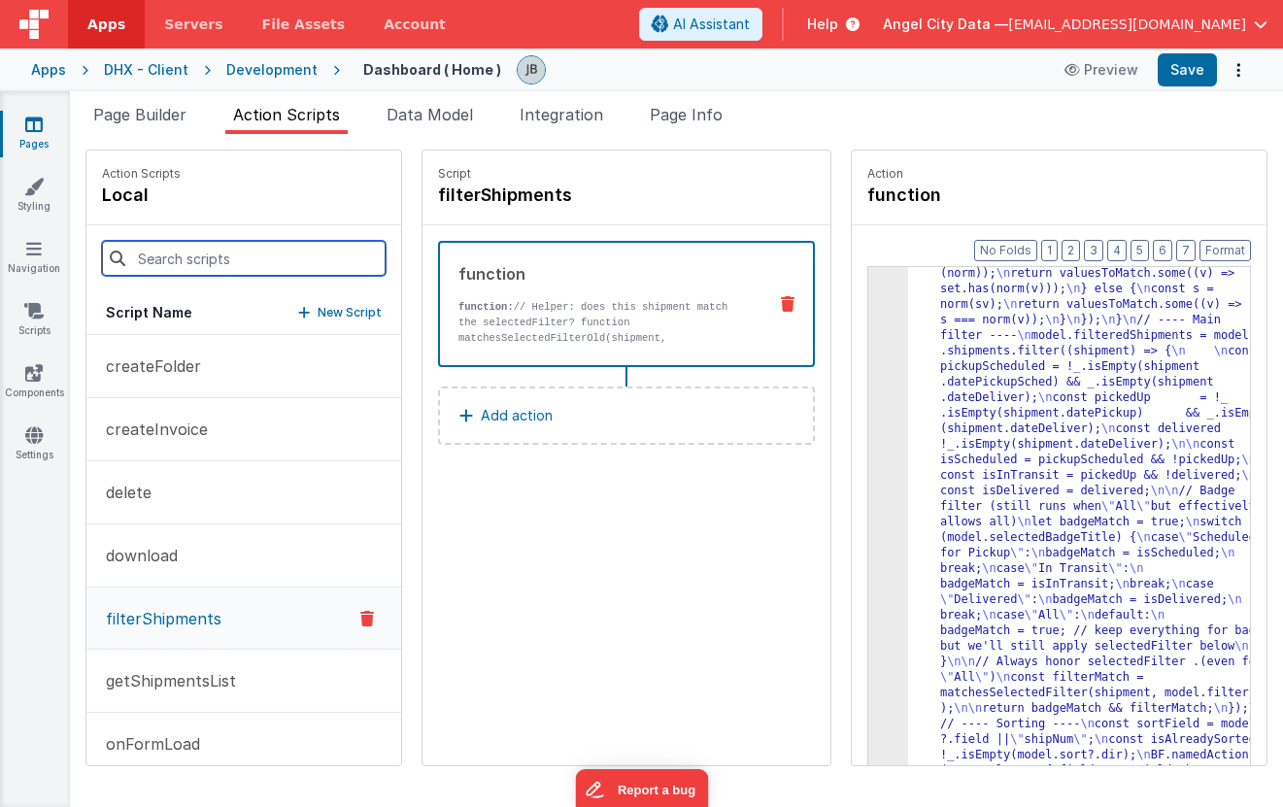
click at [225, 266] on input at bounding box center [244, 258] width 284 height 35
type input "remo"
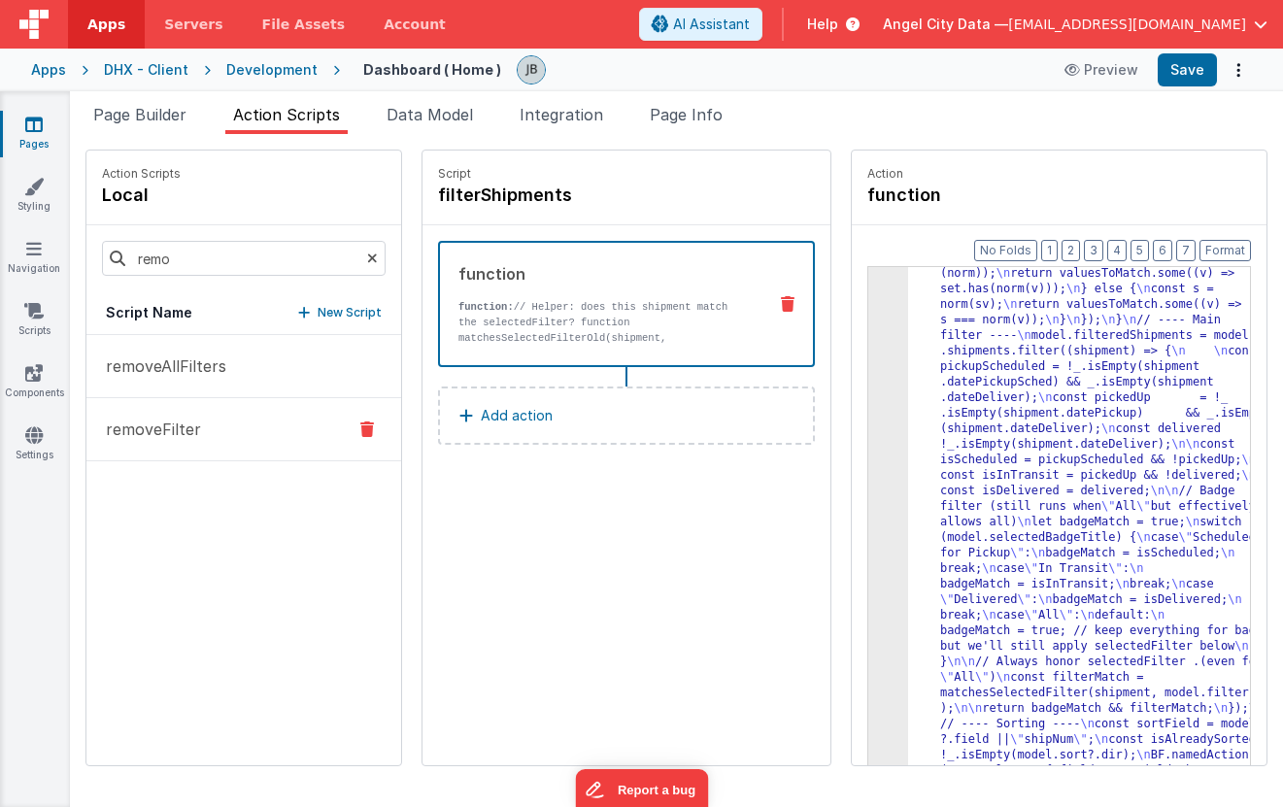
click at [132, 421] on p "removeFilter" at bounding box center [147, 429] width 107 height 23
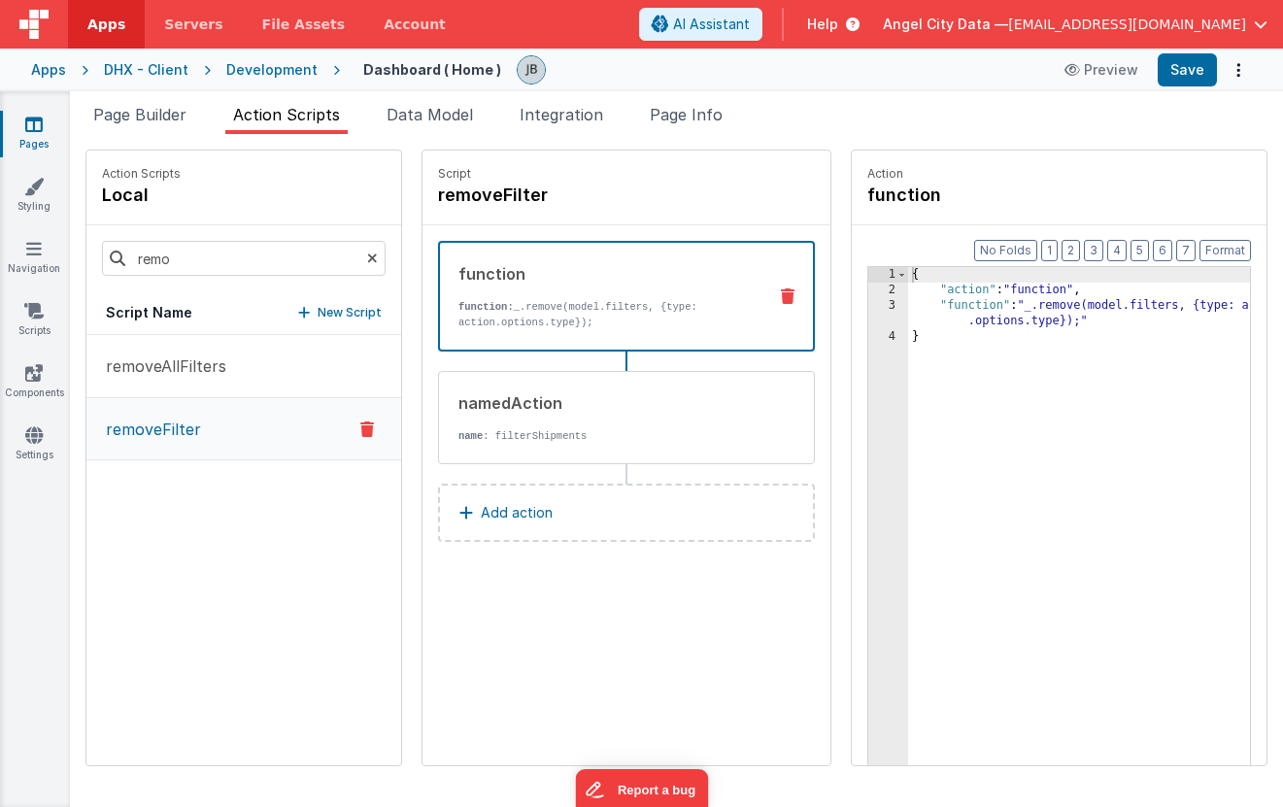
click at [868, 307] on div "3" at bounding box center [888, 313] width 40 height 31
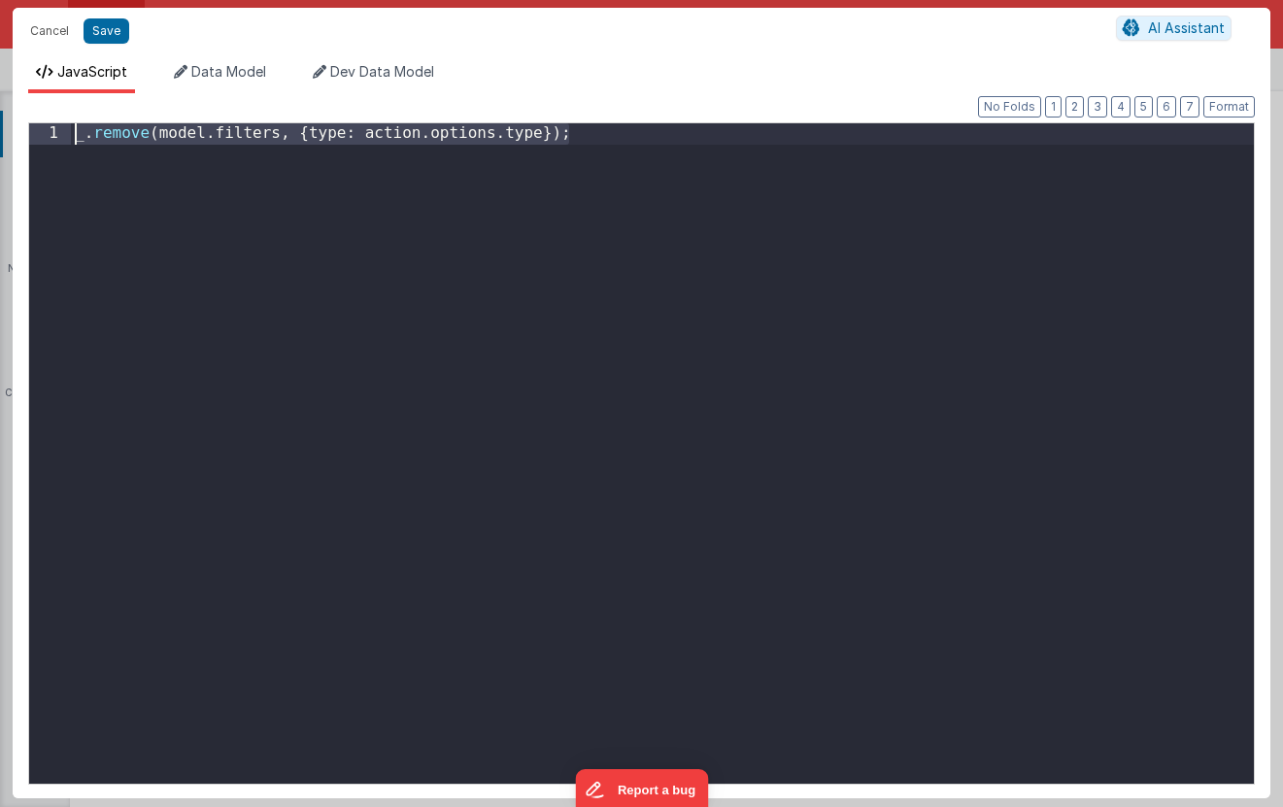
drag, startPoint x: 195, startPoint y: 208, endPoint x: -7, endPoint y: 13, distance: 281.0
click at [0, 13] on html "Cancel Save AI Assistant JavaScript Data Model Dev Data Model Format 7 6 5 4 3 …" at bounding box center [641, 403] width 1283 height 807
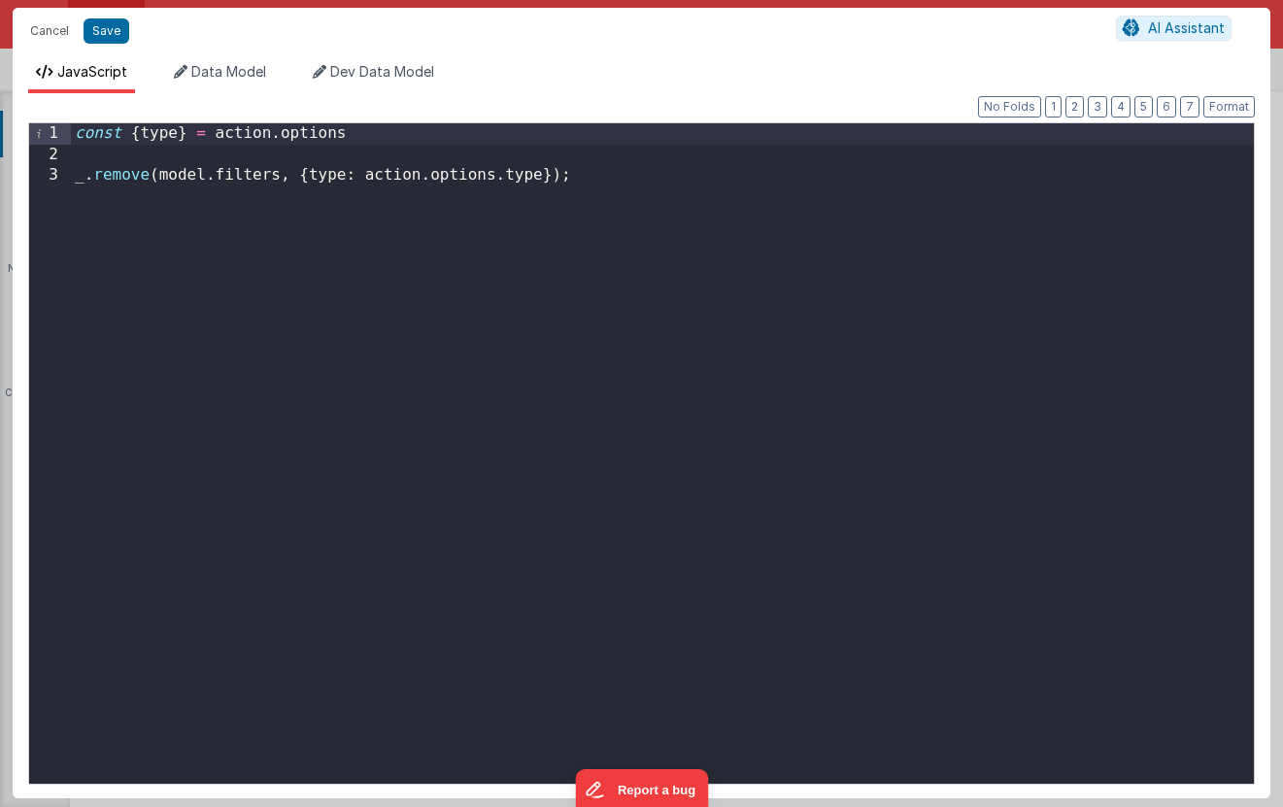
click at [118, 152] on div "const { type } = action . options _ . remove ( model . filters , { type : actio…" at bounding box center [662, 474] width 1183 height 702
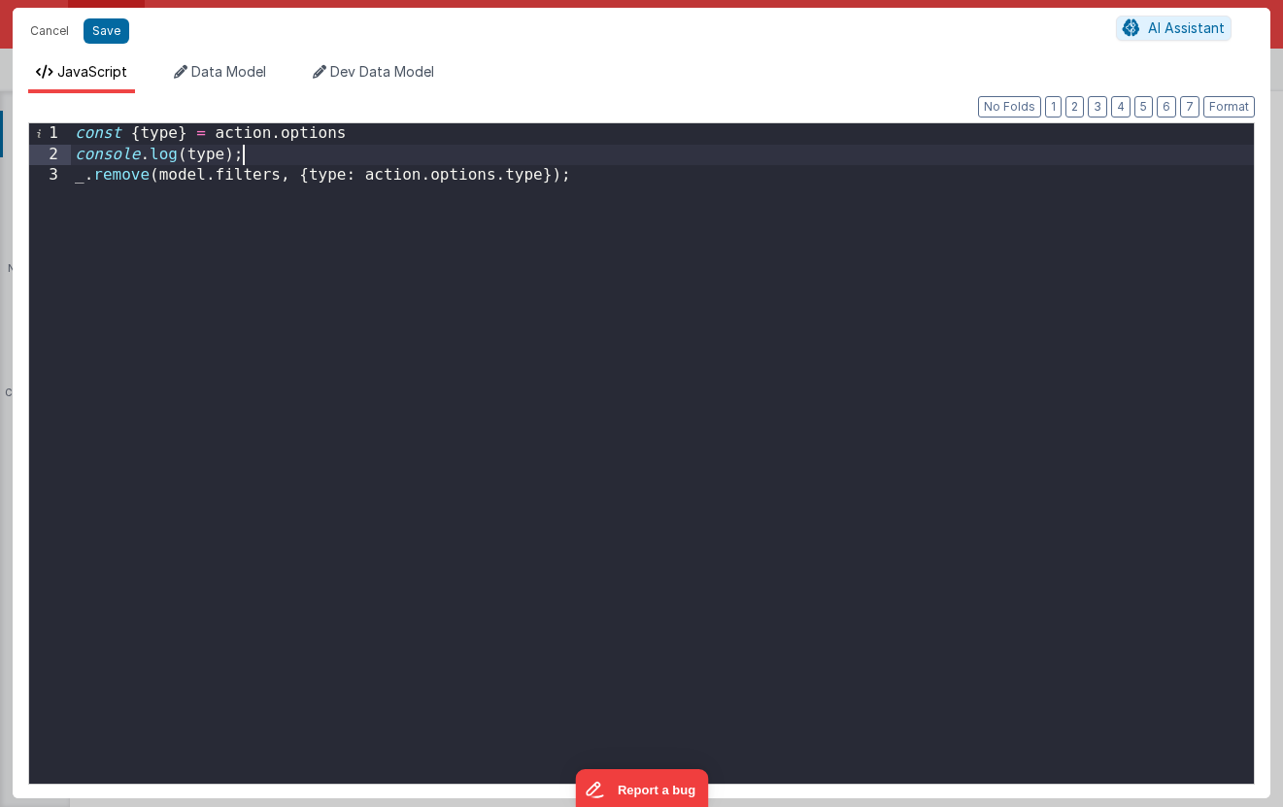
click at [360, 139] on div "const { type } = action . options console . log ( type ) ; _ . remove ( model .…" at bounding box center [662, 474] width 1183 height 702
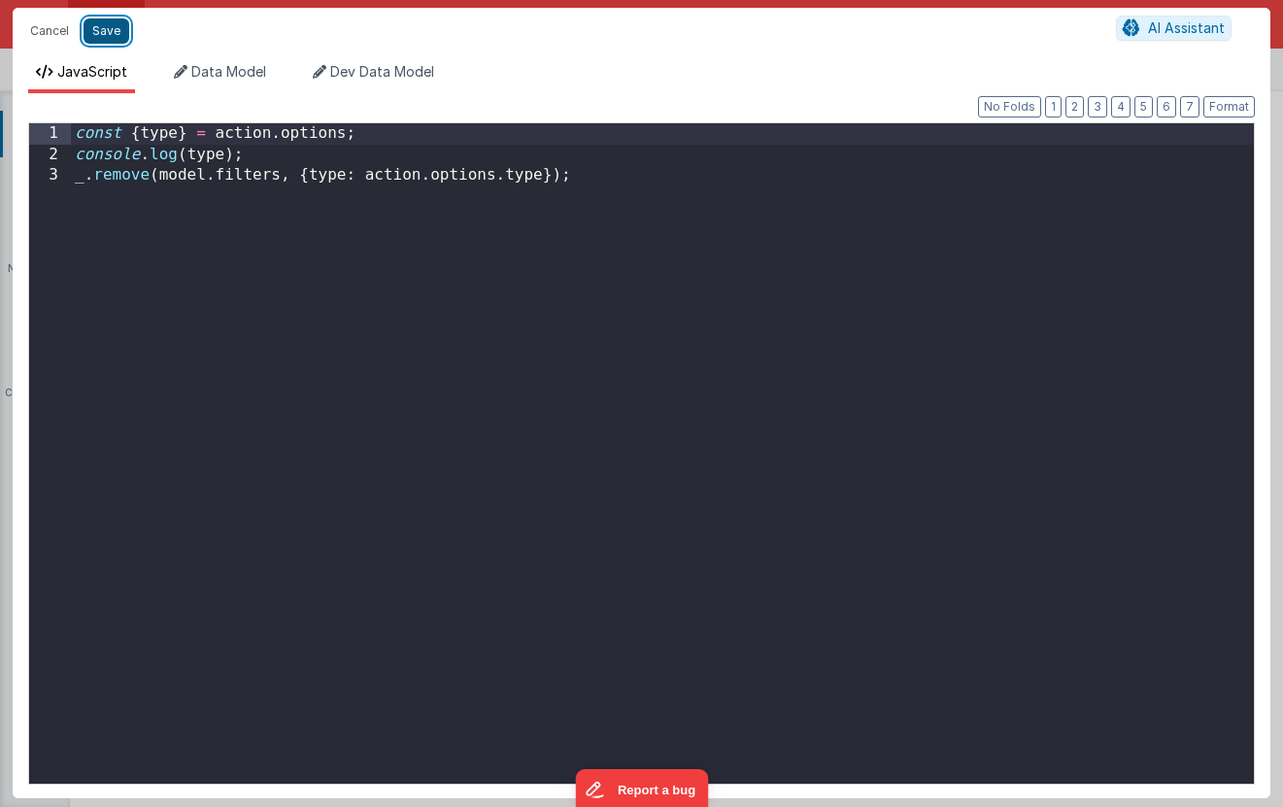
click at [110, 23] on button "Save" at bounding box center [107, 30] width 46 height 25
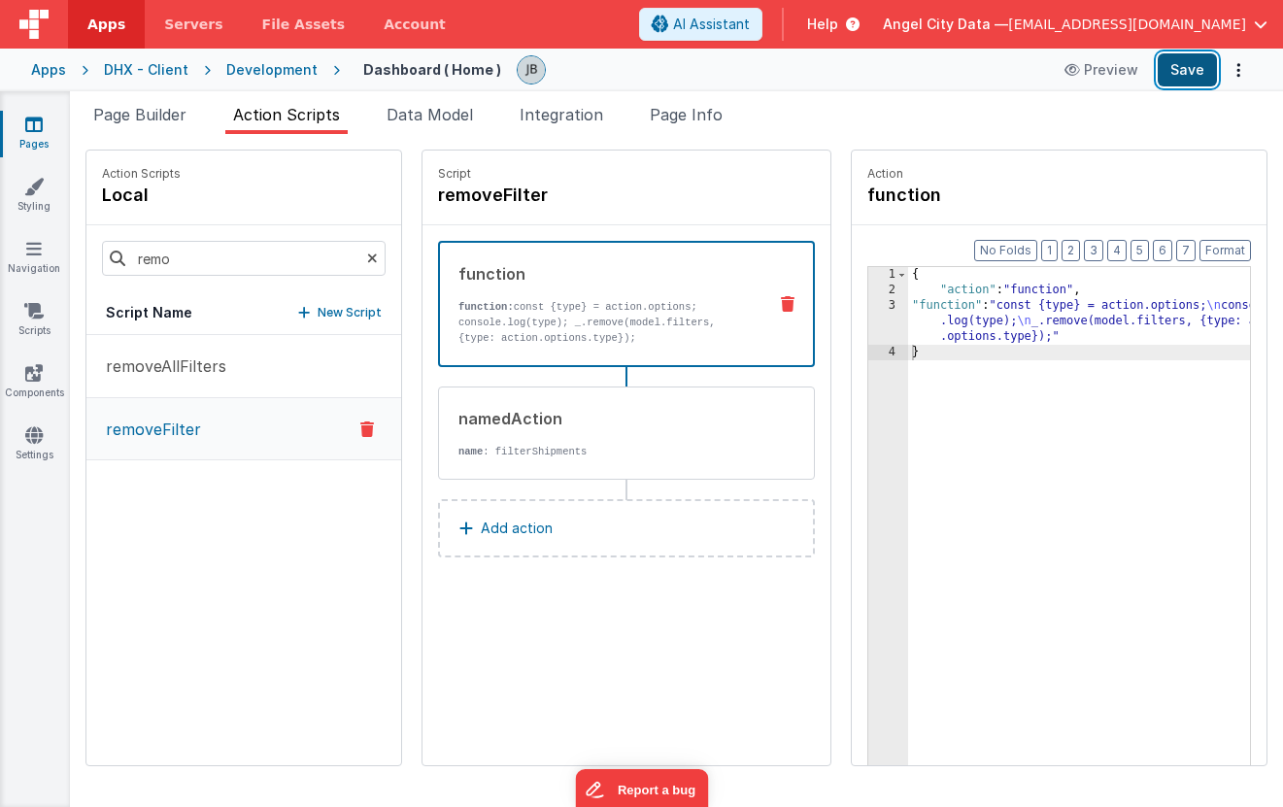
click at [1169, 74] on button "Save" at bounding box center [1187, 69] width 59 height 33
click at [868, 322] on div "3" at bounding box center [888, 321] width 40 height 47
click at [637, 308] on p "function: const {type} = action.options; console.log(type); _.remove(model.filt…" at bounding box center [604, 322] width 292 height 47
click at [868, 316] on div "3" at bounding box center [888, 321] width 40 height 47
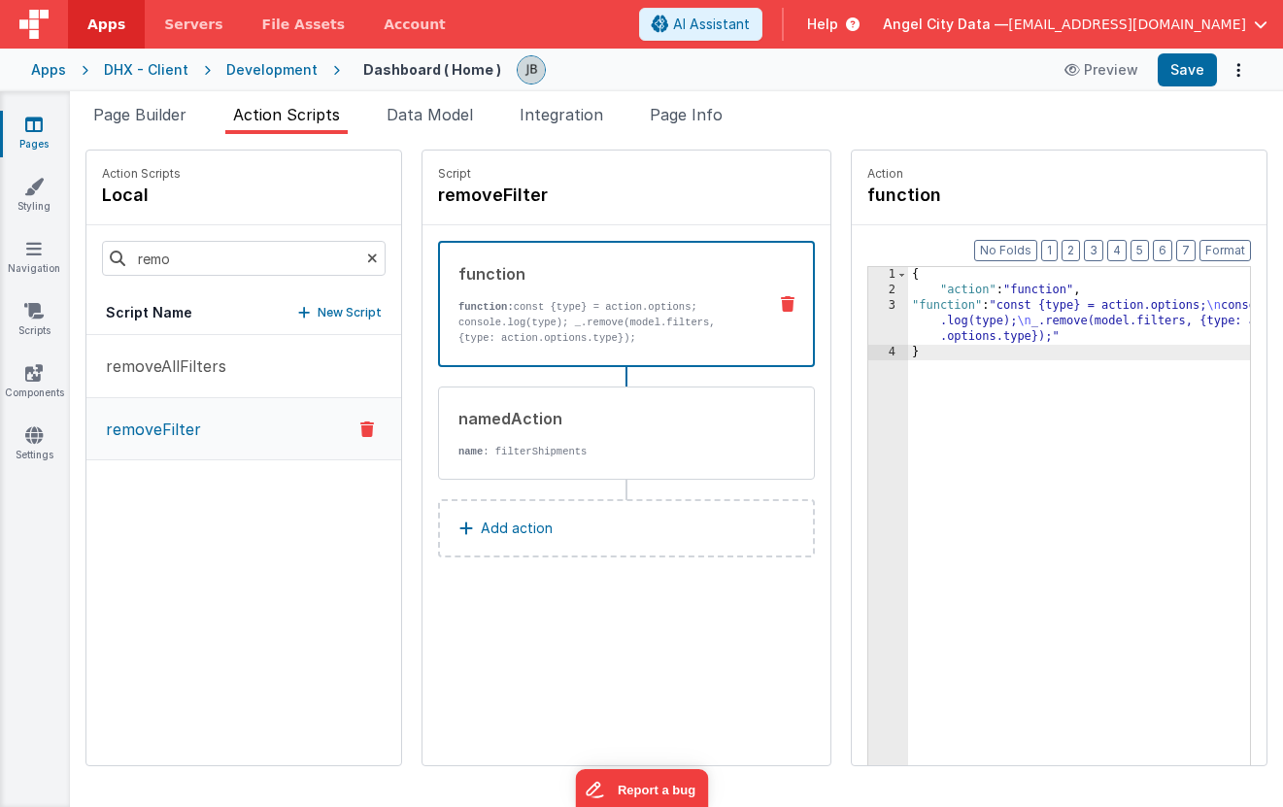
click at [868, 304] on div "3" at bounding box center [888, 321] width 40 height 47
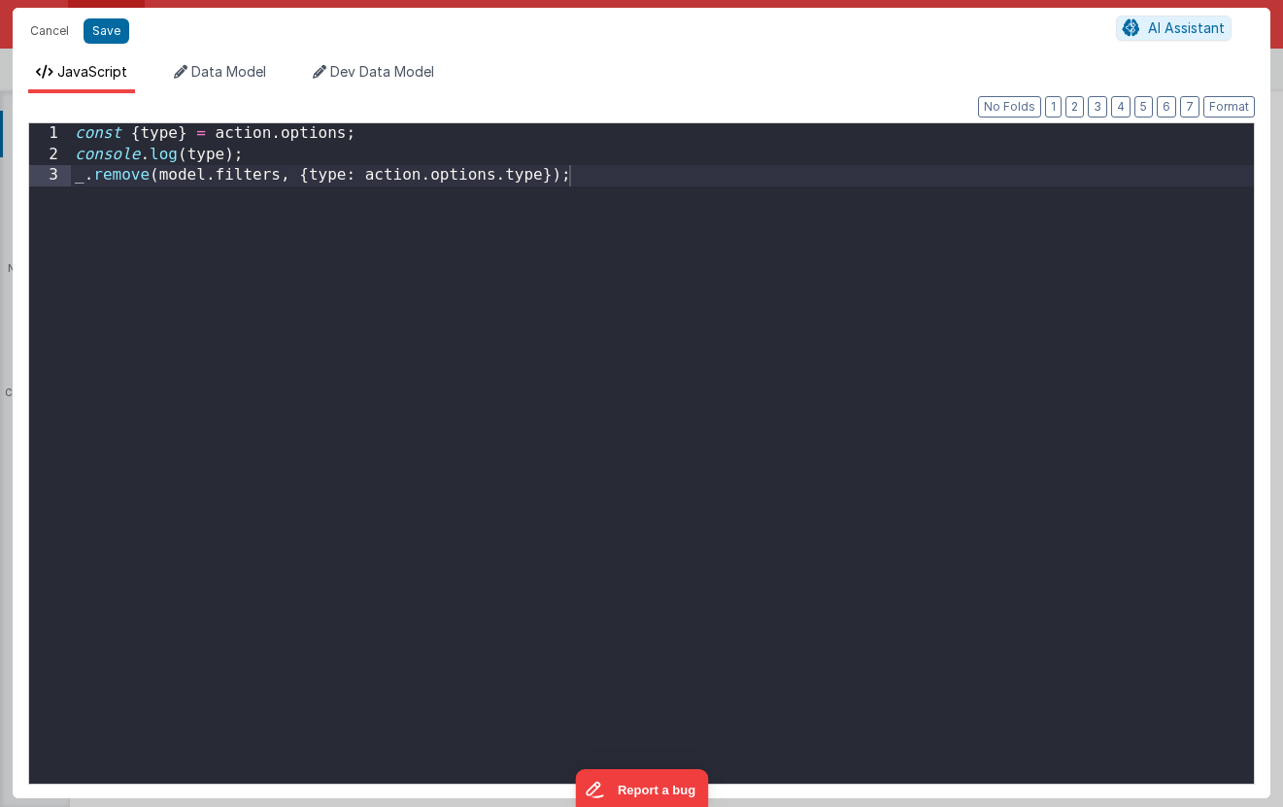
click at [836, 304] on div "const { type } = action . options ; console . log ( type ) ; _ . remove ( model…" at bounding box center [662, 474] width 1183 height 702
drag, startPoint x: 569, startPoint y: 223, endPoint x: 47, endPoint y: 182, distance: 524.2
click at [47, 182] on div "1 2 3 const { type } = action . options ; console . log ( type ) ; _ . remove (…" at bounding box center [641, 453] width 1227 height 662
click at [598, 178] on div "const { type } = action . options ; console . log ( type ) ; _ . remove ( model…" at bounding box center [662, 474] width 1183 height 702
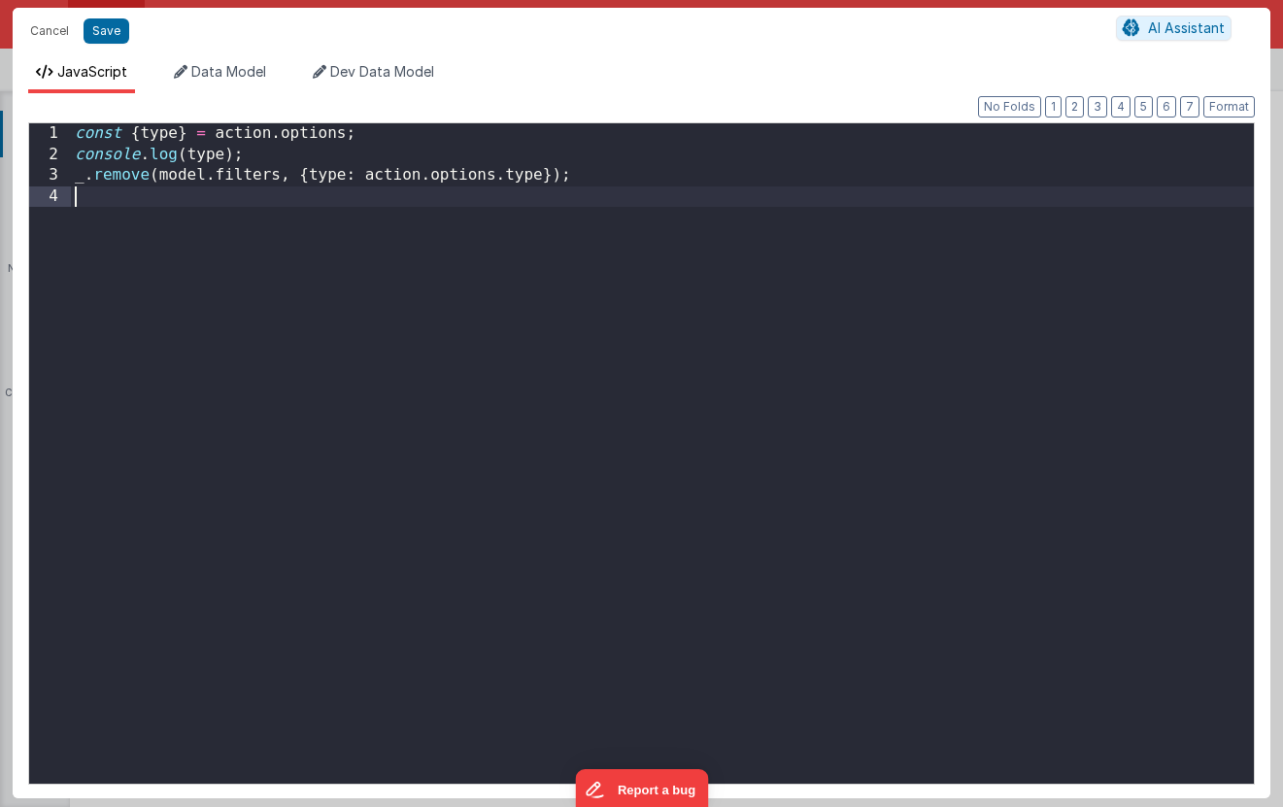
paste textarea
click at [182, 199] on div "const { type } = action . options ; console . log ( type ) ; _ . remove ( model…" at bounding box center [662, 474] width 1183 height 702
click at [216, 202] on div "const { type } = action . options ; console . log ( type ) ; _ . remove ( model…" at bounding box center [662, 474] width 1183 height 702
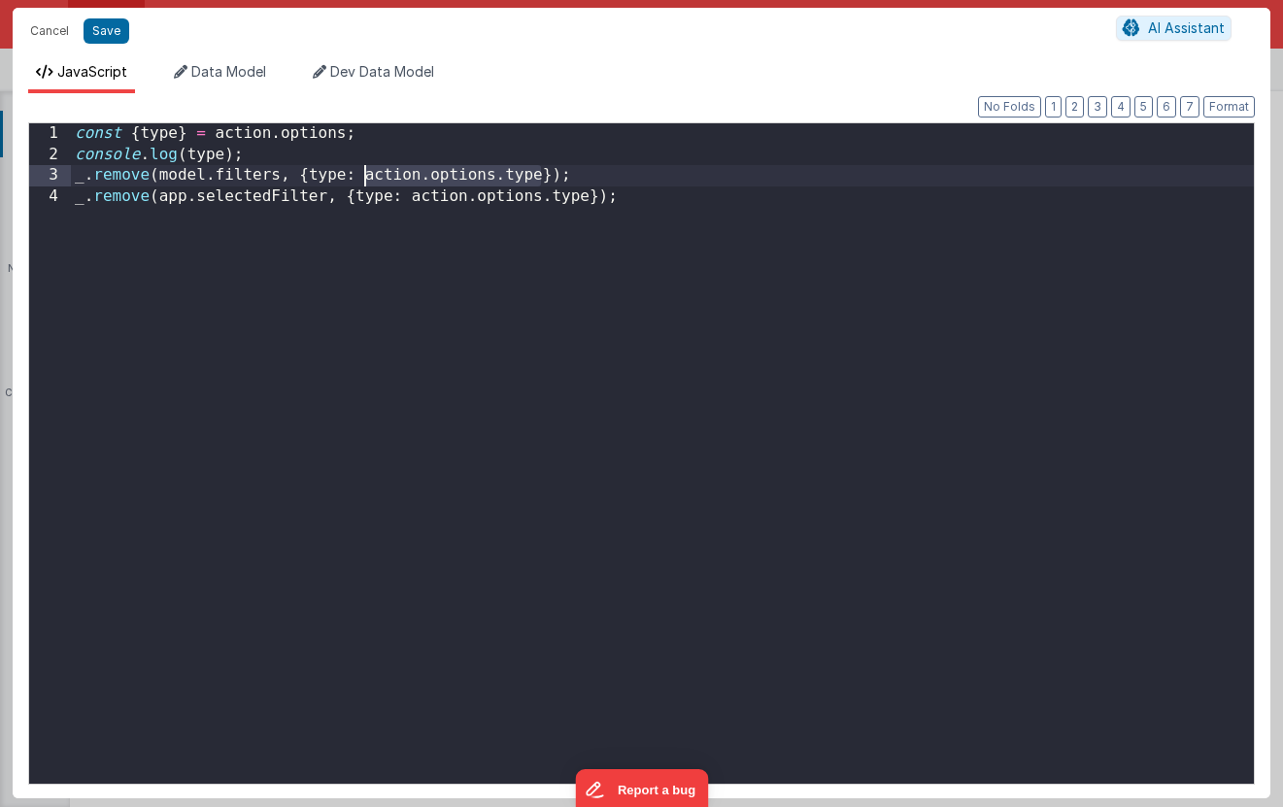
drag, startPoint x: 541, startPoint y: 177, endPoint x: 366, endPoint y: 175, distance: 174.9
click at [366, 175] on div "const { type } = action . options ; console . log ( type ) ; _ . remove ( model…" at bounding box center [662, 474] width 1183 height 702
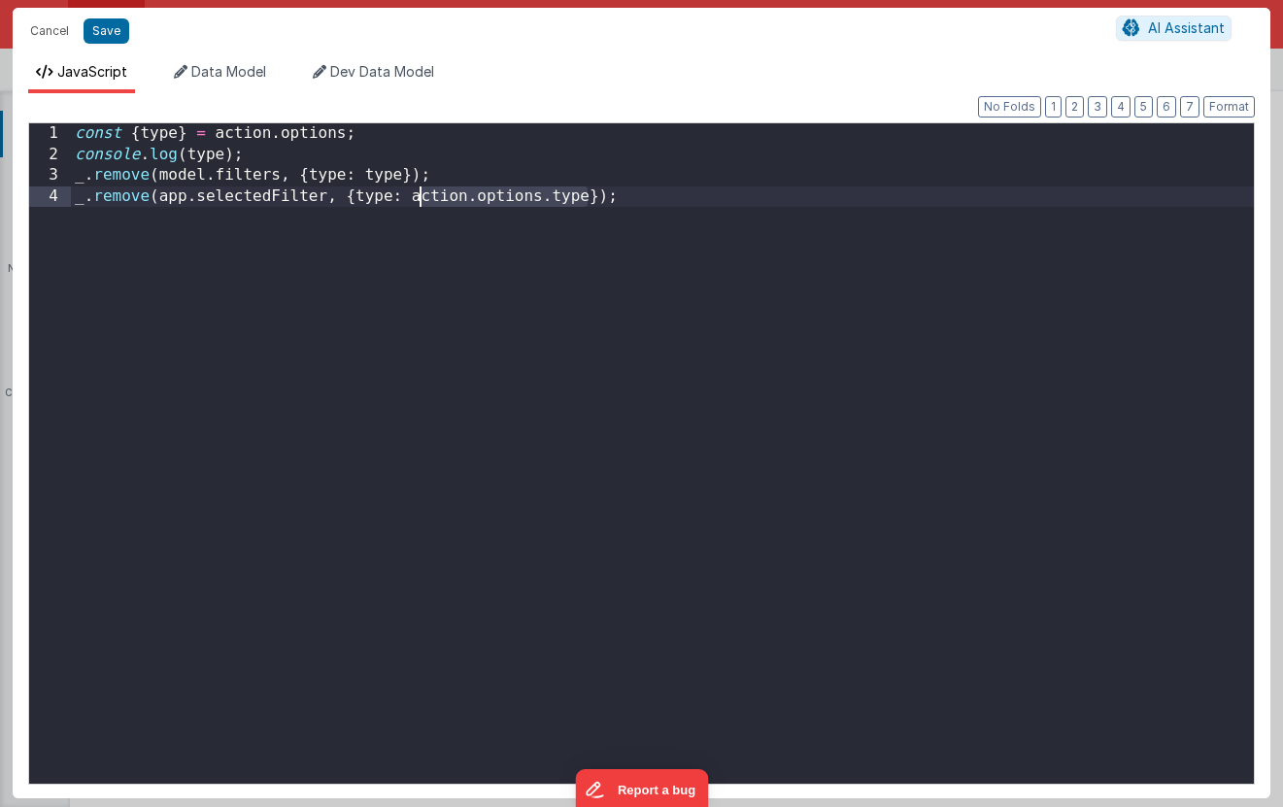
drag, startPoint x: 589, startPoint y: 198, endPoint x: 415, endPoint y: 199, distance: 173.9
click at [415, 199] on div "const { type } = action . options ; console . log ( type ) ; _ . remove ( model…" at bounding box center [662, 474] width 1183 height 702
click at [111, 34] on button "Save" at bounding box center [107, 30] width 46 height 25
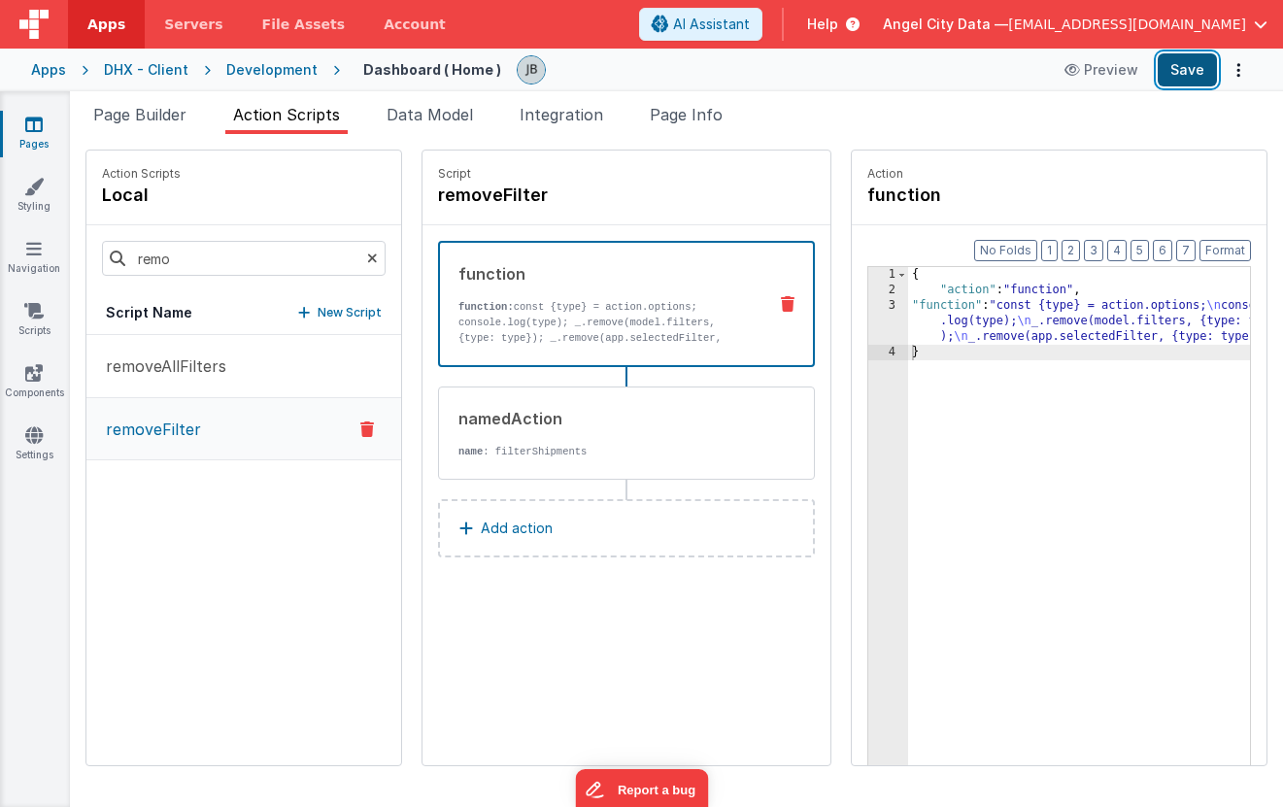
click at [1174, 62] on button "Save" at bounding box center [1187, 69] width 59 height 33
click at [52, 68] on div "Apps" at bounding box center [48, 69] width 35 height 19
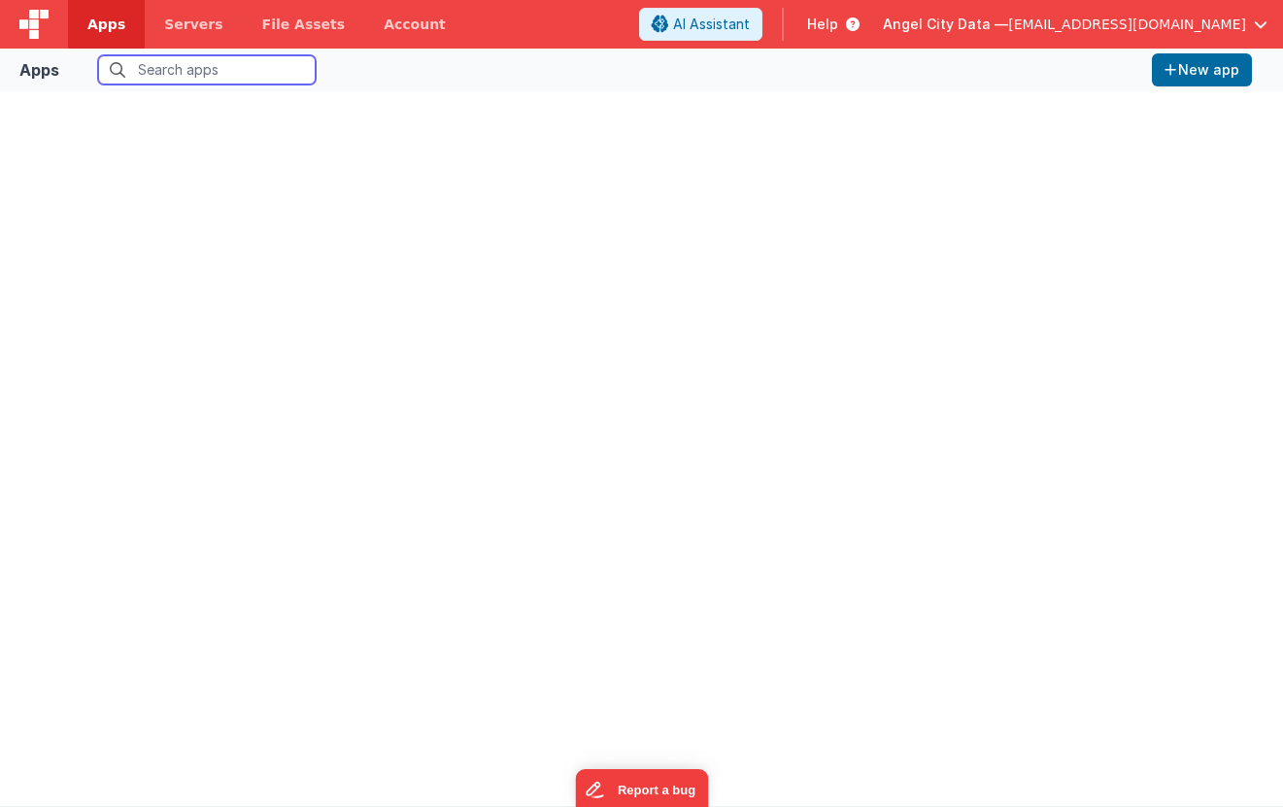
click at [220, 68] on input "text" at bounding box center [207, 69] width 218 height 29
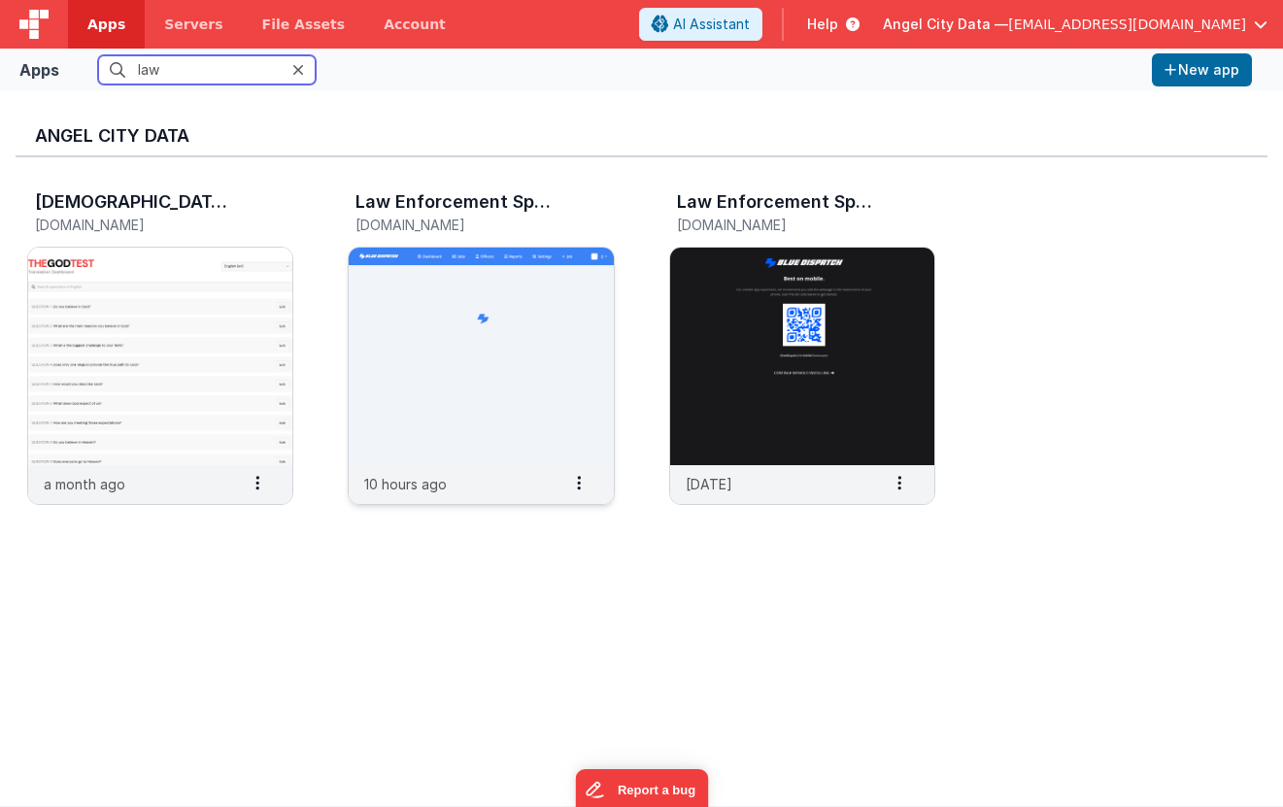
type input "law"
click at [400, 305] on img at bounding box center [481, 357] width 264 height 218
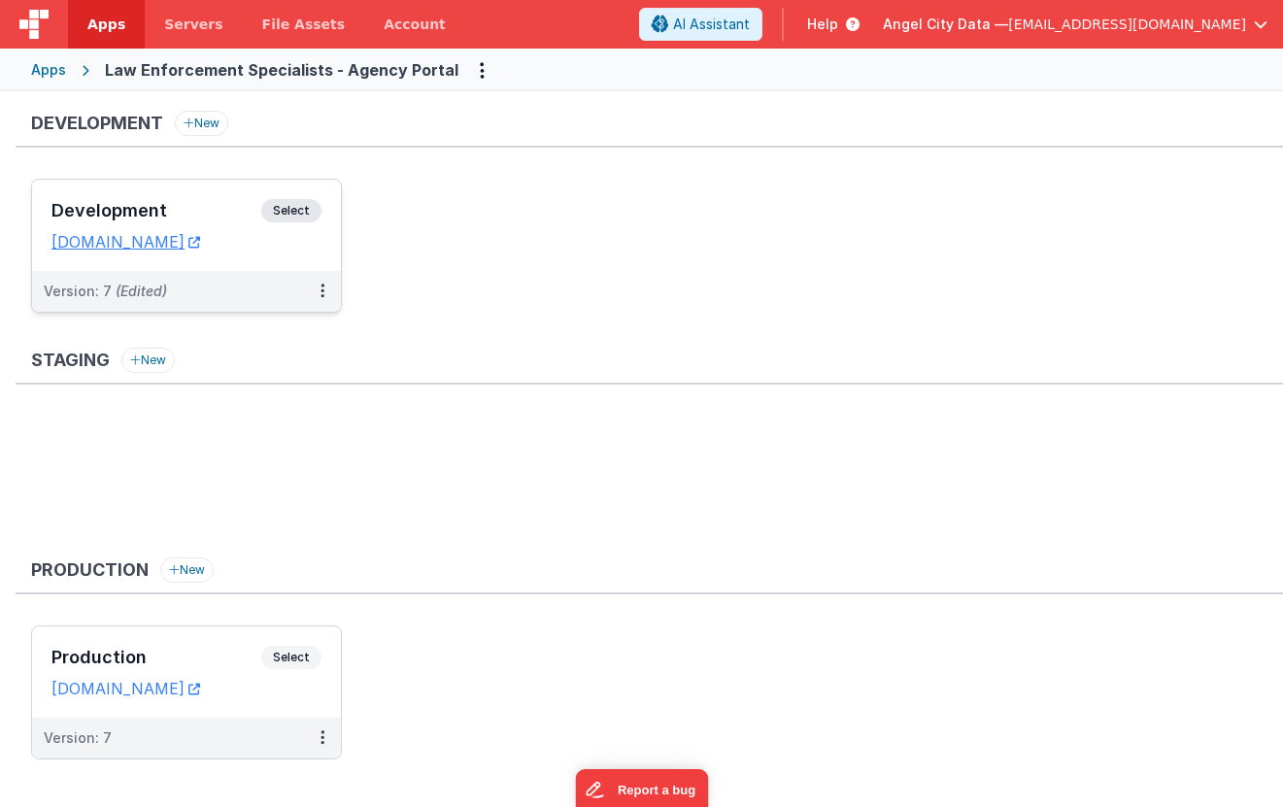
click at [172, 206] on h3 "Development" at bounding box center [156, 210] width 210 height 19
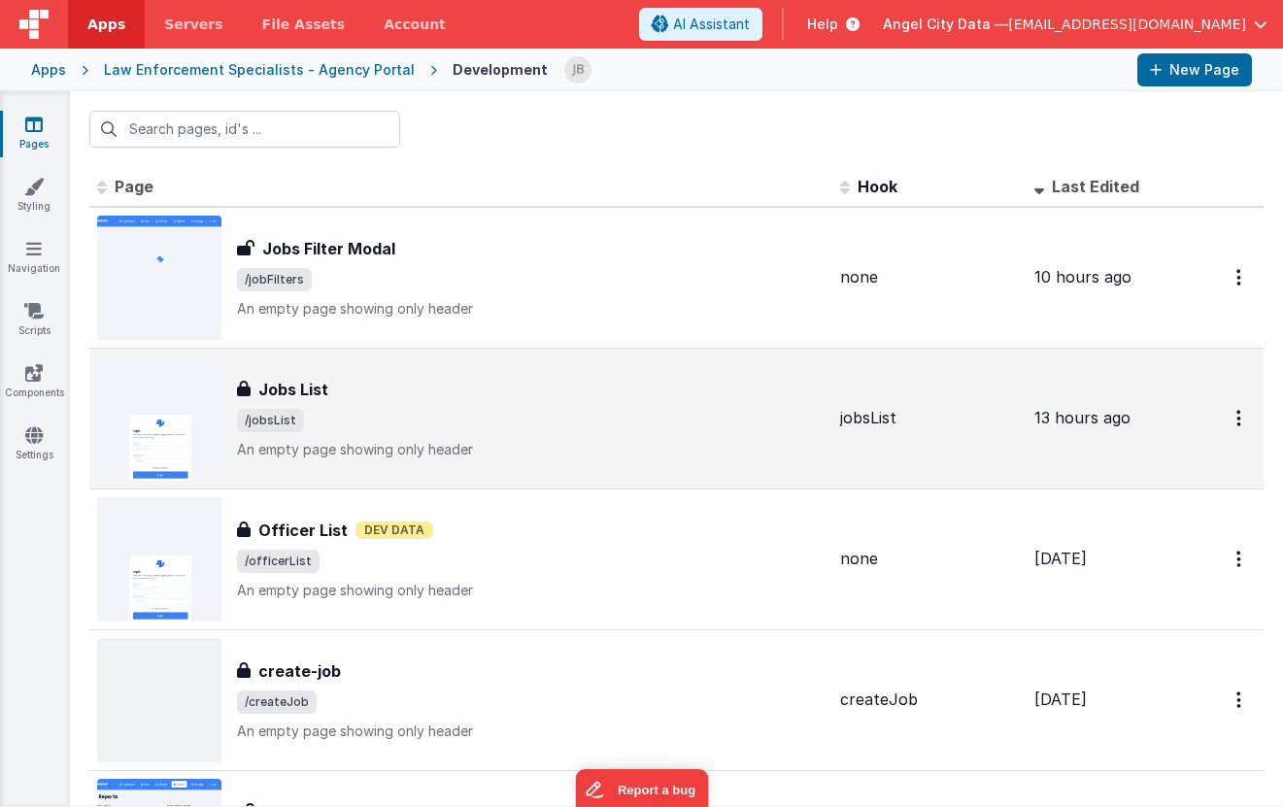
click at [330, 376] on div "Jobs List Jobs List /jobsList An empty page showing only header" at bounding box center [461, 418] width 728 height 124
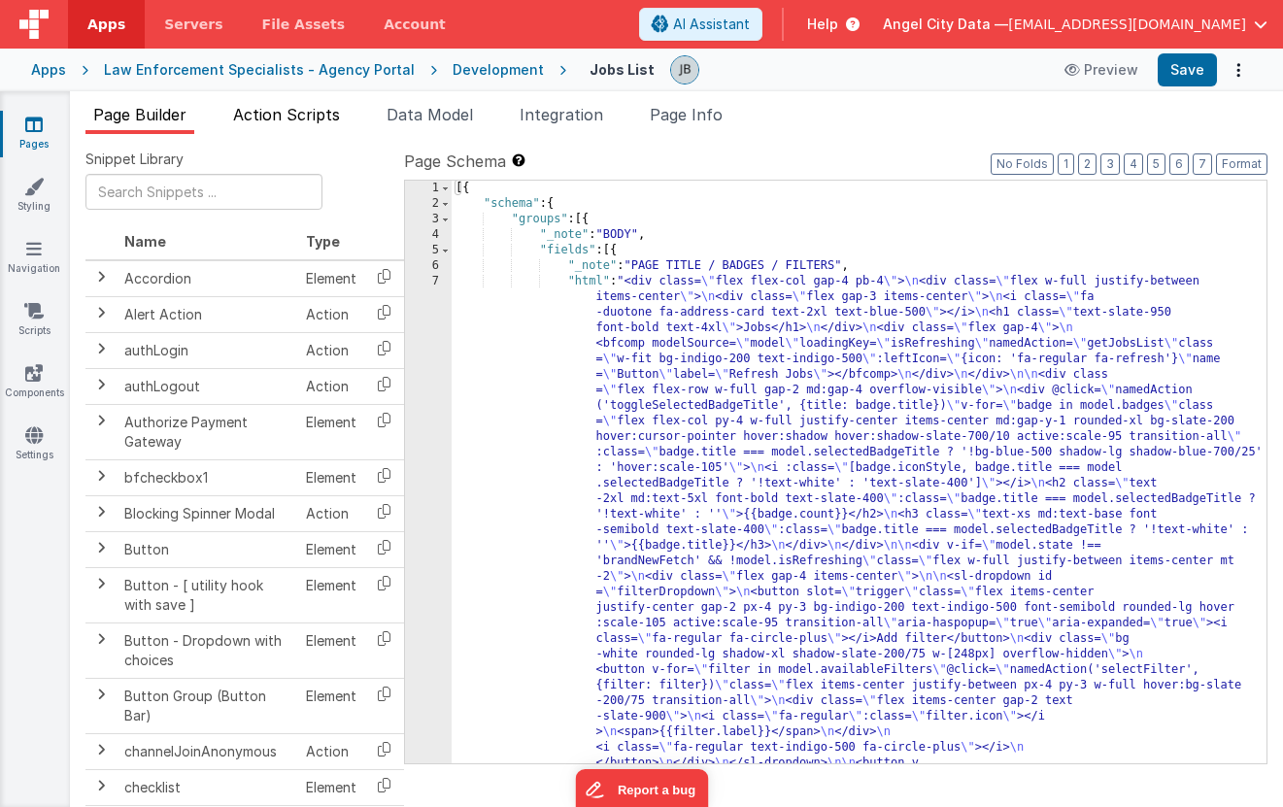
click at [292, 128] on li "Action Scripts" at bounding box center [286, 118] width 122 height 31
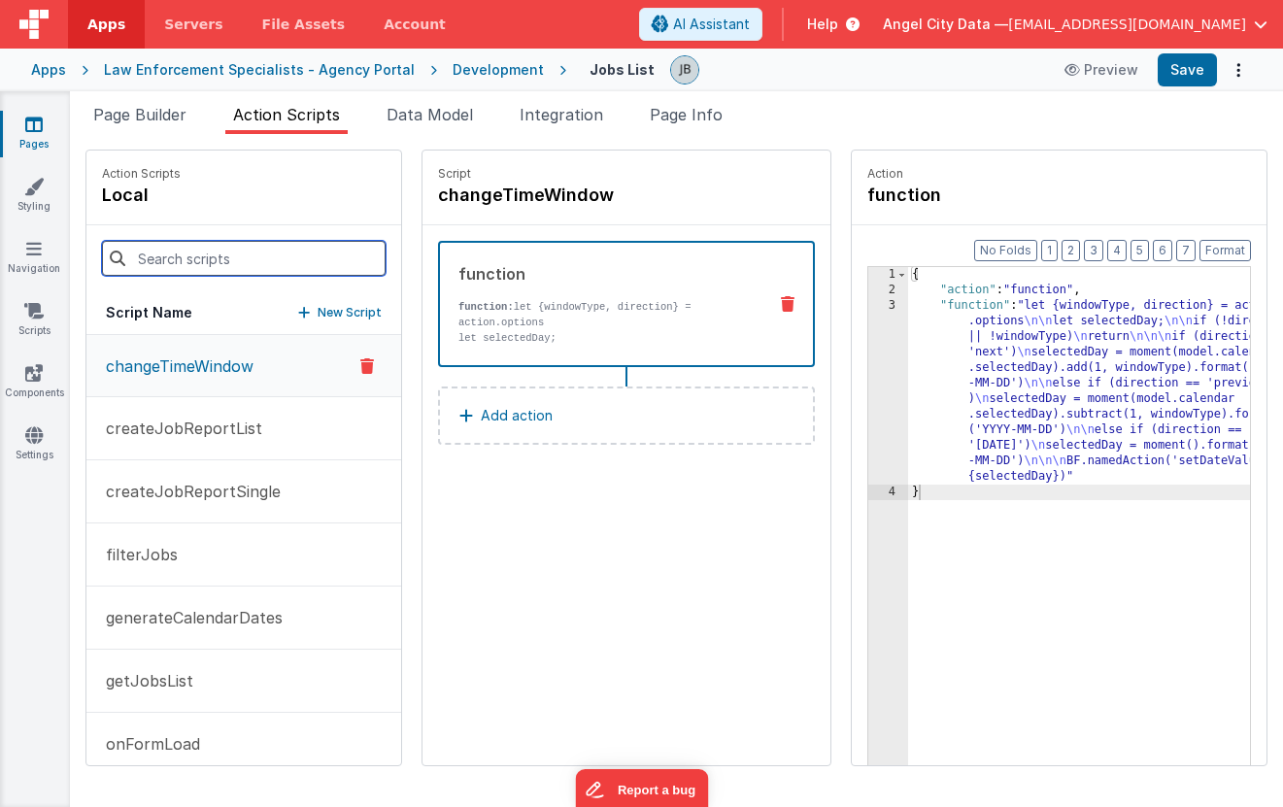
click at [222, 259] on input at bounding box center [244, 258] width 284 height 35
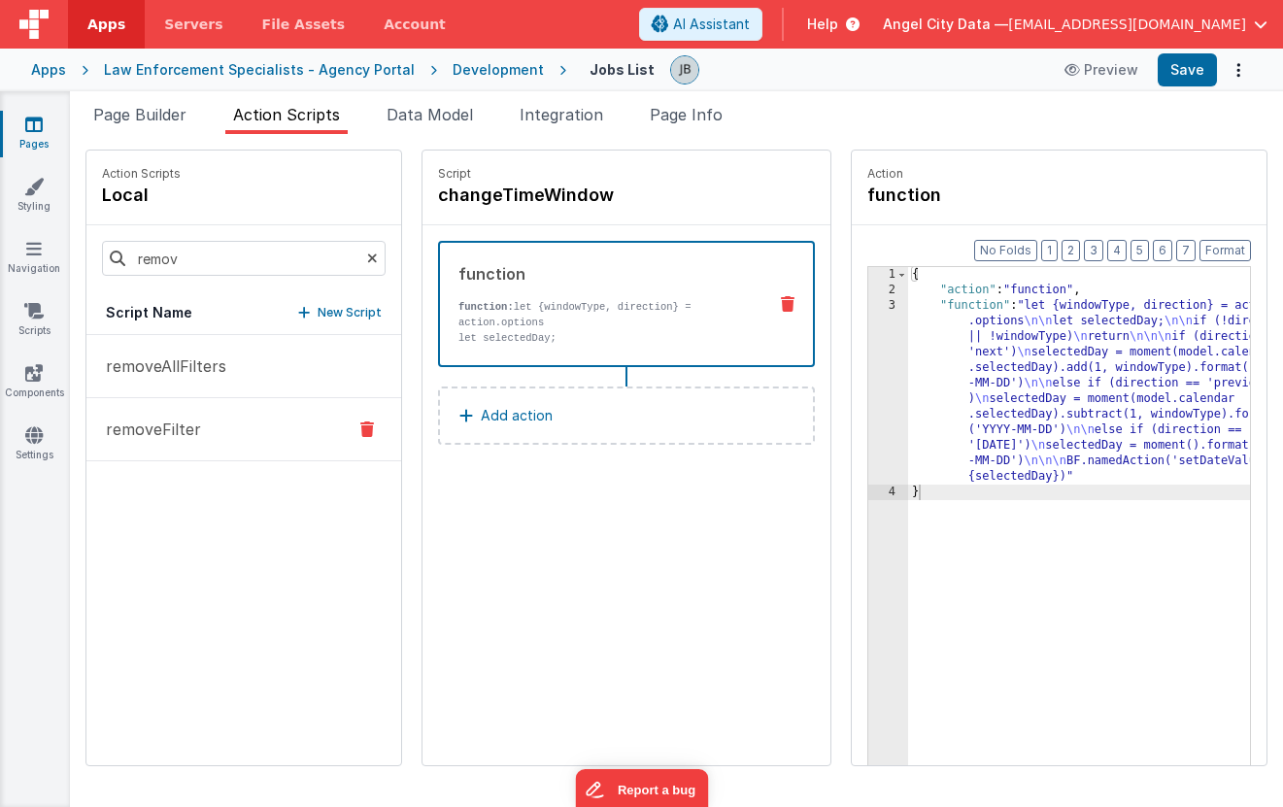
click at [181, 432] on p "removeFilter" at bounding box center [147, 429] width 107 height 23
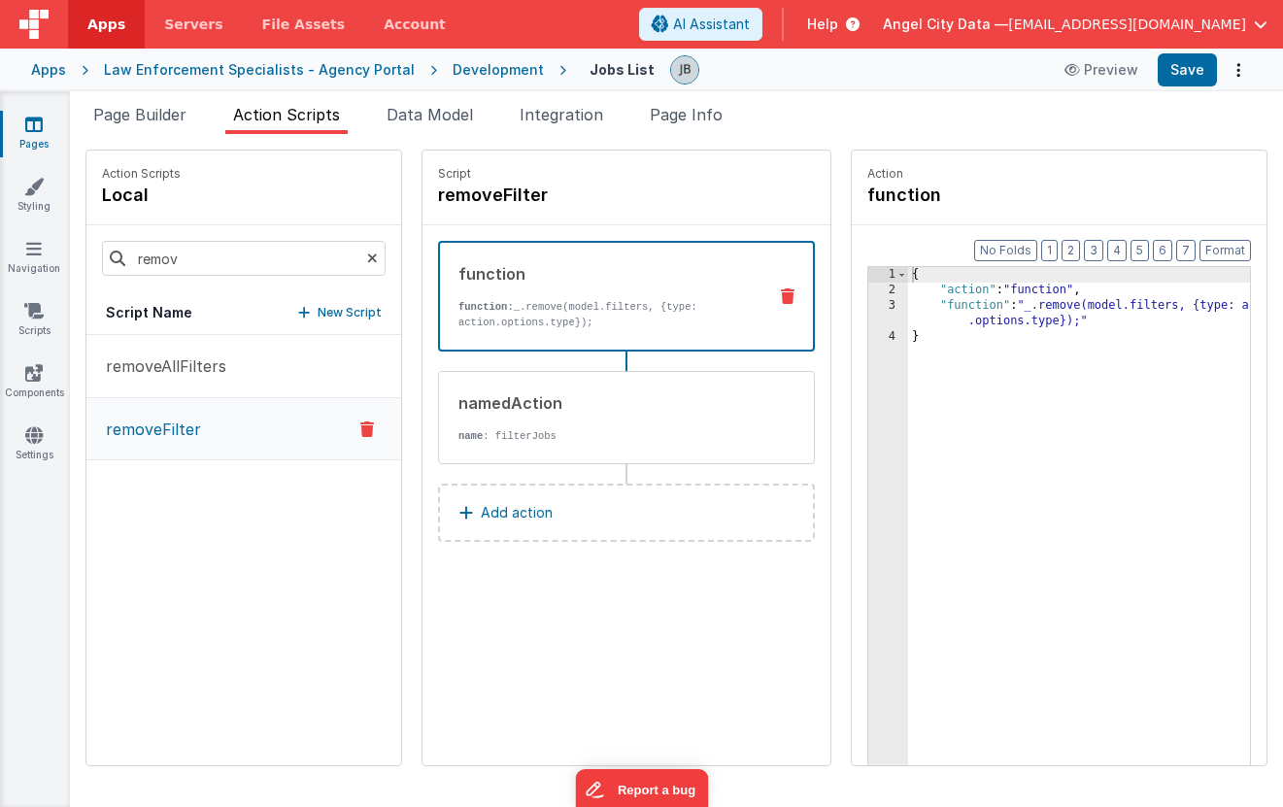
click at [868, 313] on div "3" at bounding box center [888, 313] width 40 height 31
click at [868, 305] on div "3" at bounding box center [888, 313] width 40 height 31
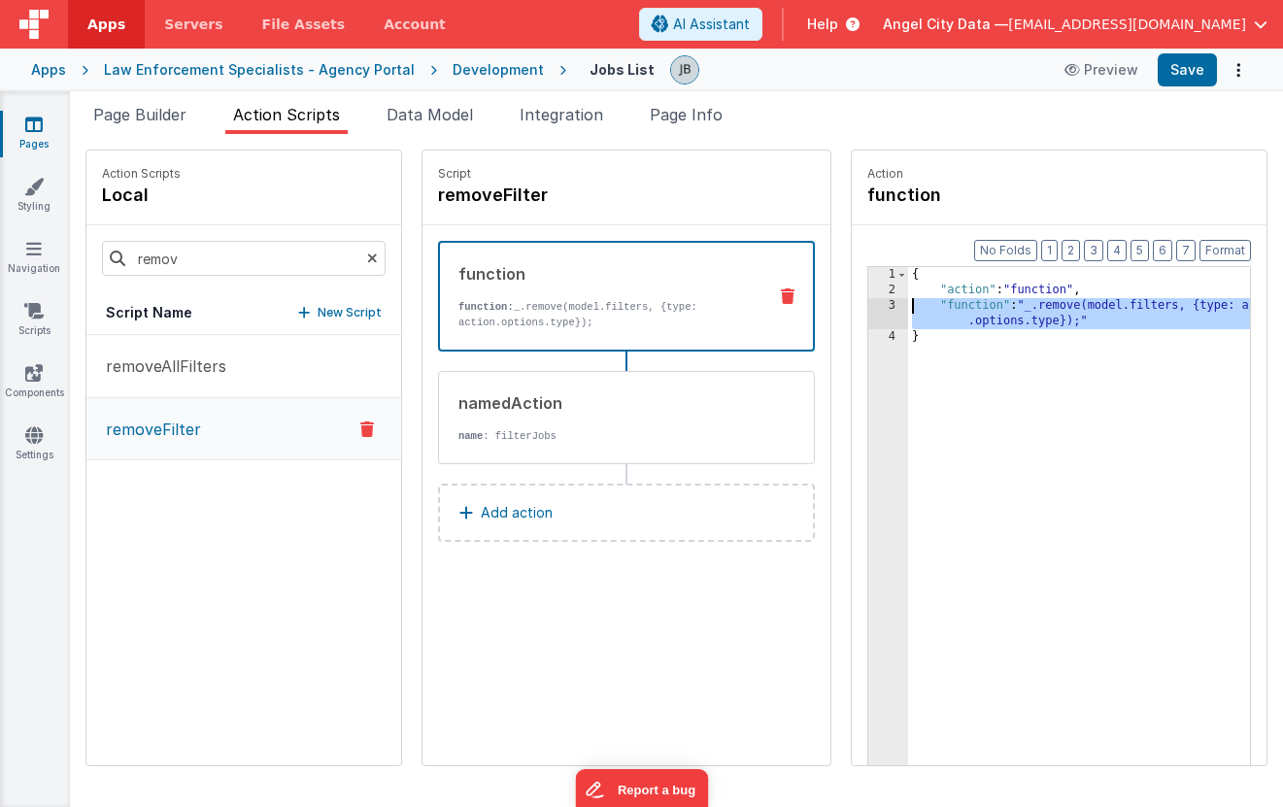
click at [868, 301] on div "3" at bounding box center [888, 313] width 40 height 31
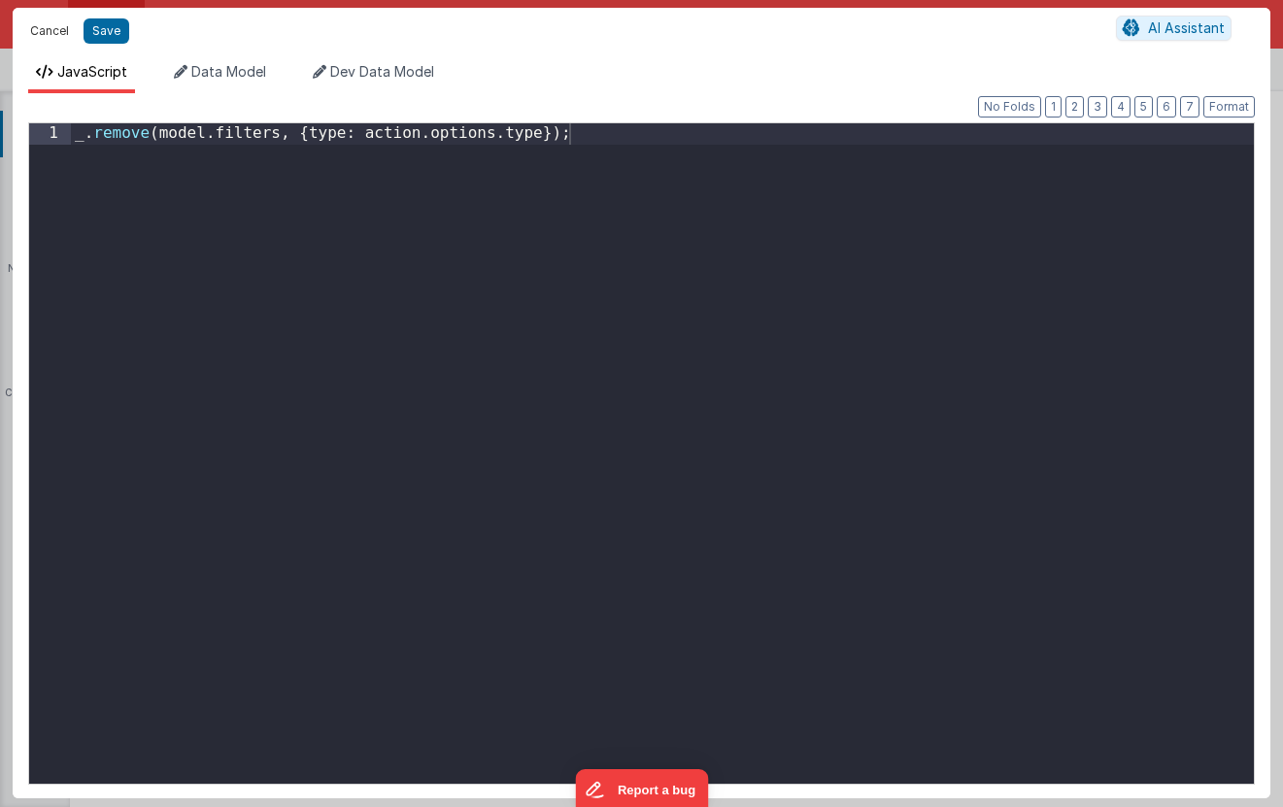
click at [48, 23] on button "Cancel" at bounding box center [49, 30] width 58 height 27
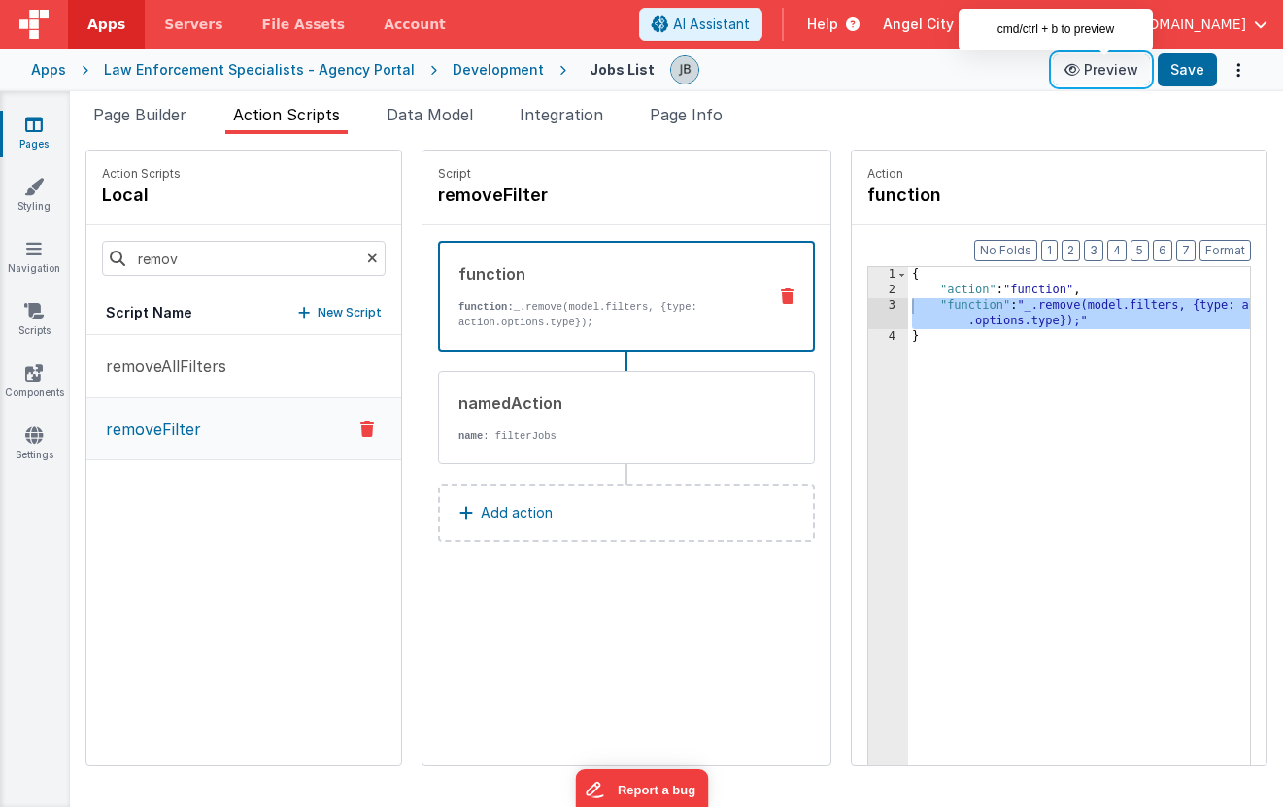
click at [1084, 63] on icon at bounding box center [1074, 70] width 19 height 14
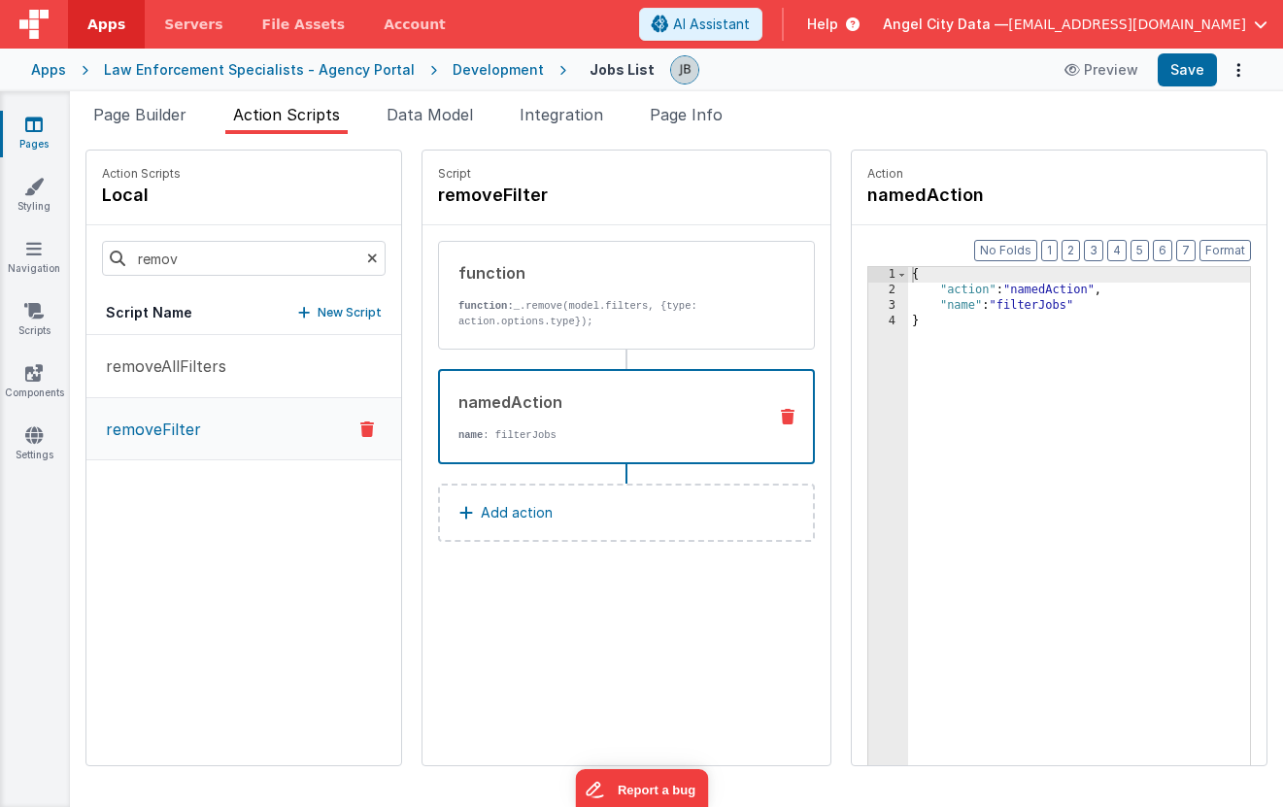
click at [651, 426] on div "namedAction name : filterJobs" at bounding box center [595, 416] width 311 height 52
click at [161, 245] on input "remov" at bounding box center [244, 258] width 284 height 35
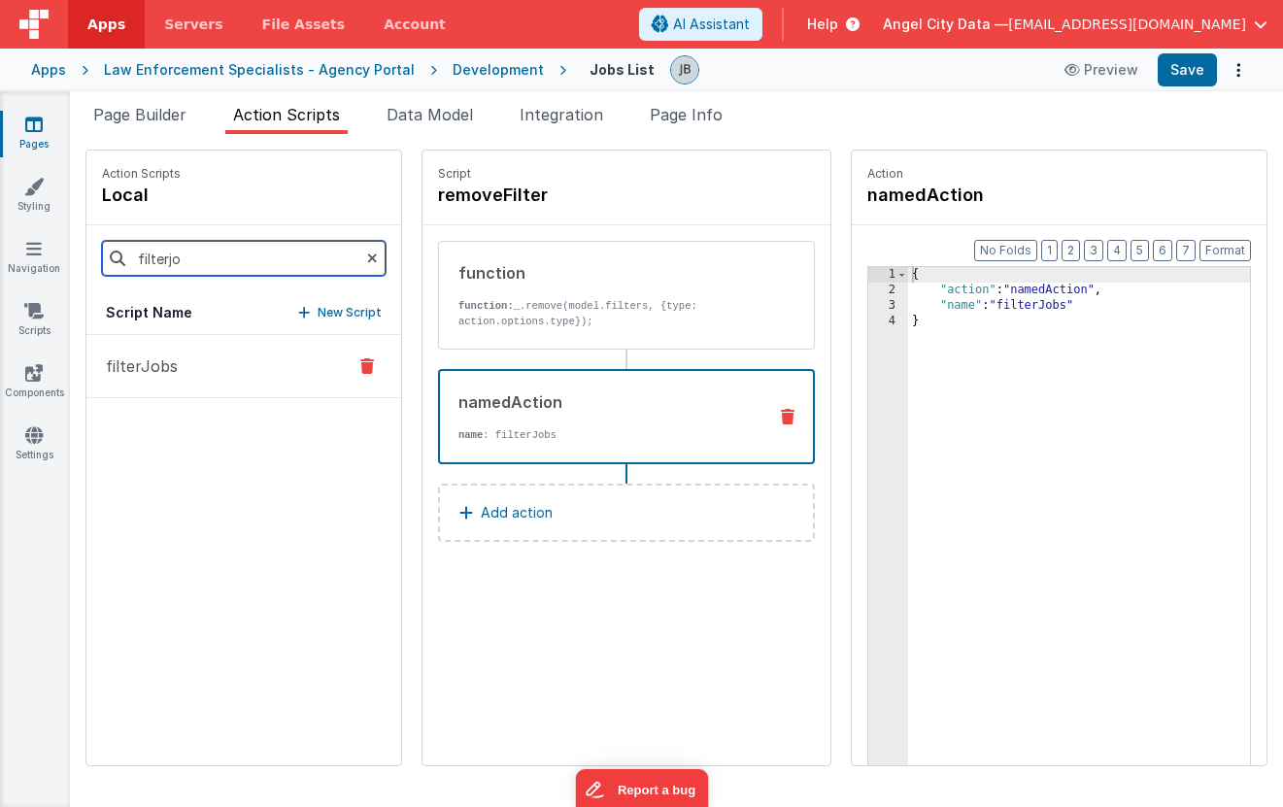
type input "filterjo"
click at [147, 370] on p "filterJobs" at bounding box center [136, 366] width 84 height 23
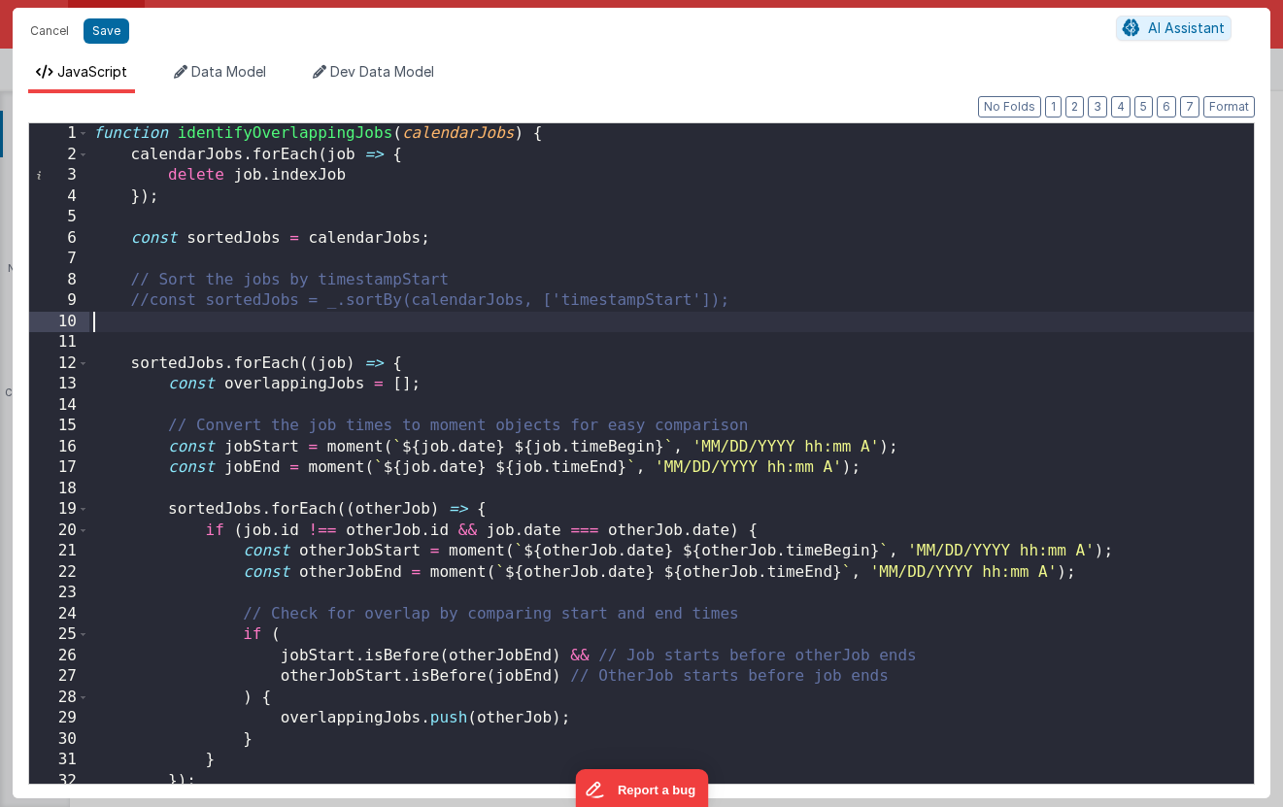
click at [695, 329] on div "function identifyOverlappingJobs ( calendarJobs ) { calendarJobs . forEach ( jo…" at bounding box center [671, 474] width 1165 height 702
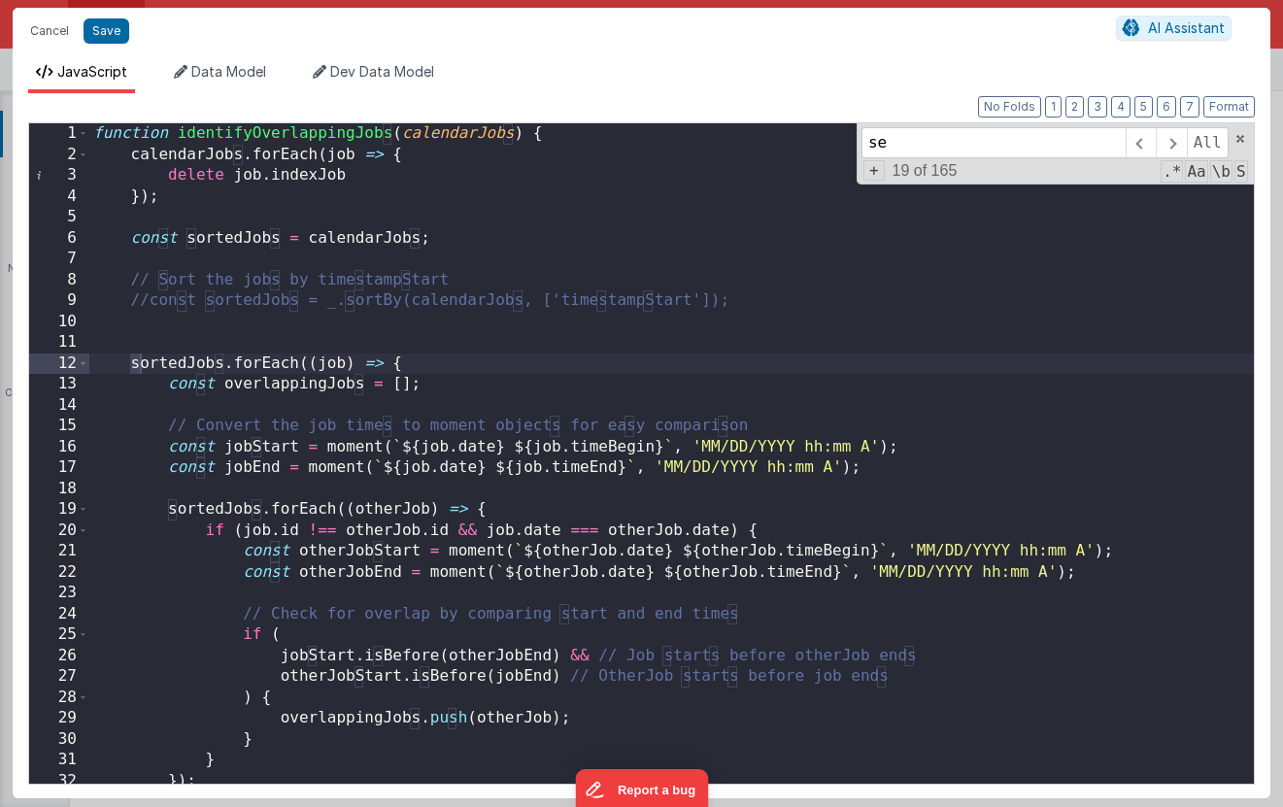
scroll to position [1215, 0]
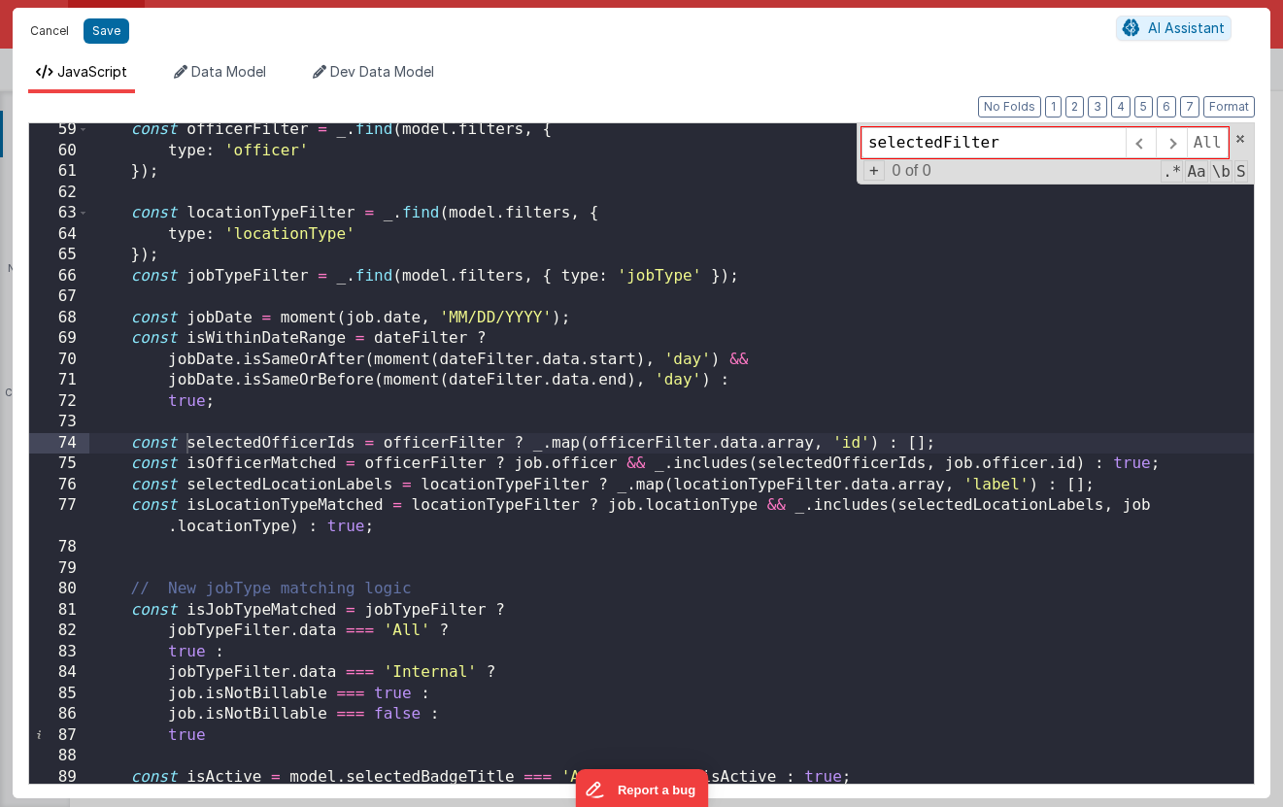
type input "selectedFilter"
click at [42, 28] on button "Cancel" at bounding box center [49, 30] width 58 height 27
